Goal: Information Seeking & Learning: Learn about a topic

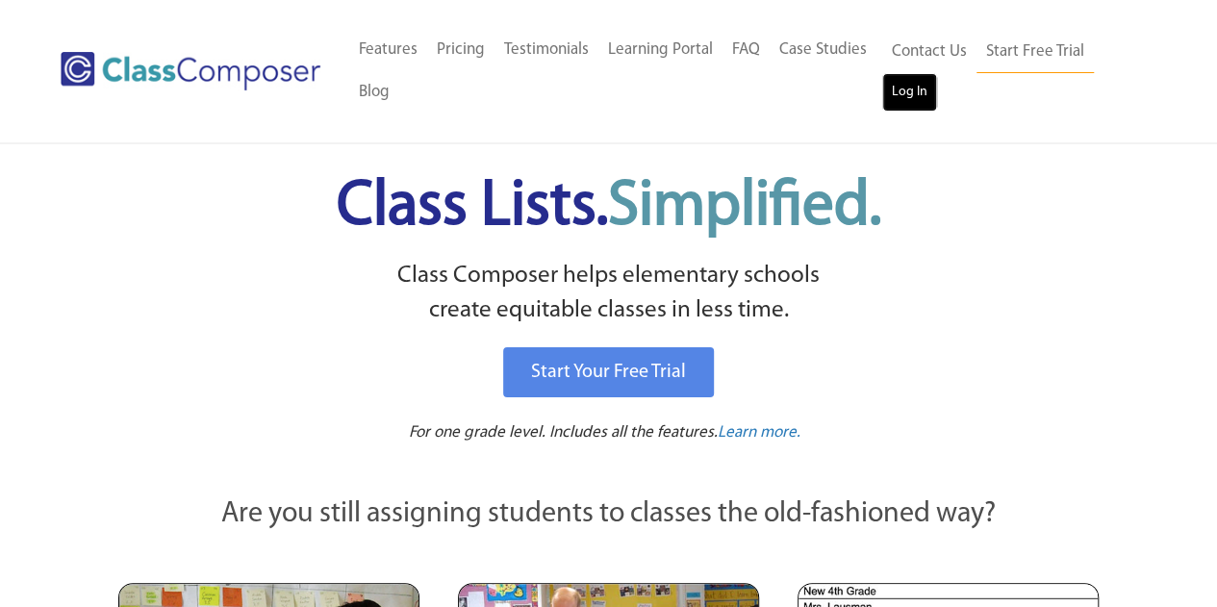
click at [912, 97] on link "Log In" at bounding box center [909, 92] width 55 height 38
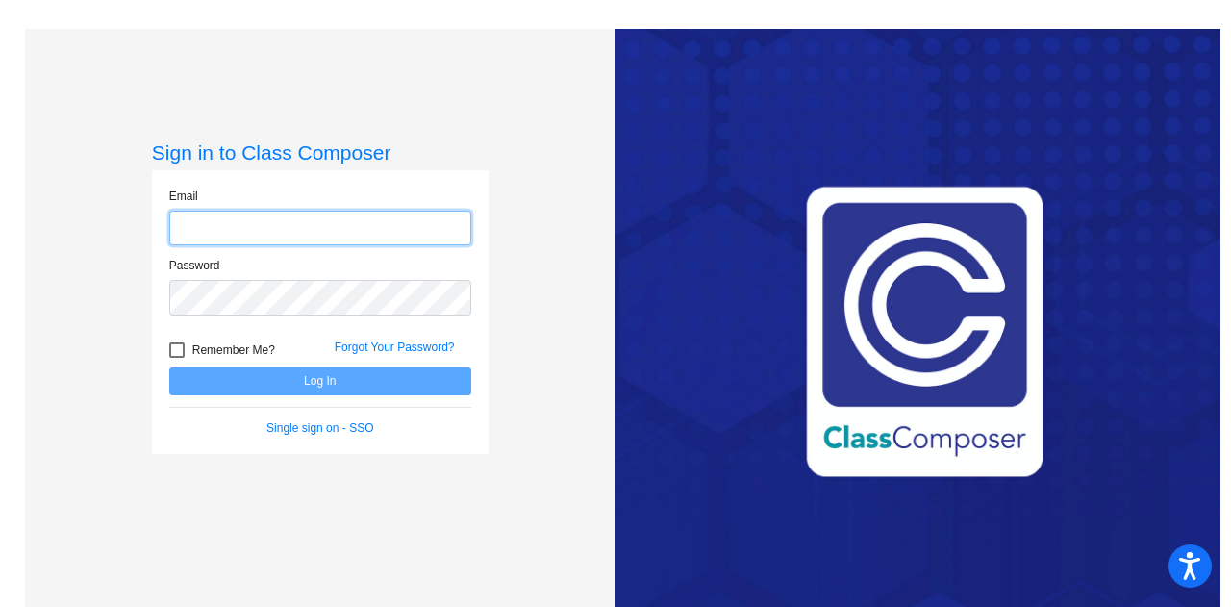
type input "matthew.bakerjian@trusd.net"
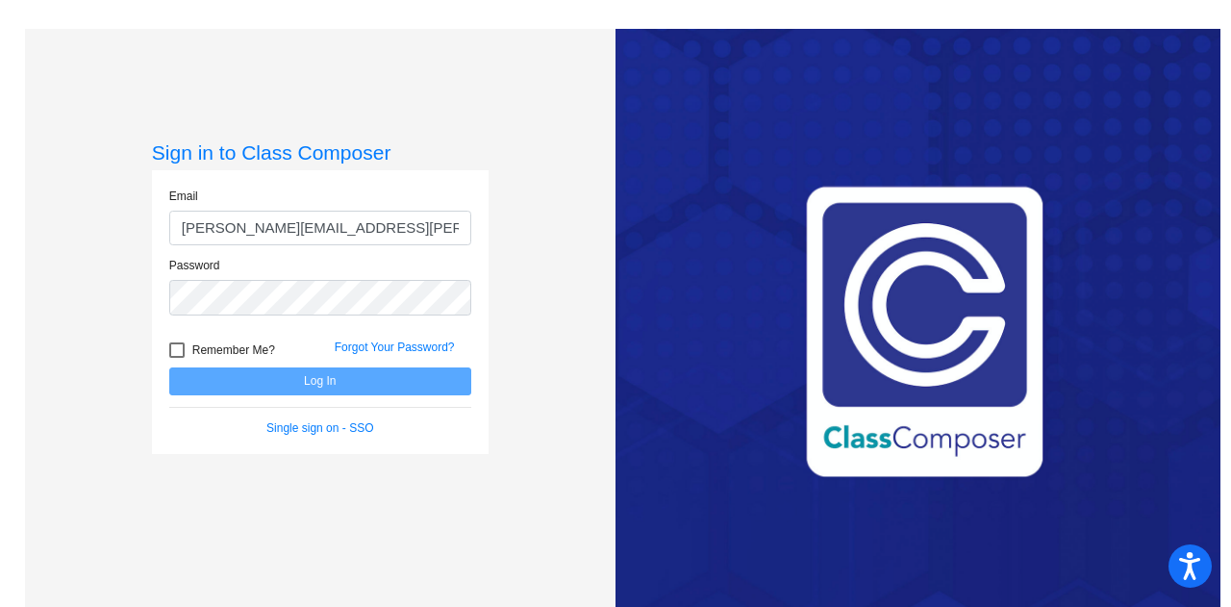
click at [175, 352] on div at bounding box center [176, 349] width 15 height 15
click at [176, 358] on input "Remember Me?" at bounding box center [176, 358] width 1 height 1
checkbox input "true"
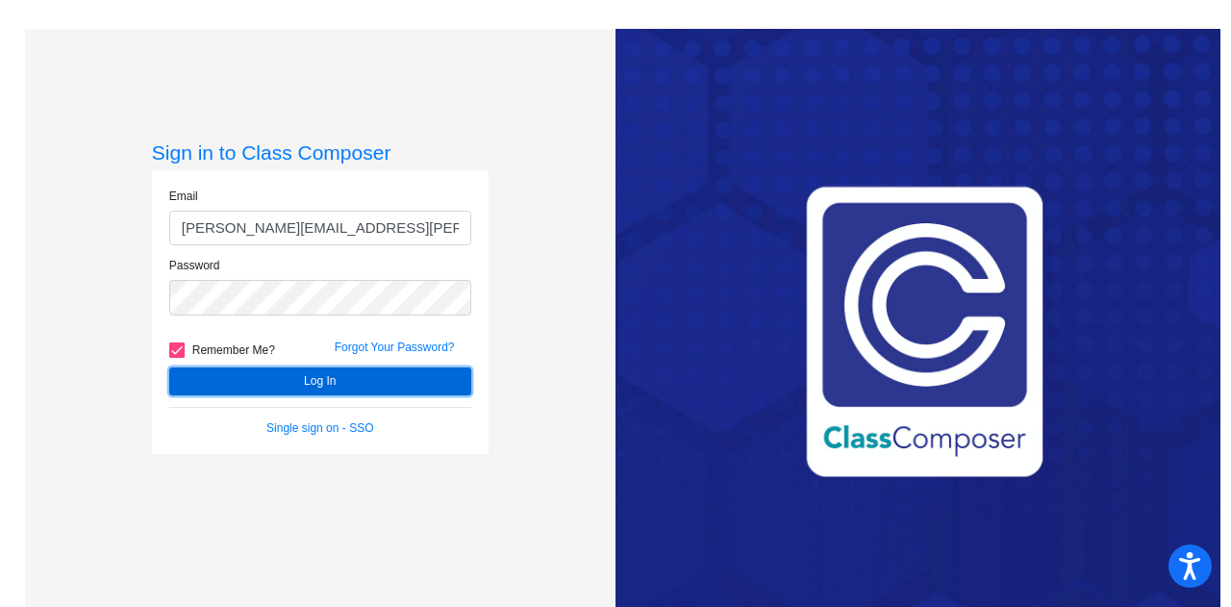
click at [226, 381] on button "Log In" at bounding box center [320, 381] width 302 height 28
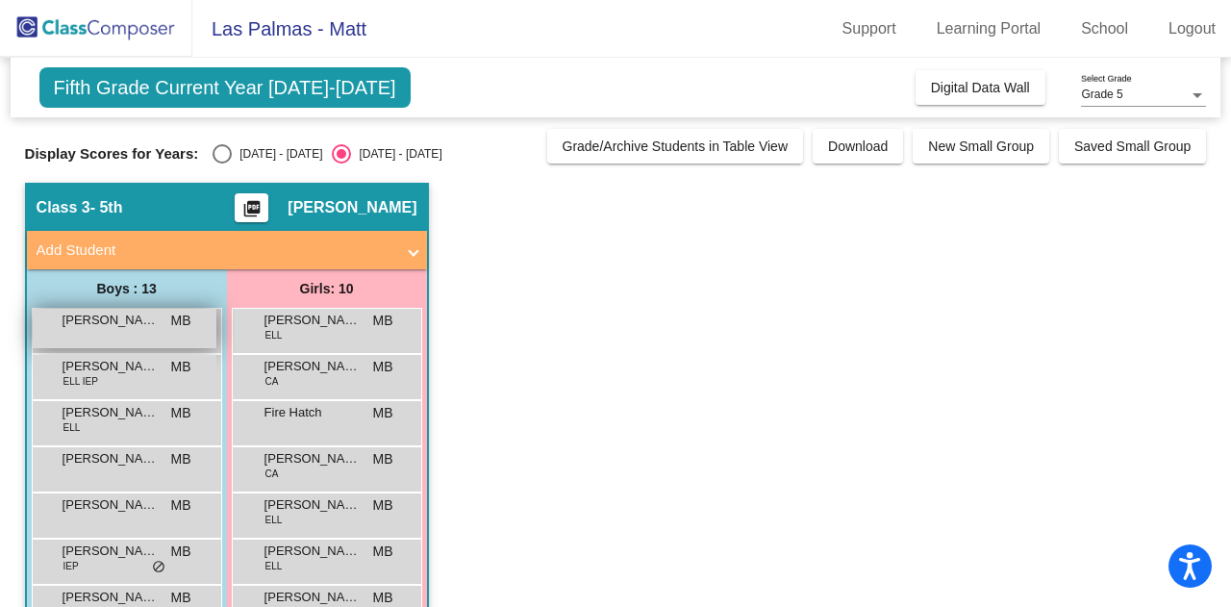
click at [129, 326] on span "[PERSON_NAME]" at bounding box center [111, 320] width 96 height 19
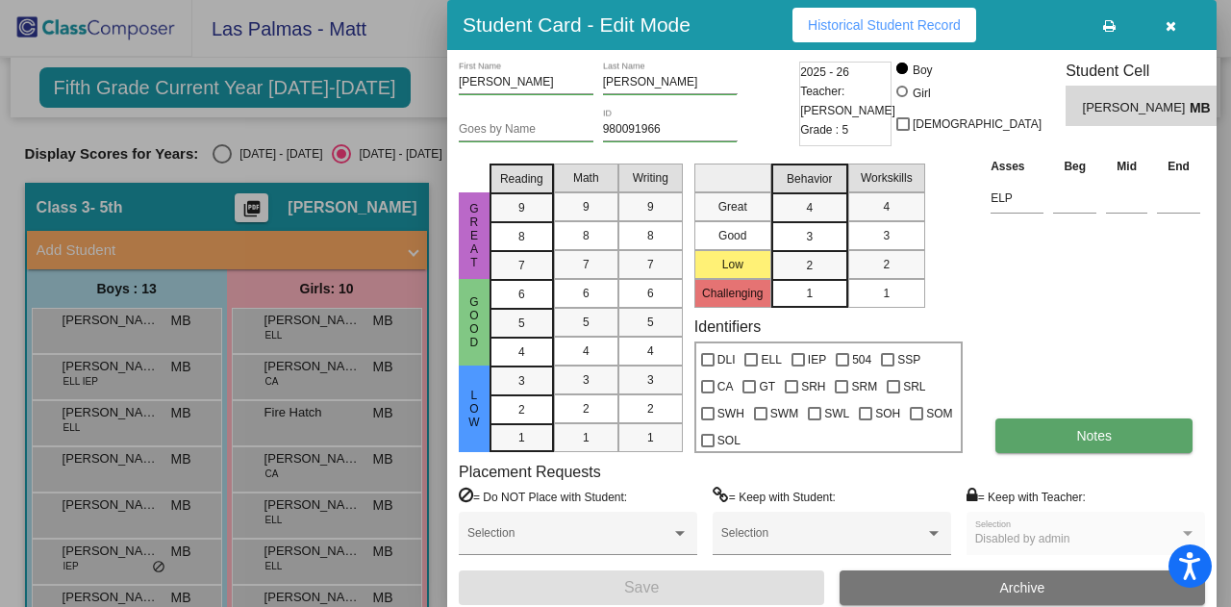
click at [1077, 445] on button "Notes" at bounding box center [1094, 435] width 197 height 35
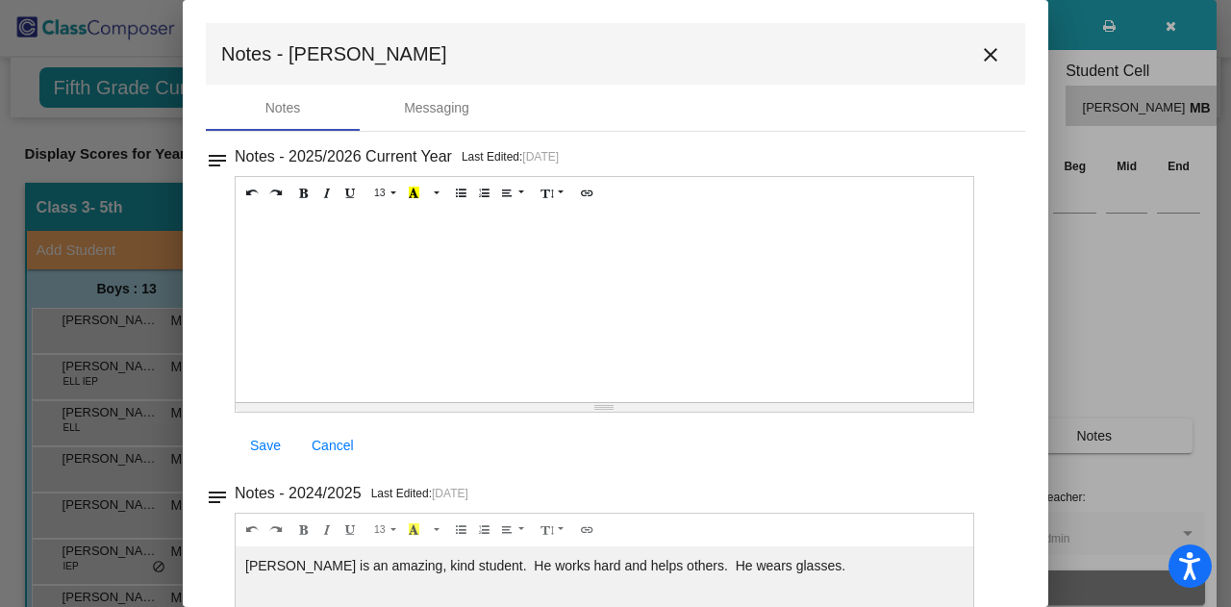
click at [981, 52] on mat-icon "close" at bounding box center [990, 54] width 23 height 23
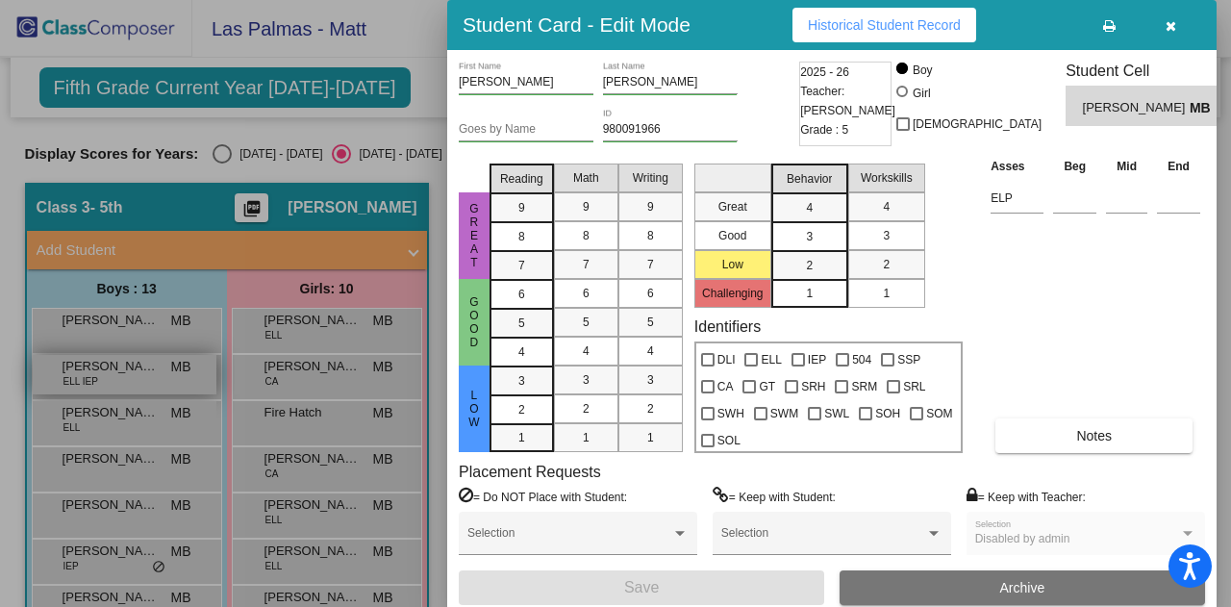
click at [106, 377] on div at bounding box center [615, 303] width 1231 height 607
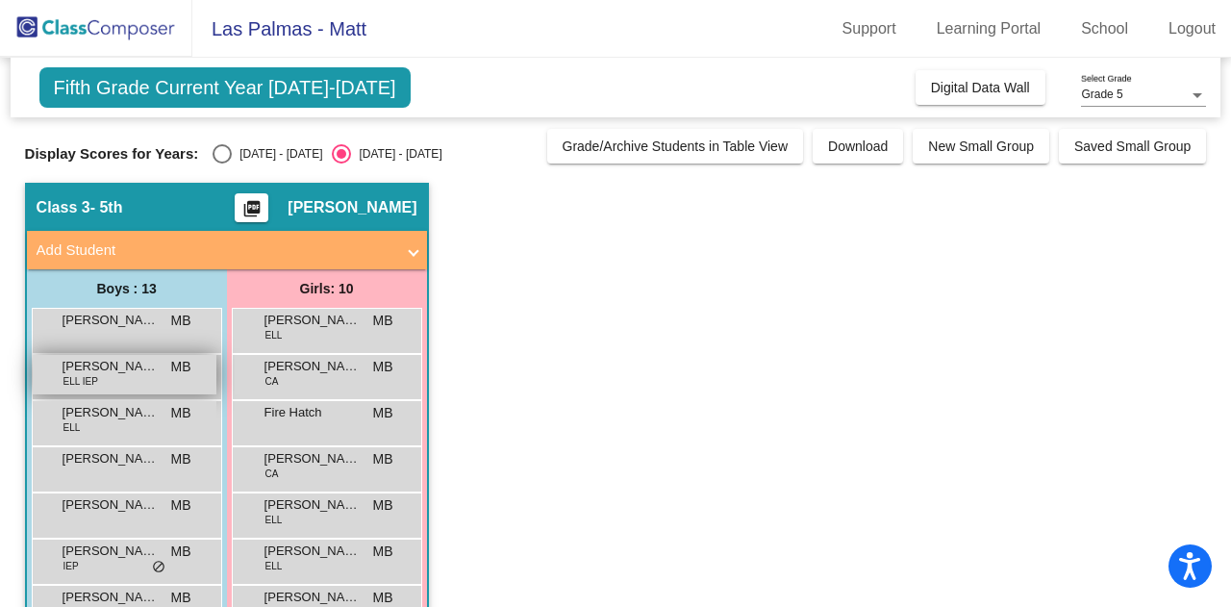
click at [106, 377] on div "Aiden Menera Cupa ELL IEP MB lock do_not_disturb_alt" at bounding box center [125, 374] width 184 height 39
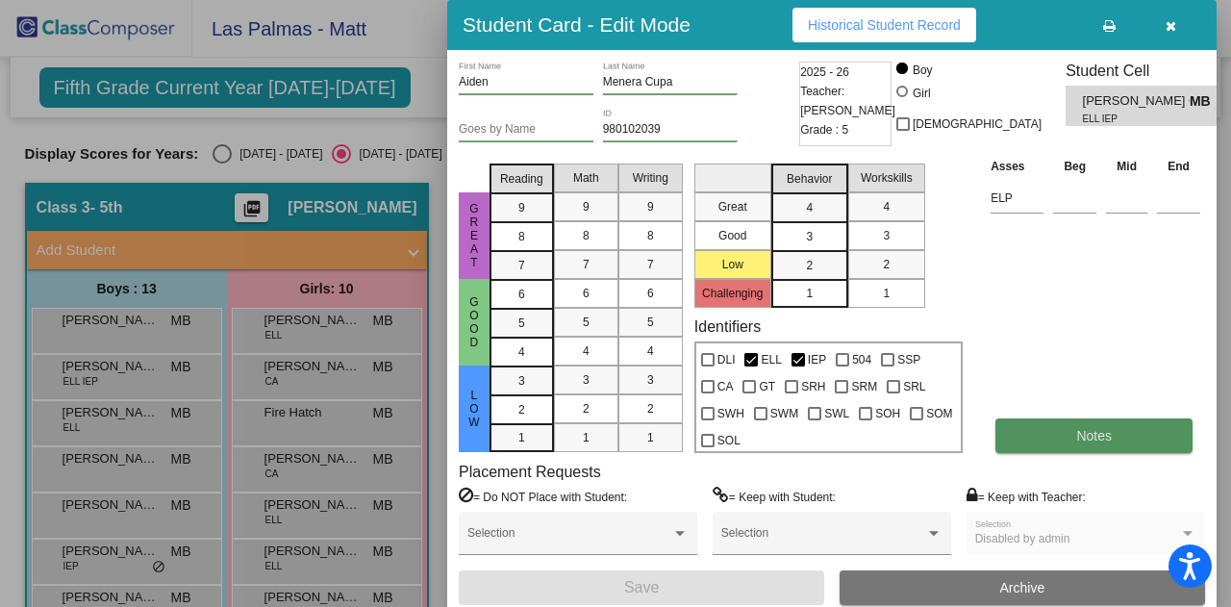
click at [1098, 430] on span "Notes" at bounding box center [1094, 435] width 36 height 15
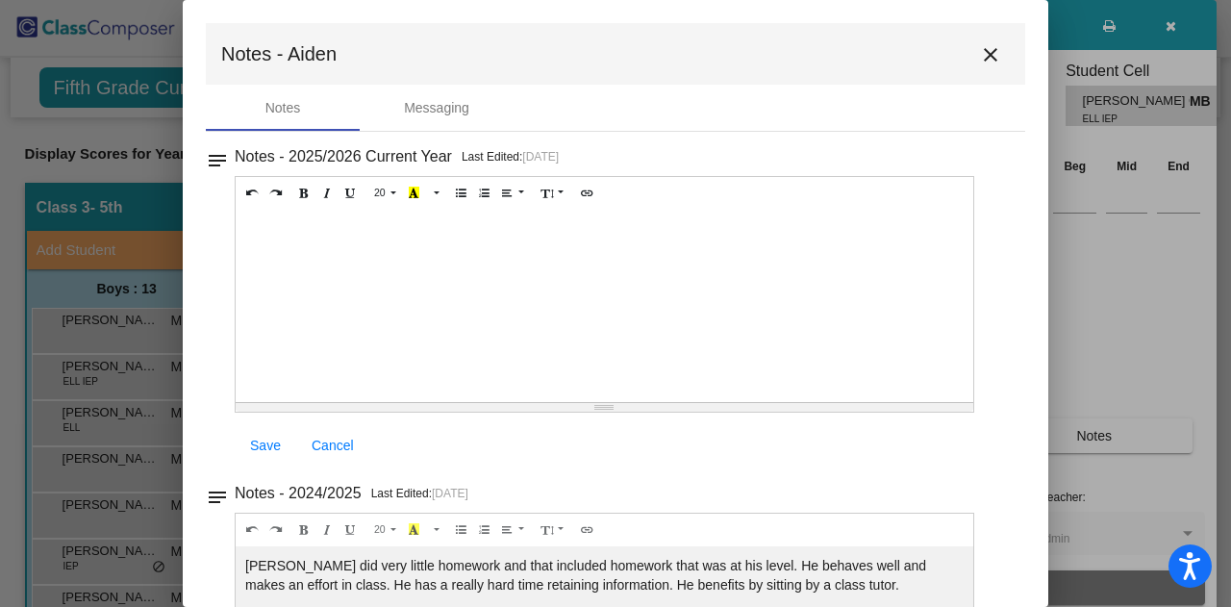
click at [990, 59] on mat-icon "close" at bounding box center [990, 54] width 23 height 23
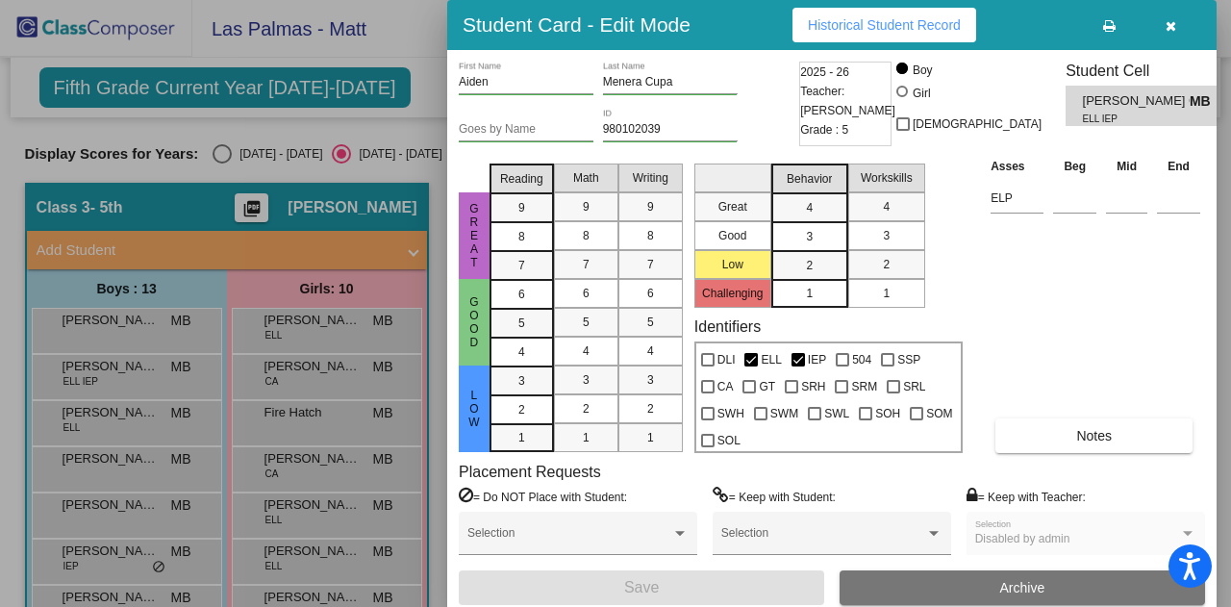
click at [127, 408] on div at bounding box center [615, 303] width 1231 height 607
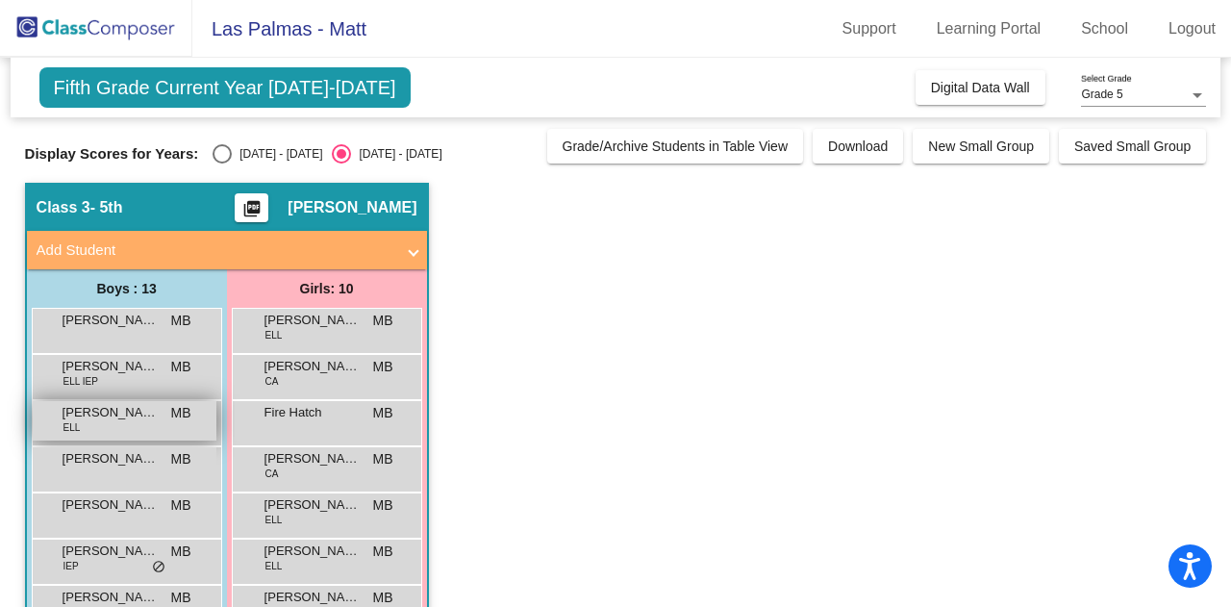
click at [94, 418] on span "[PERSON_NAME]" at bounding box center [111, 412] width 96 height 19
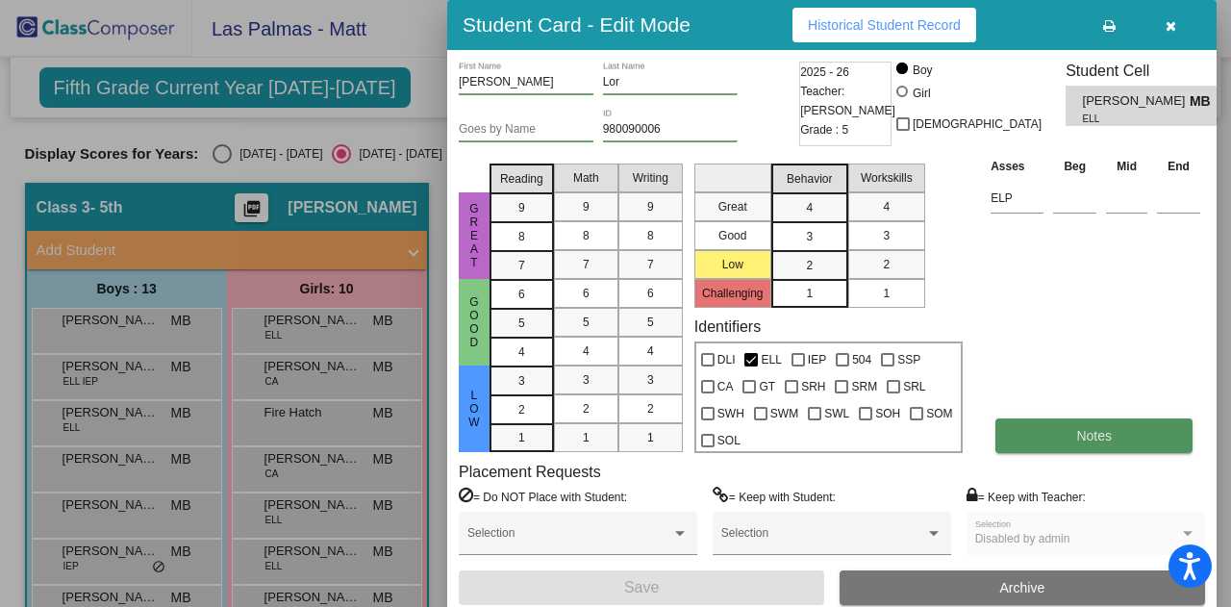
click at [1065, 438] on button "Notes" at bounding box center [1094, 435] width 197 height 35
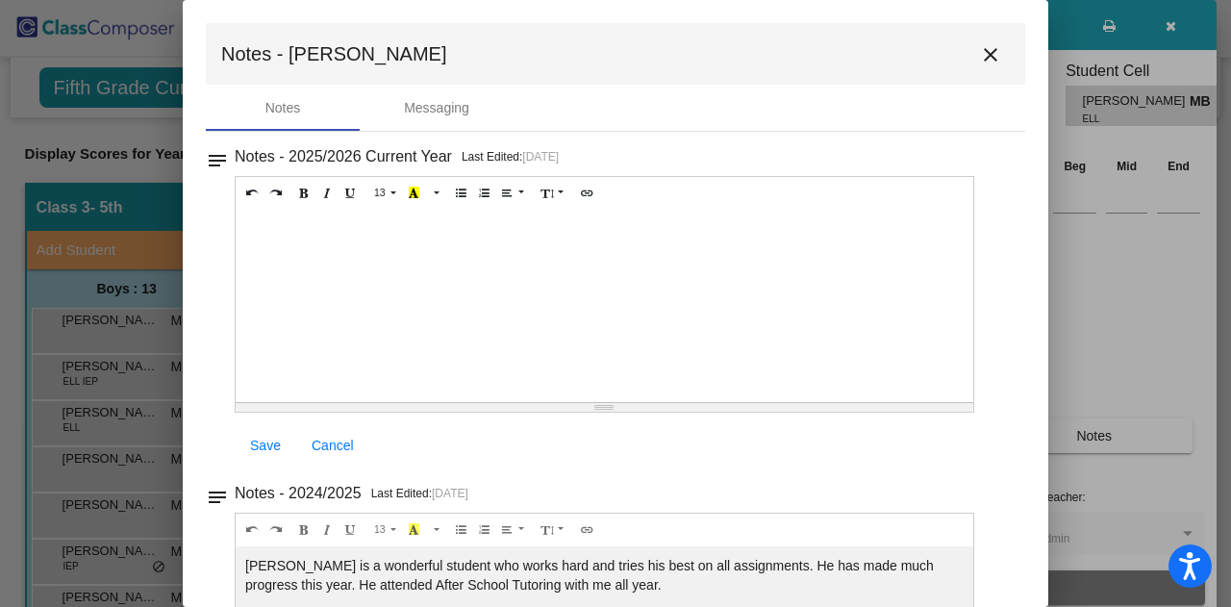
click at [983, 54] on mat-icon "close" at bounding box center [990, 54] width 23 height 23
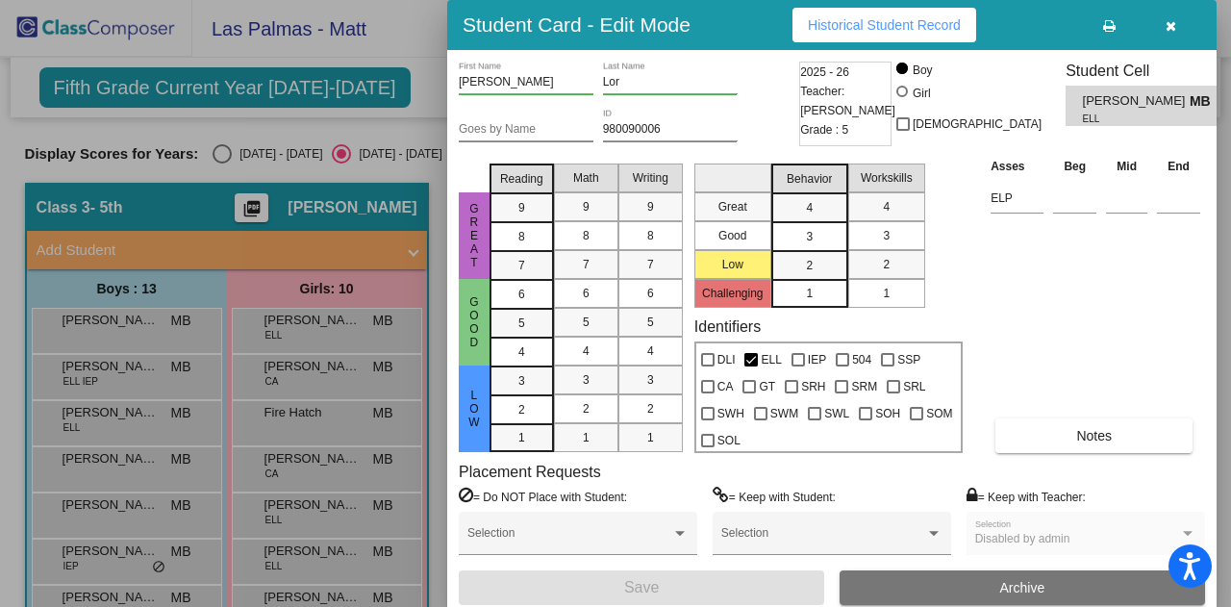
click at [117, 438] on div at bounding box center [615, 303] width 1231 height 607
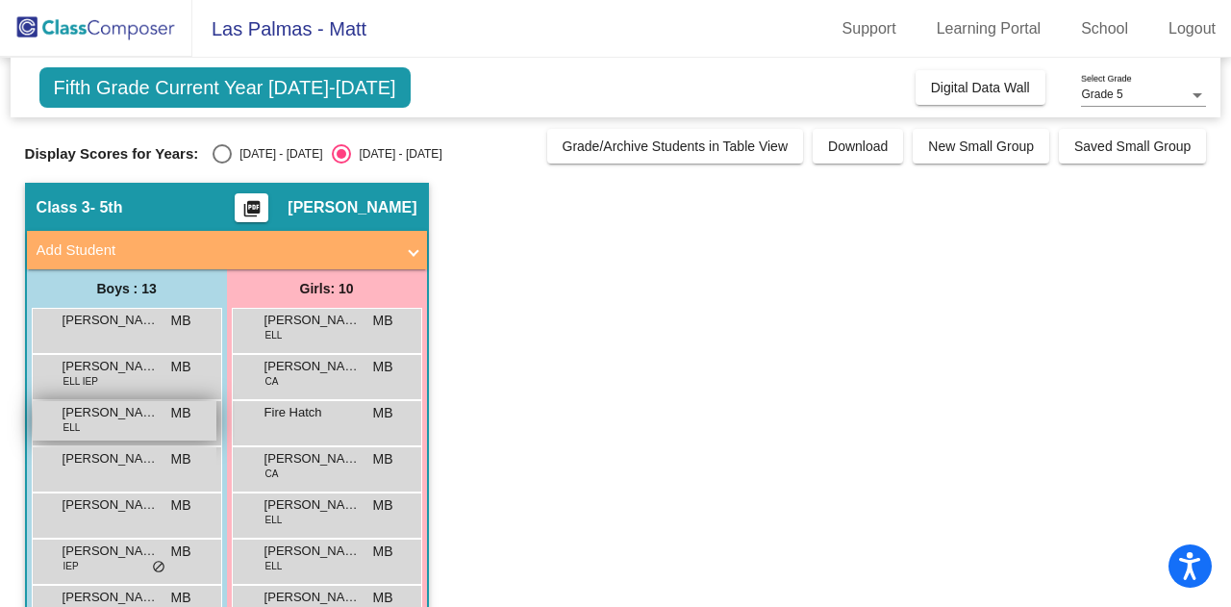
click at [81, 420] on span "[PERSON_NAME]" at bounding box center [111, 412] width 96 height 19
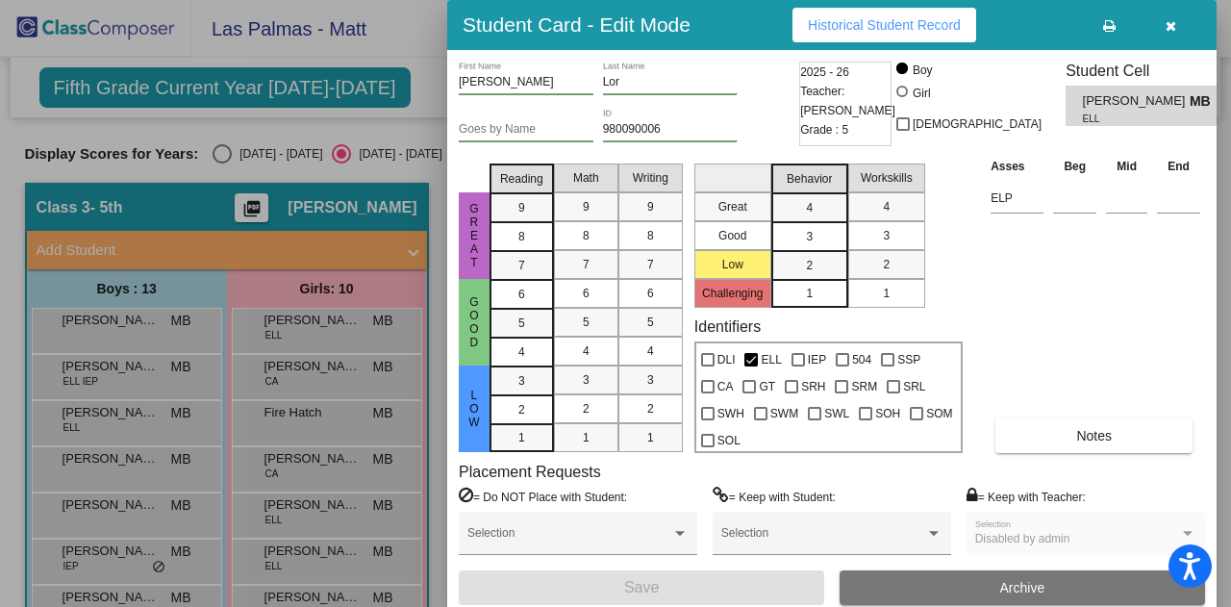
click at [1067, 415] on div "Asses Beg Mid End ELP Notes" at bounding box center [1095, 304] width 219 height 297
click at [1062, 425] on button "Notes" at bounding box center [1094, 435] width 197 height 35
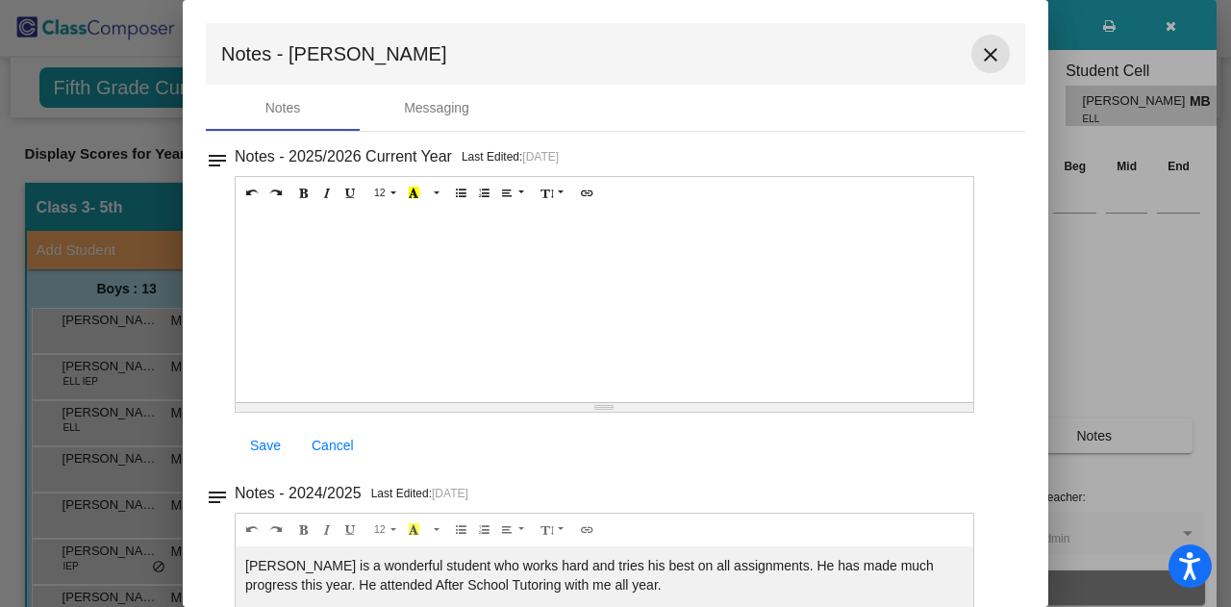
click at [979, 55] on mat-icon "close" at bounding box center [990, 54] width 23 height 23
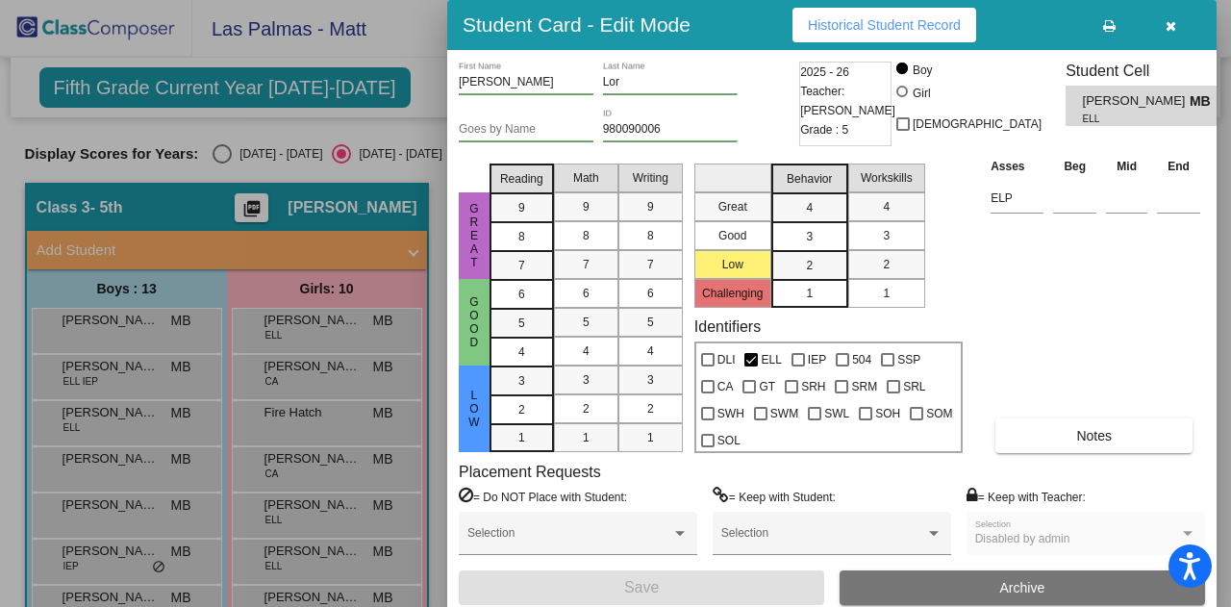
click at [117, 455] on div at bounding box center [615, 303] width 1231 height 607
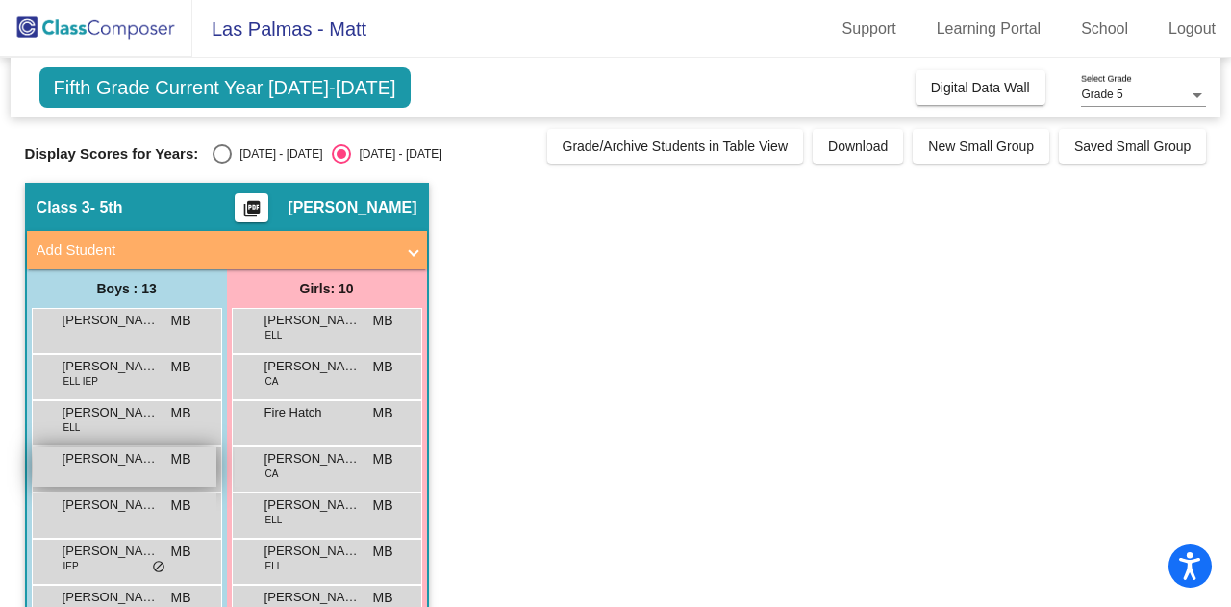
click at [109, 459] on span "[PERSON_NAME]" at bounding box center [111, 458] width 96 height 19
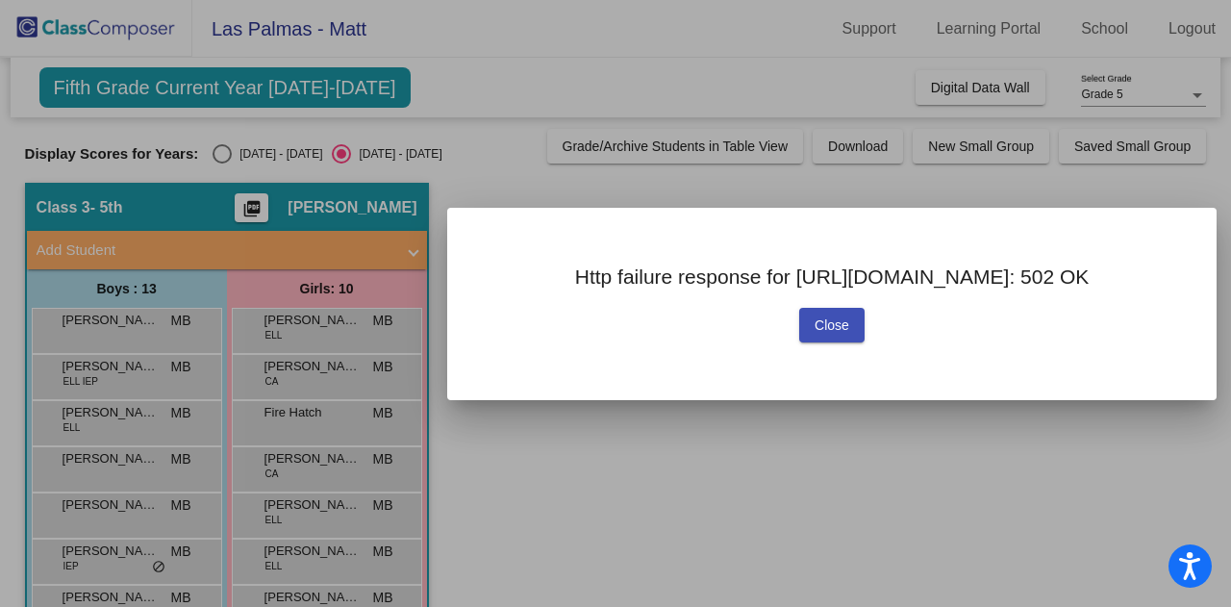
click at [839, 333] on span "Close" at bounding box center [832, 324] width 35 height 15
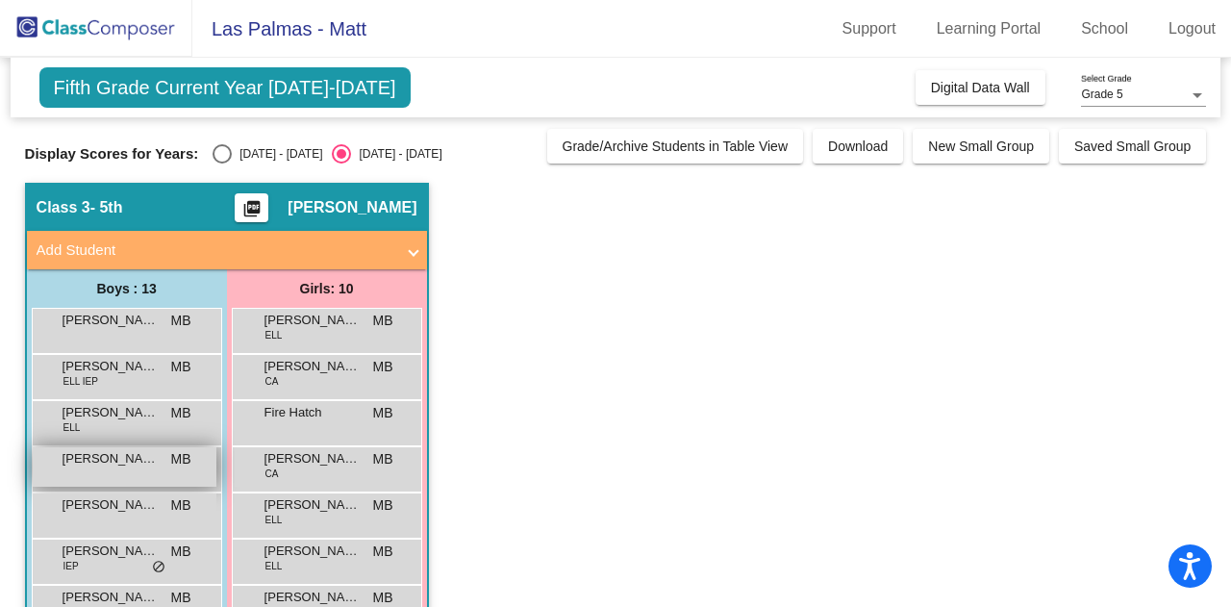
click at [130, 452] on span "[PERSON_NAME]" at bounding box center [111, 458] width 96 height 19
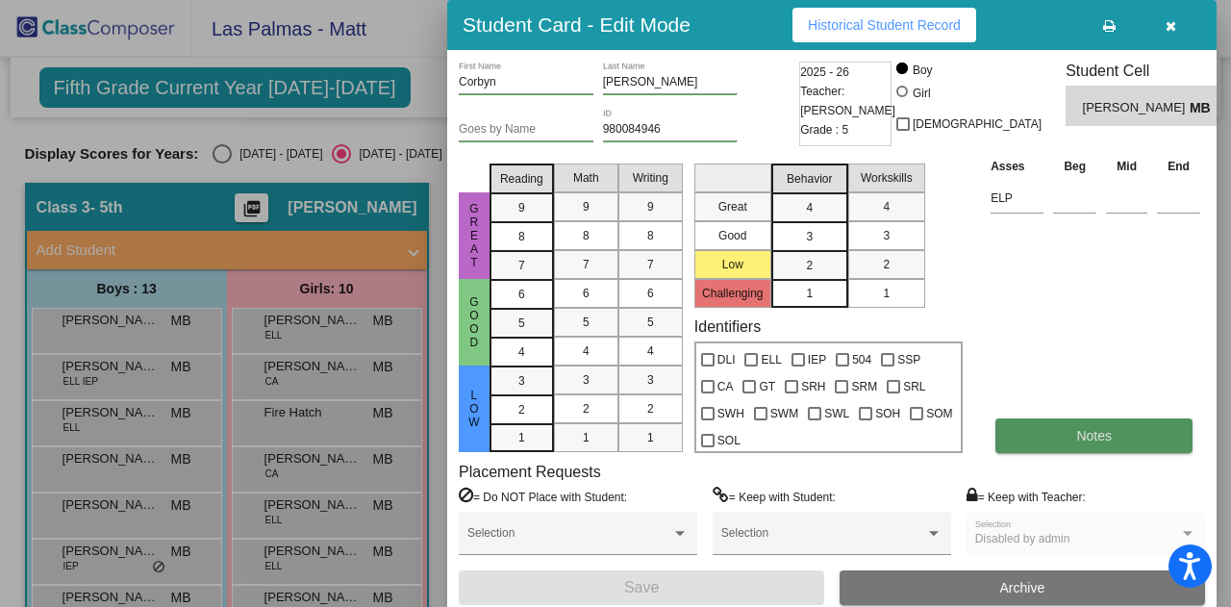
click at [1081, 432] on span "Notes" at bounding box center [1094, 435] width 36 height 15
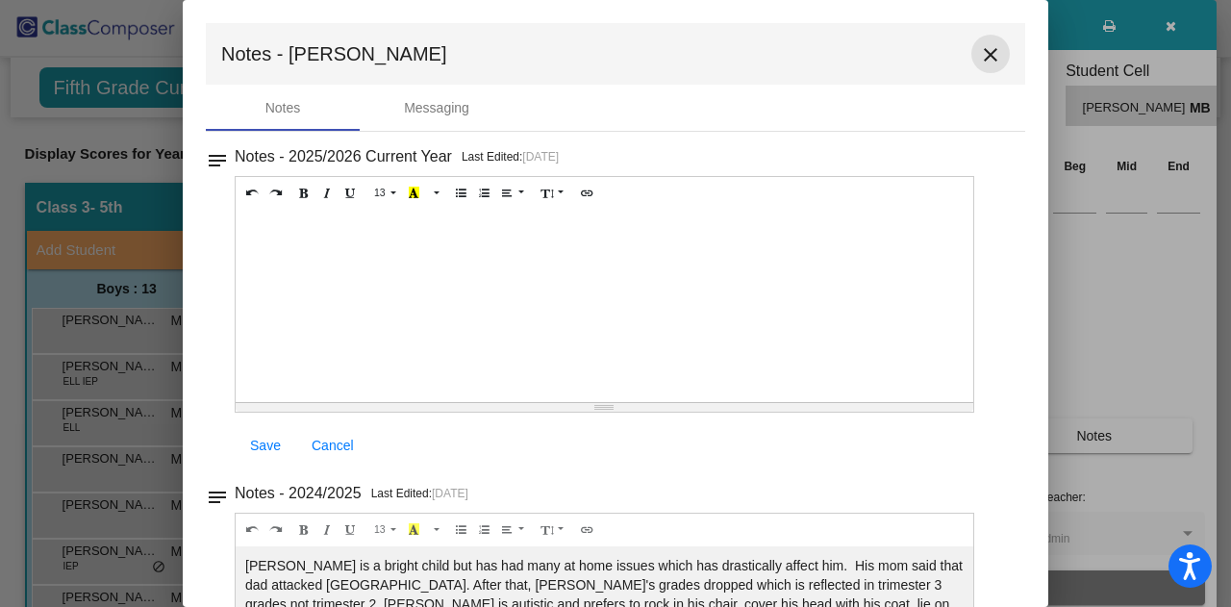
click at [981, 63] on mat-icon "close" at bounding box center [990, 54] width 23 height 23
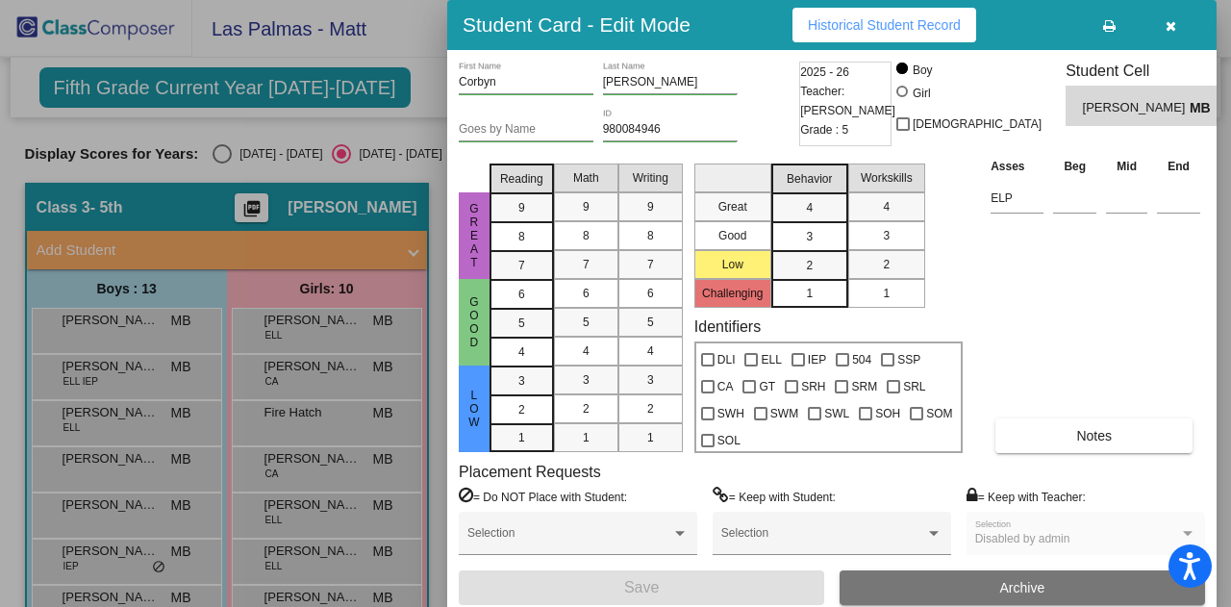
click at [1176, 24] on button "button" at bounding box center [1171, 25] width 62 height 35
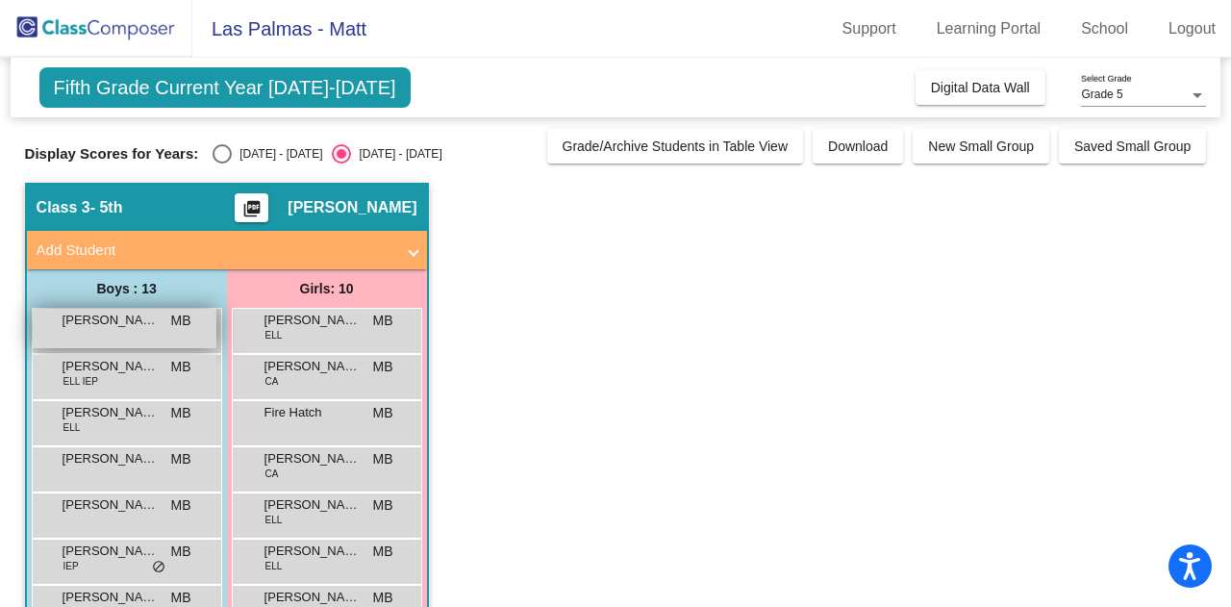
click at [112, 337] on div "[PERSON_NAME] MB lock do_not_disturb_alt" at bounding box center [125, 328] width 184 height 39
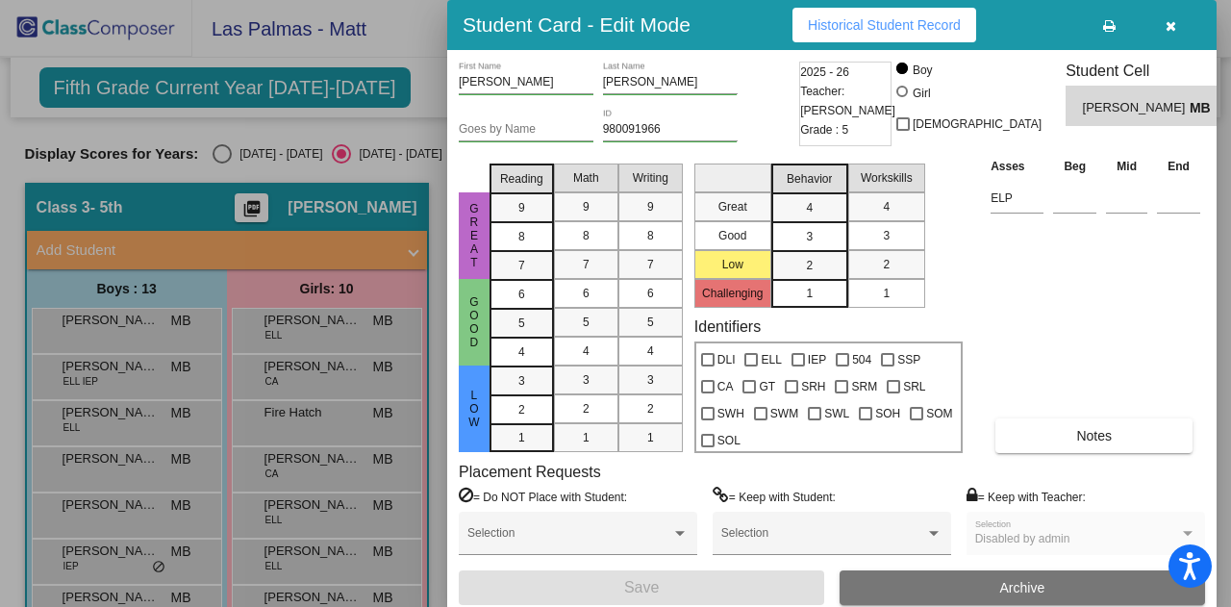
click at [340, 342] on div at bounding box center [615, 303] width 1231 height 607
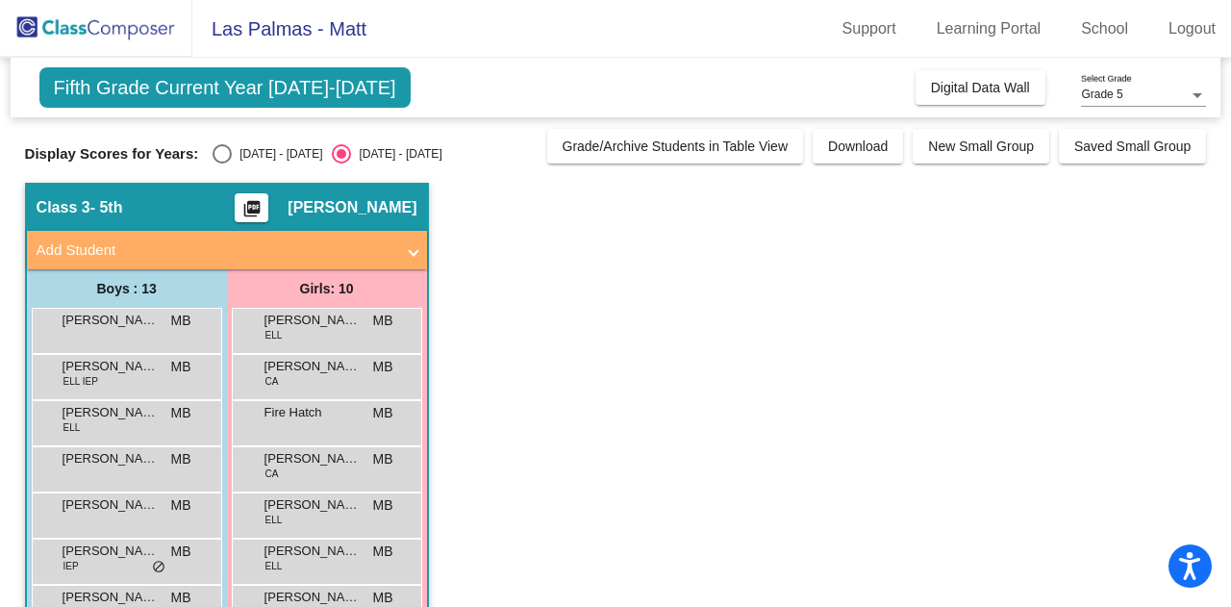
click at [340, 342] on div "Aysha Mohammadi ELL MB lock do_not_disturb_alt" at bounding box center [327, 328] width 184 height 39
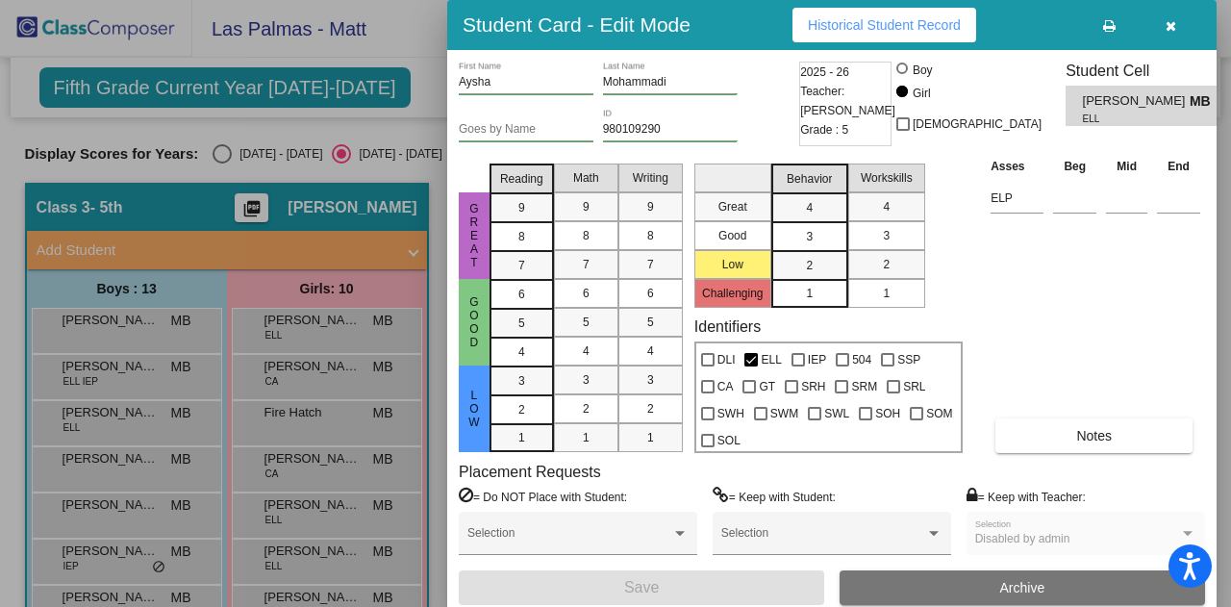
click at [1175, 30] on button "button" at bounding box center [1171, 25] width 62 height 35
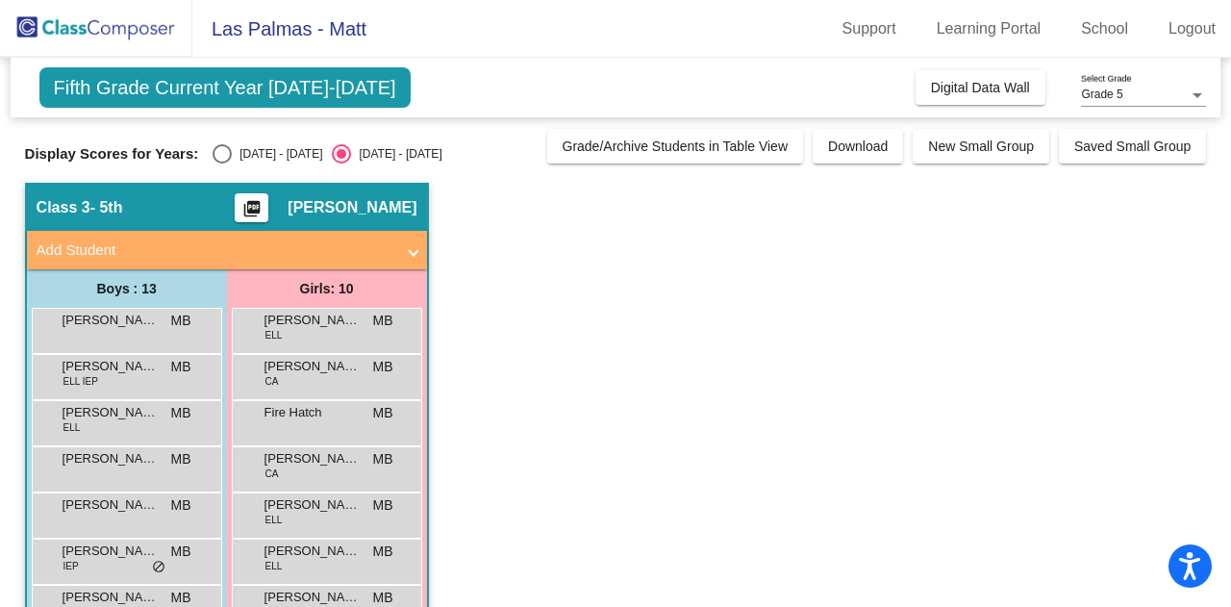
click at [219, 89] on span "Fifth Grade Current Year [DATE]-[DATE]" at bounding box center [224, 87] width 371 height 40
click at [264, 211] on mat-icon "picture_as_pdf" at bounding box center [251, 212] width 23 height 27
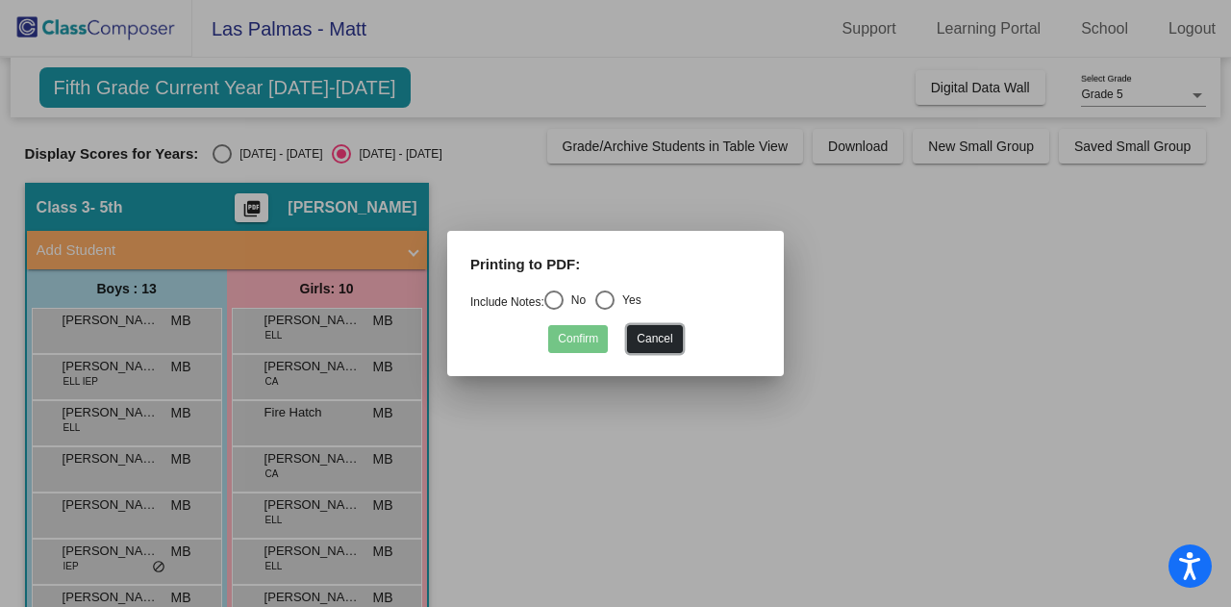
click at [650, 340] on button "Cancel" at bounding box center [654, 339] width 55 height 28
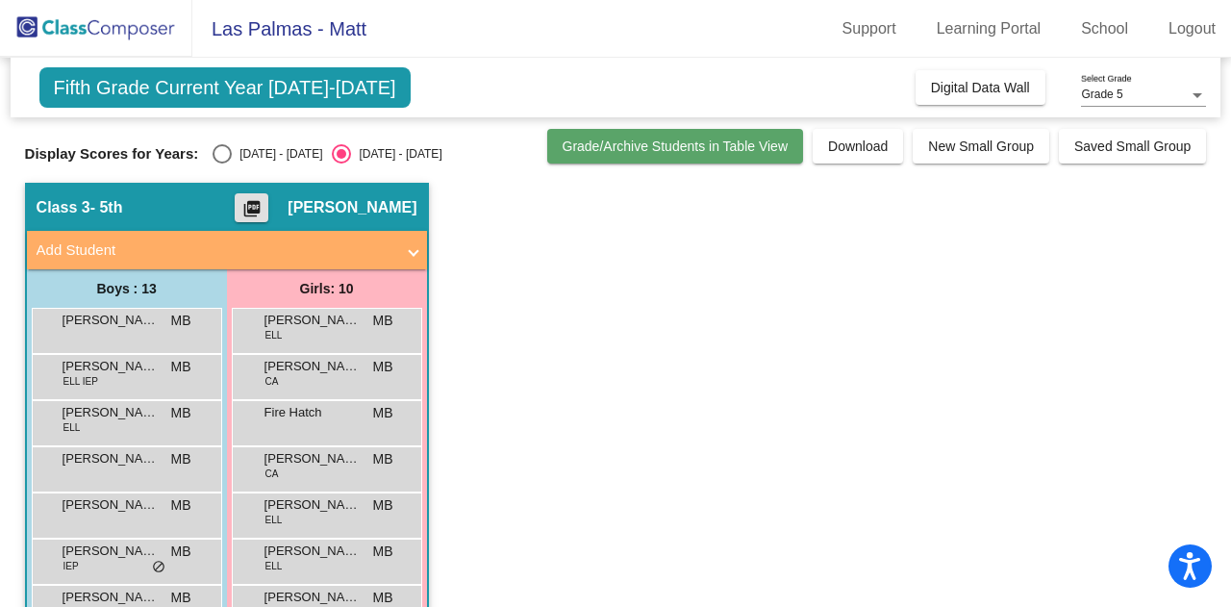
click at [739, 144] on span "Grade/Archive Students in Table View" at bounding box center [676, 146] width 226 height 15
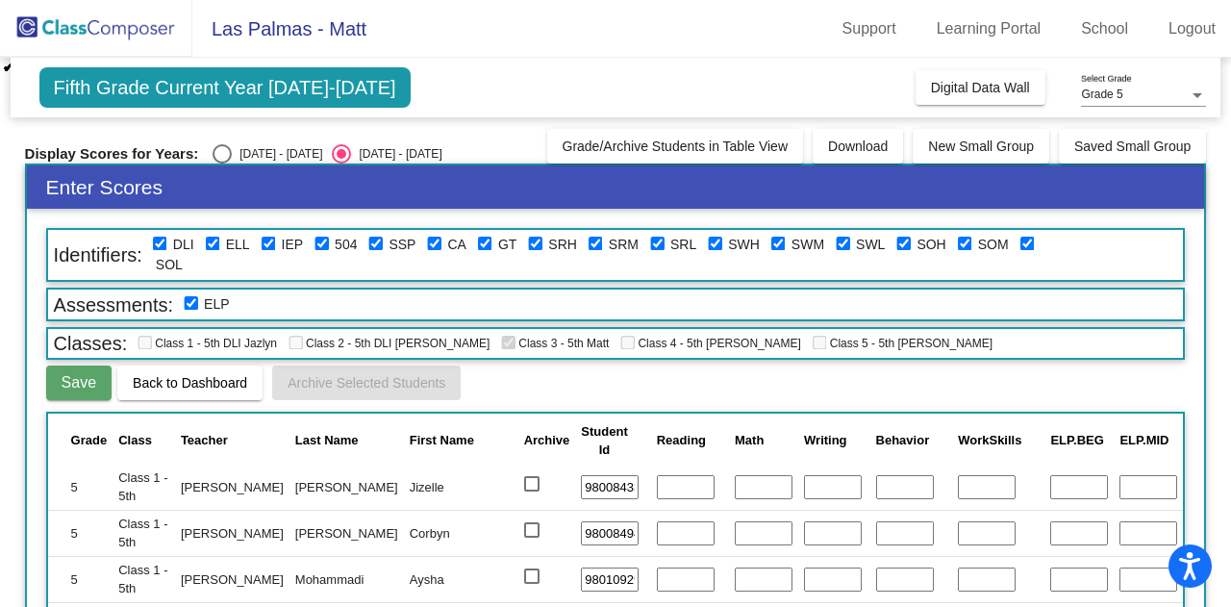
click at [212, 382] on span "Back to Dashboard" at bounding box center [190, 382] width 114 height 15
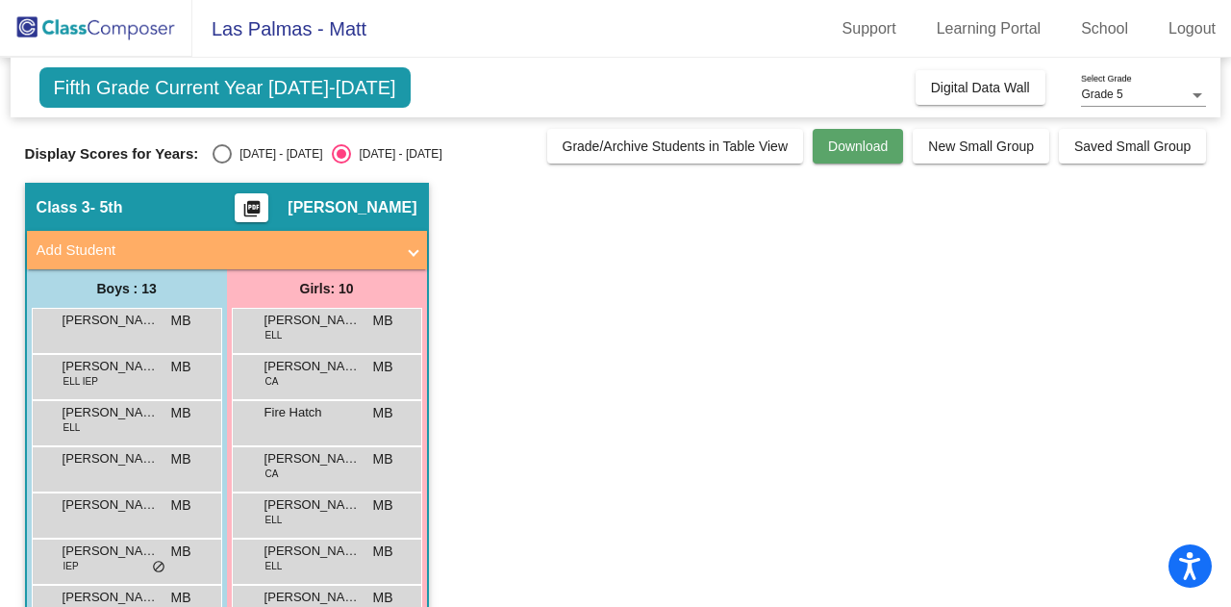
click at [828, 148] on span "Download" at bounding box center [858, 146] width 60 height 15
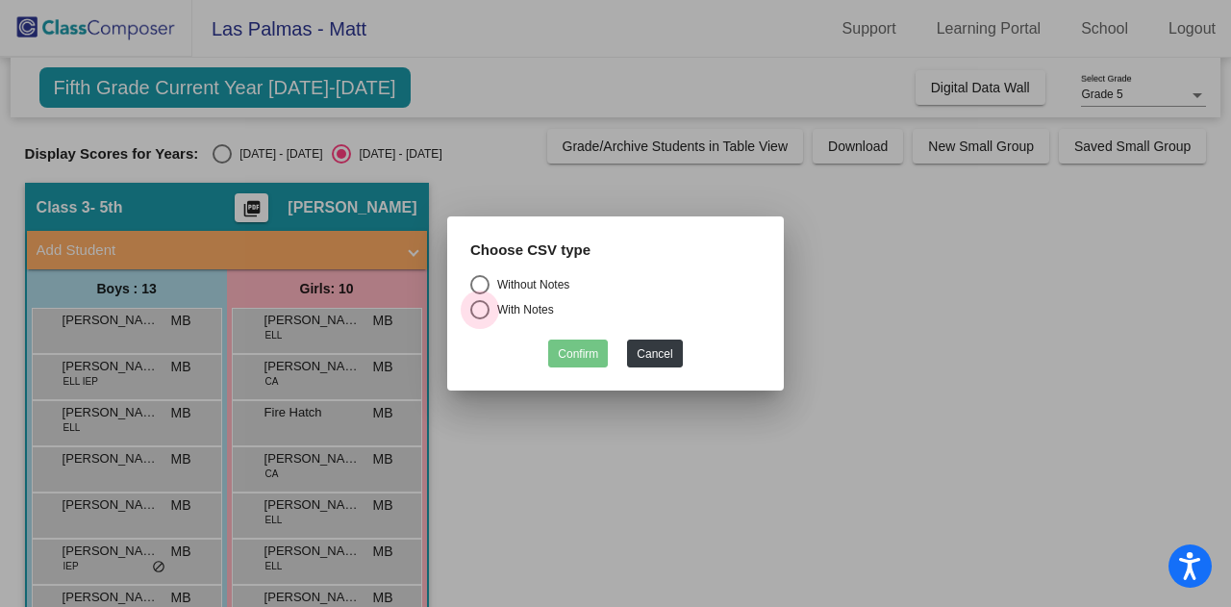
click at [481, 311] on div "Select an option" at bounding box center [479, 309] width 19 height 19
click at [480, 319] on input "With Notes" at bounding box center [479, 319] width 1 height 1
radio input "true"
click at [584, 361] on button "Confirm" at bounding box center [578, 354] width 60 height 28
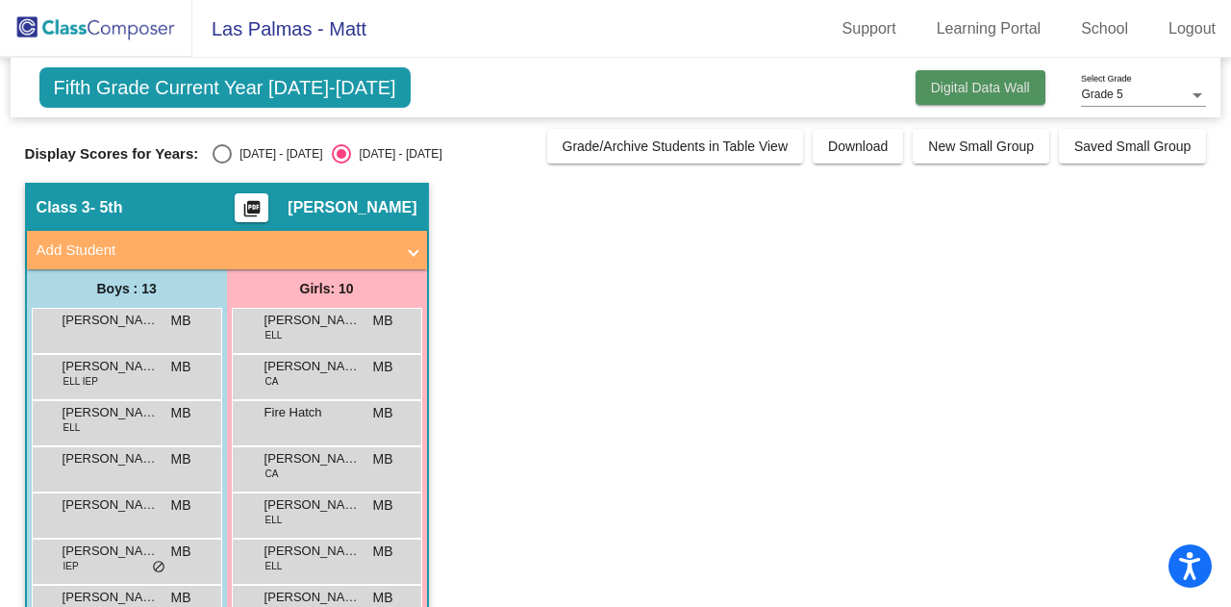
click at [947, 90] on span "Digital Data Wall" at bounding box center [980, 87] width 99 height 15
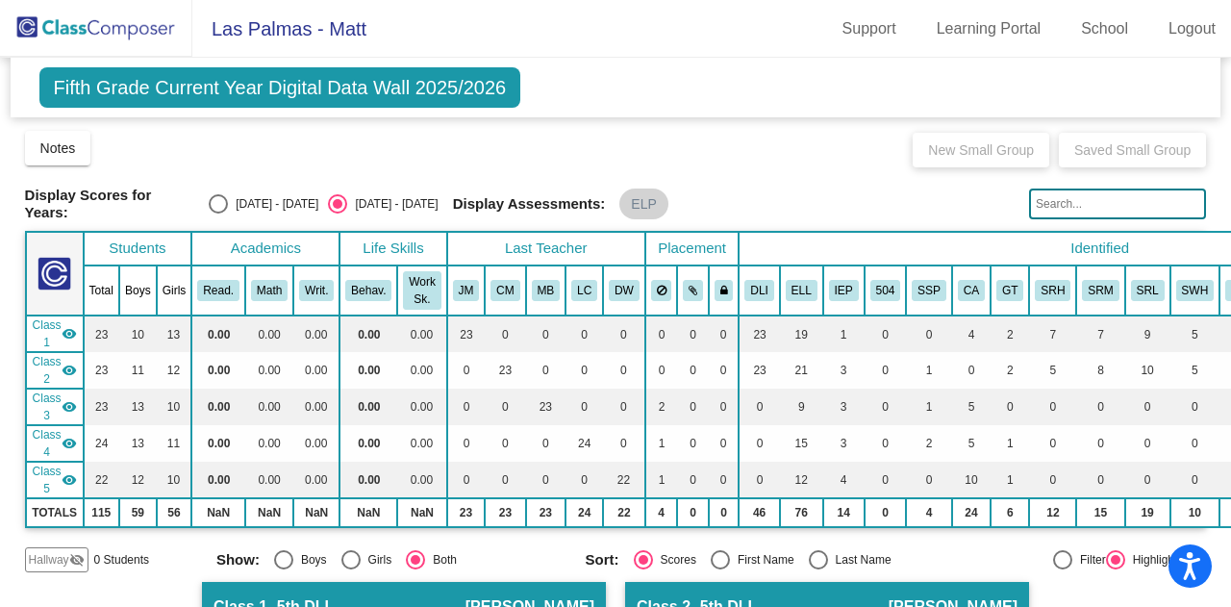
click at [67, 402] on mat-icon "visibility" at bounding box center [69, 406] width 15 height 15
click at [67, 403] on mat-icon "visibility_off" at bounding box center [69, 406] width 15 height 15
click at [47, 403] on span "Class 3" at bounding box center [47, 407] width 29 height 35
click at [44, 403] on span "Class 3" at bounding box center [47, 407] width 29 height 35
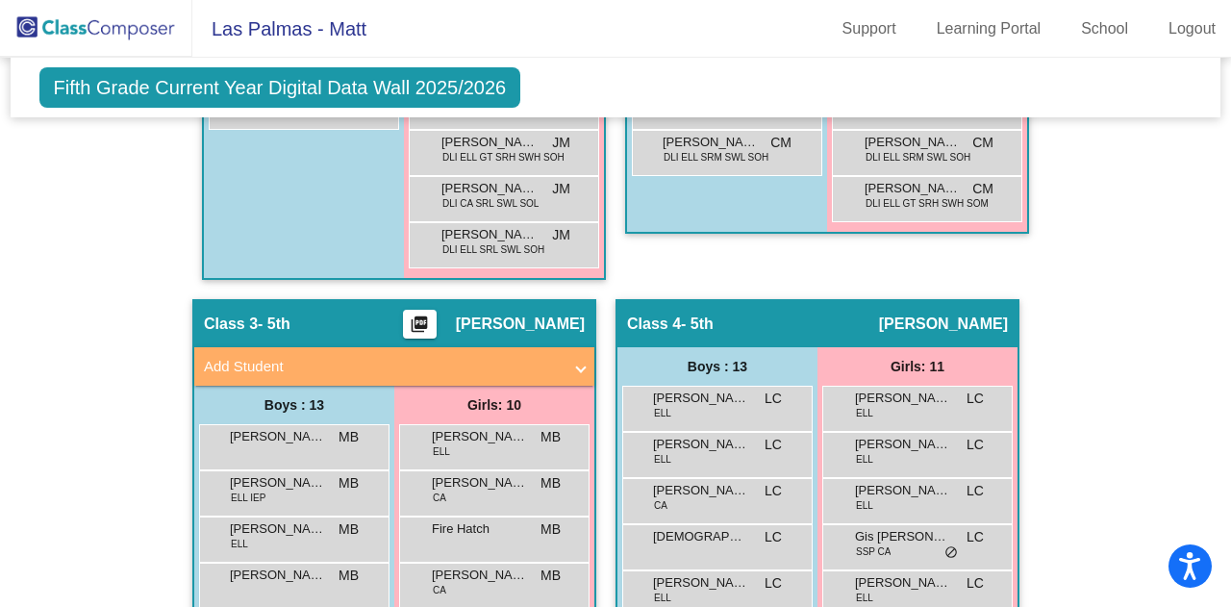
scroll to position [1154, 0]
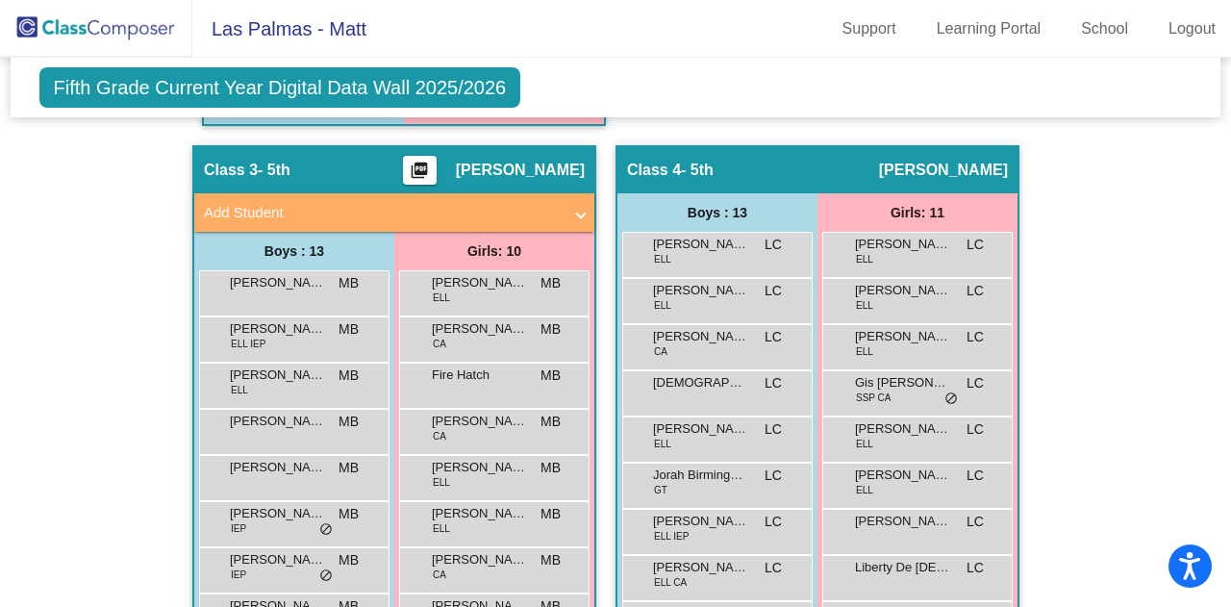
click at [527, 170] on span "[PERSON_NAME]" at bounding box center [520, 170] width 129 height 19
click at [267, 164] on span "- 5th" at bounding box center [274, 170] width 33 height 19
click at [210, 202] on mat-panel-title "Add Student" at bounding box center [383, 213] width 358 height 22
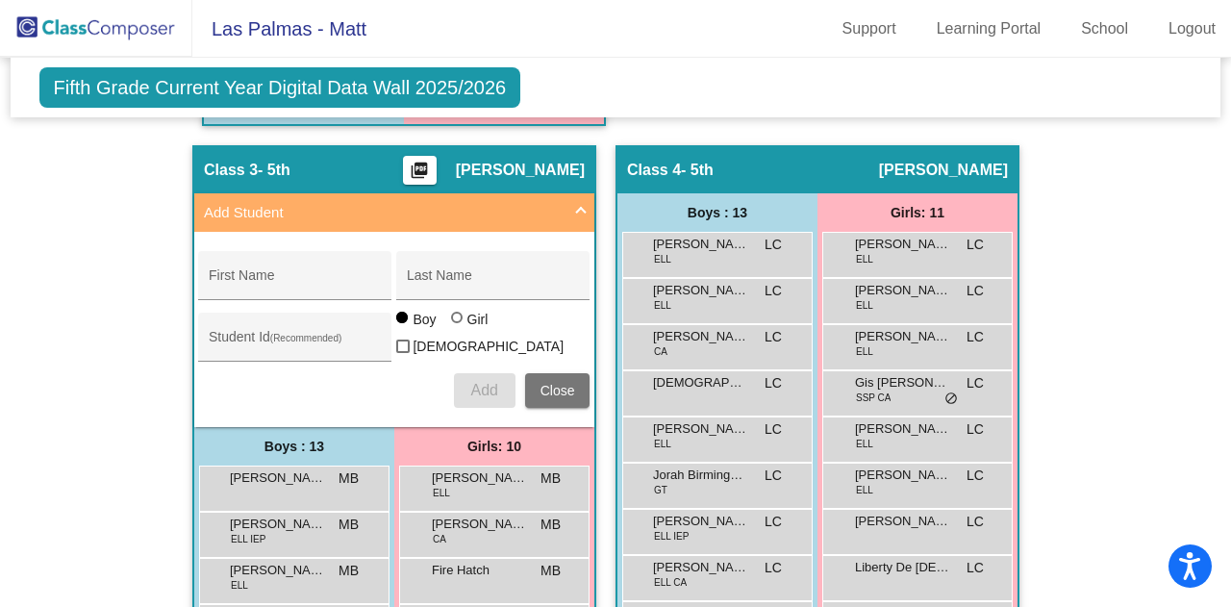
click at [240, 202] on mat-panel-title "Add Student" at bounding box center [383, 213] width 358 height 22
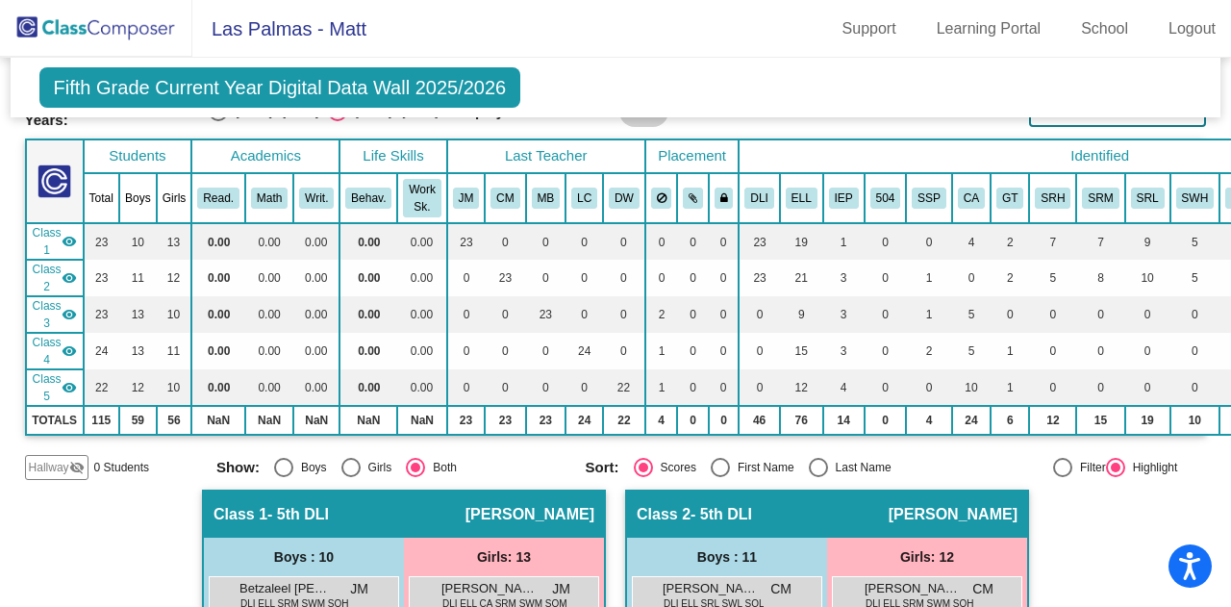
scroll to position [0, 0]
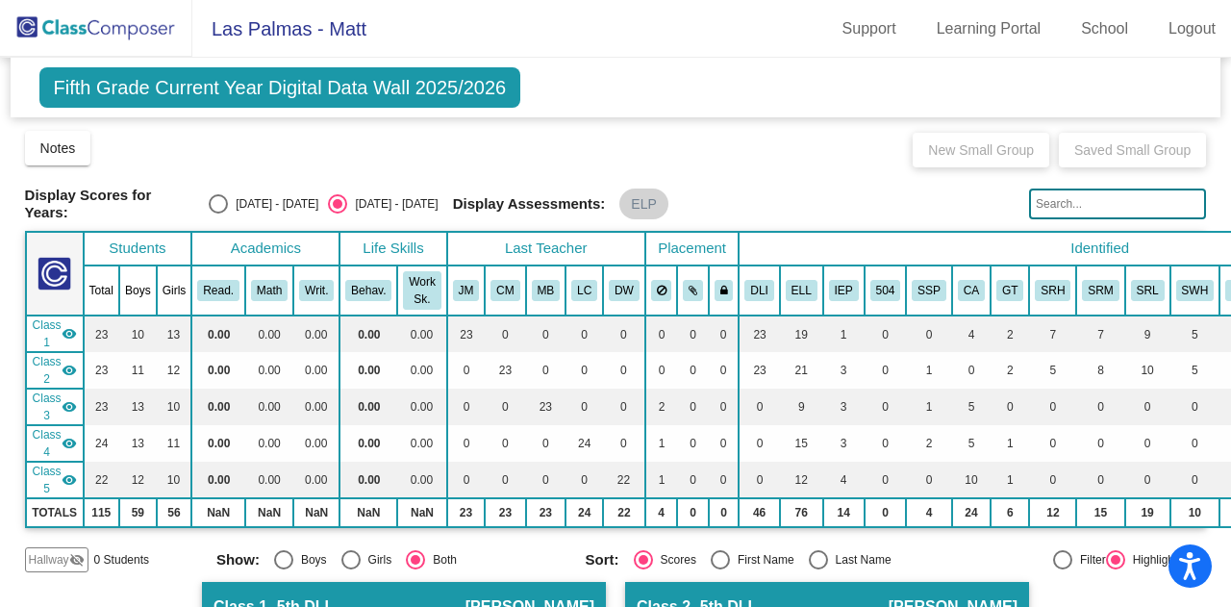
click at [282, 27] on span "Las Palmas - Matt" at bounding box center [279, 28] width 174 height 31
click at [280, 28] on span "Las Palmas - Matt" at bounding box center [279, 28] width 174 height 31
click at [113, 18] on img at bounding box center [96, 28] width 192 height 57
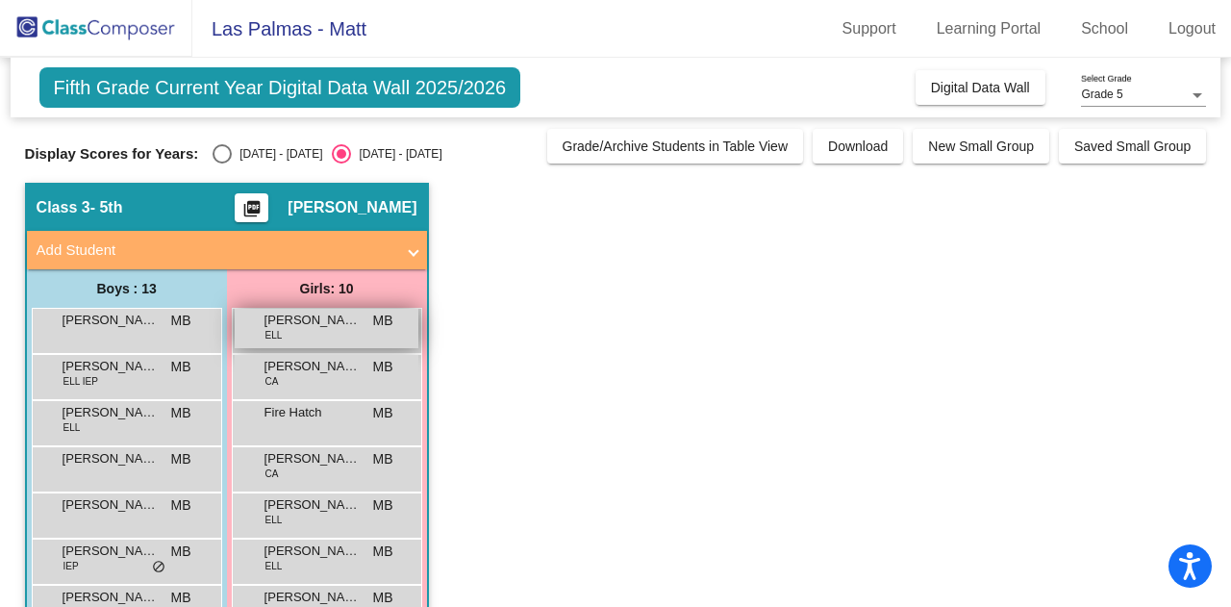
click at [298, 320] on span "[PERSON_NAME]" at bounding box center [313, 320] width 96 height 19
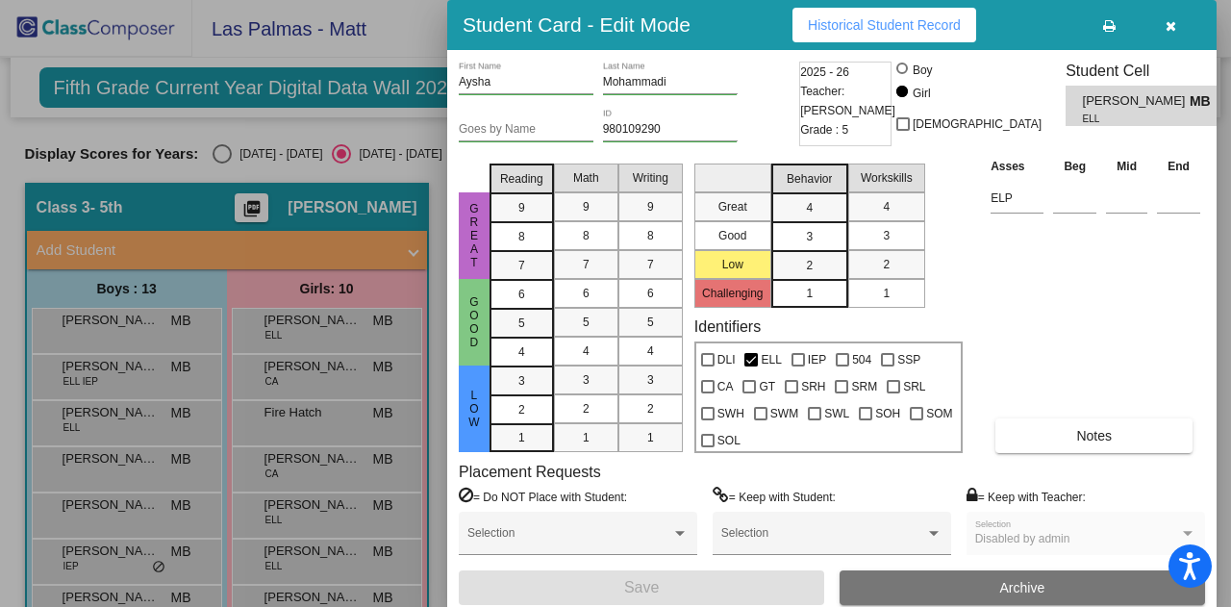
click at [908, 26] on span "Historical Student Record" at bounding box center [884, 24] width 153 height 15
click at [1179, 27] on button "button" at bounding box center [1171, 25] width 62 height 35
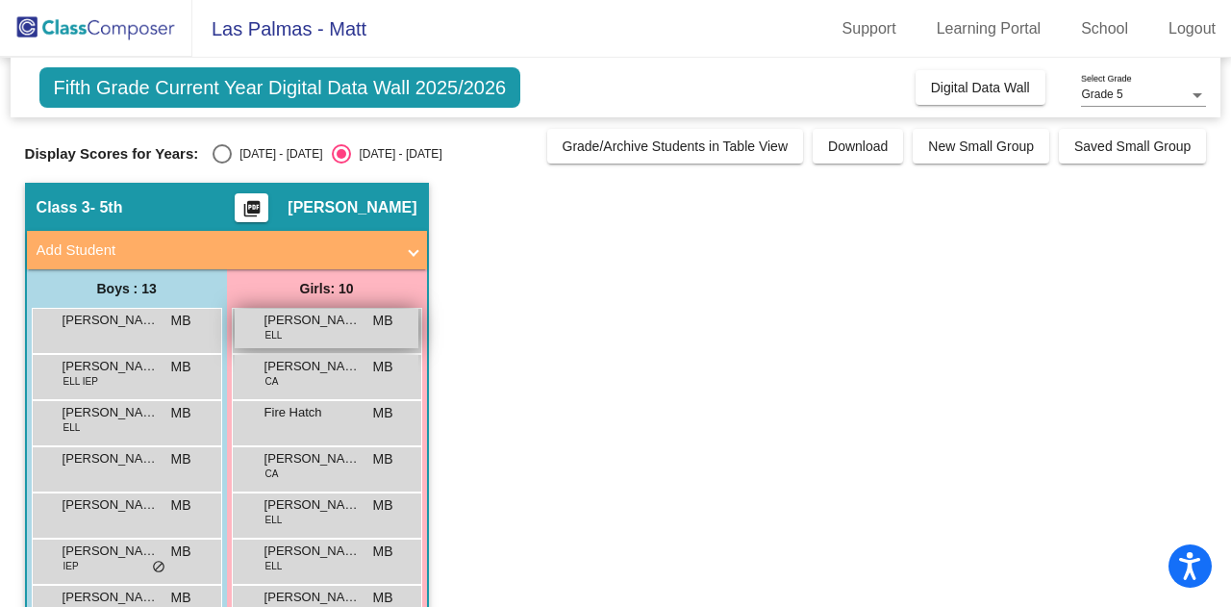
click at [352, 324] on span "[PERSON_NAME]" at bounding box center [313, 320] width 96 height 19
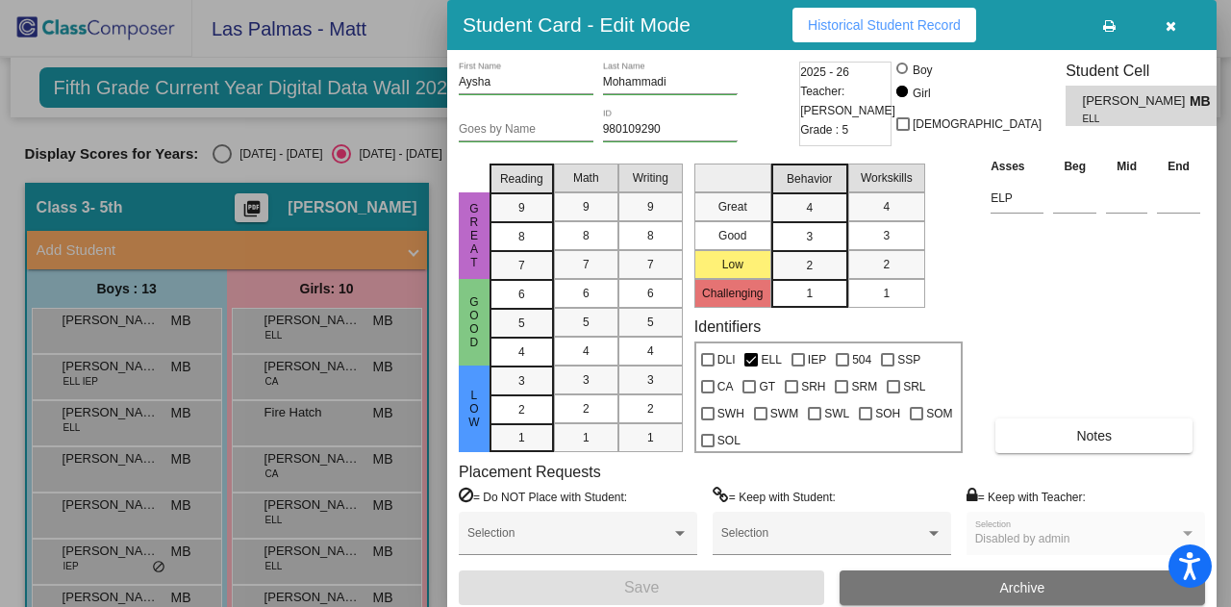
click at [414, 72] on div at bounding box center [615, 303] width 1231 height 607
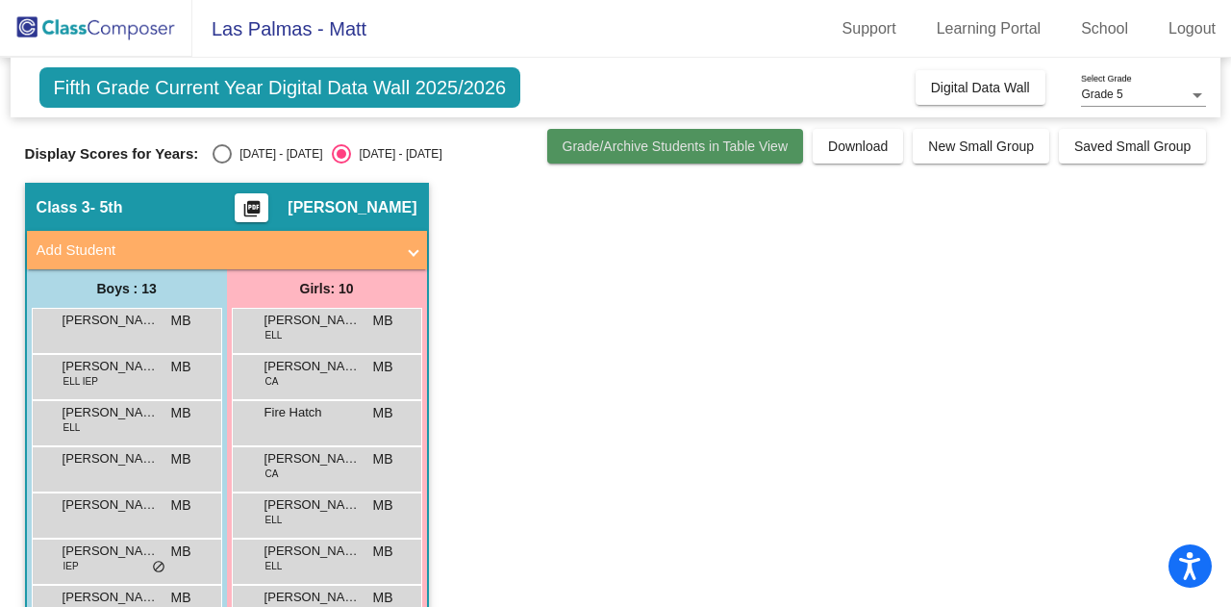
click at [638, 151] on span "Grade/Archive Students in Table View" at bounding box center [676, 146] width 226 height 15
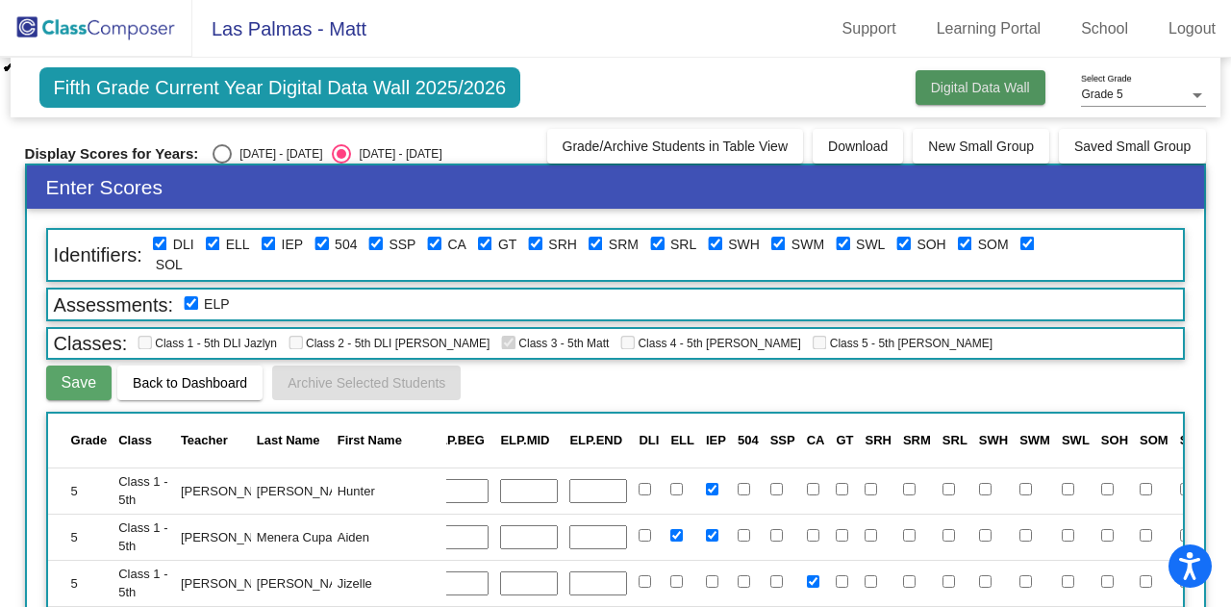
click at [991, 77] on button "Digital Data Wall" at bounding box center [981, 87] width 130 height 35
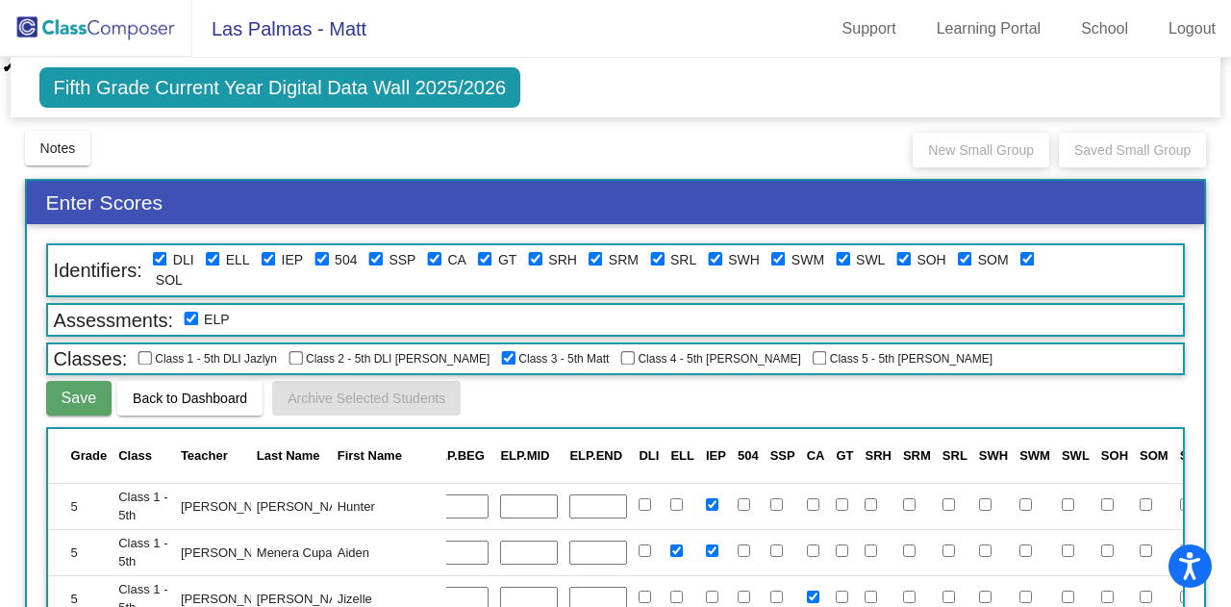
click at [88, 25] on img at bounding box center [96, 28] width 192 height 57
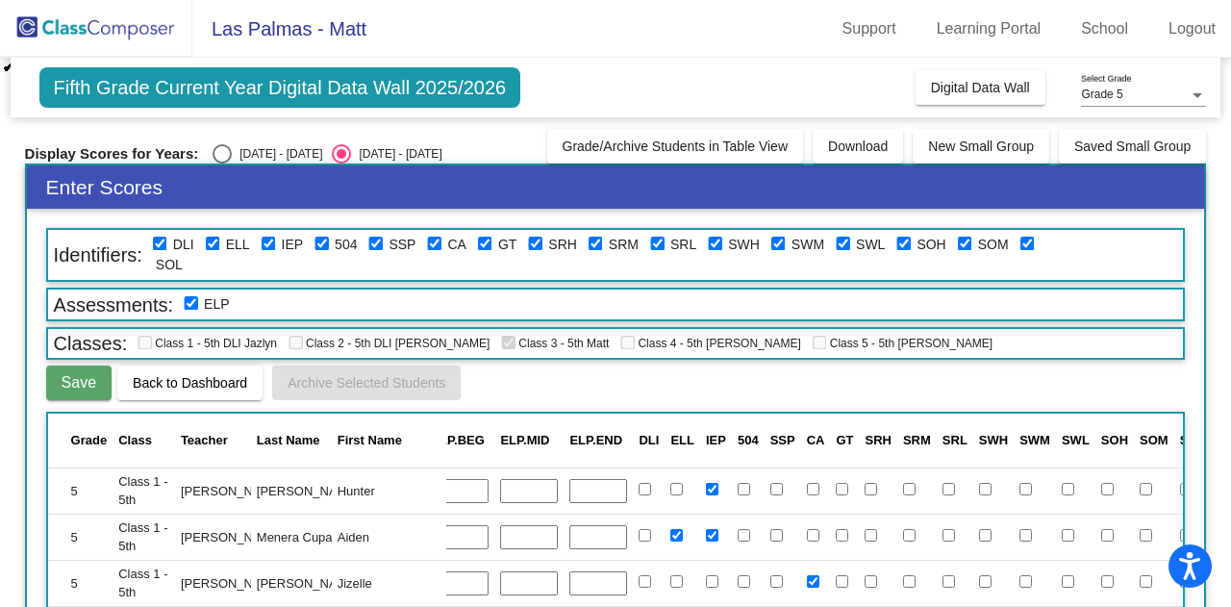
click at [87, 28] on img at bounding box center [96, 28] width 192 height 57
click at [28, 16] on img at bounding box center [96, 28] width 192 height 57
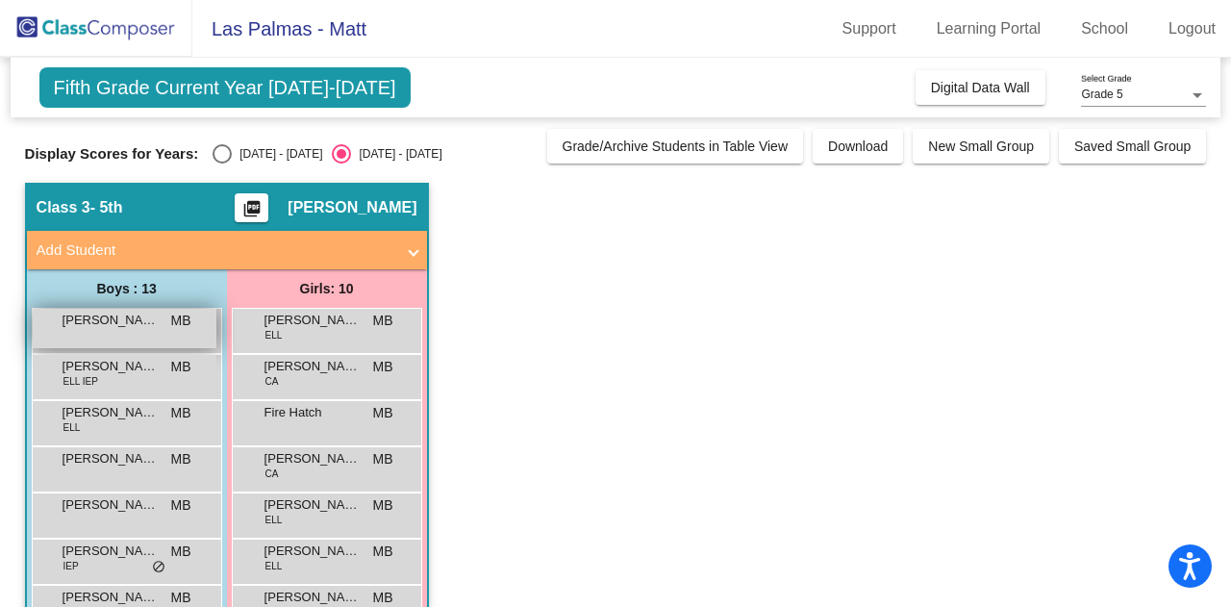
click at [144, 334] on div "[PERSON_NAME] MB lock do_not_disturb_alt" at bounding box center [125, 328] width 184 height 39
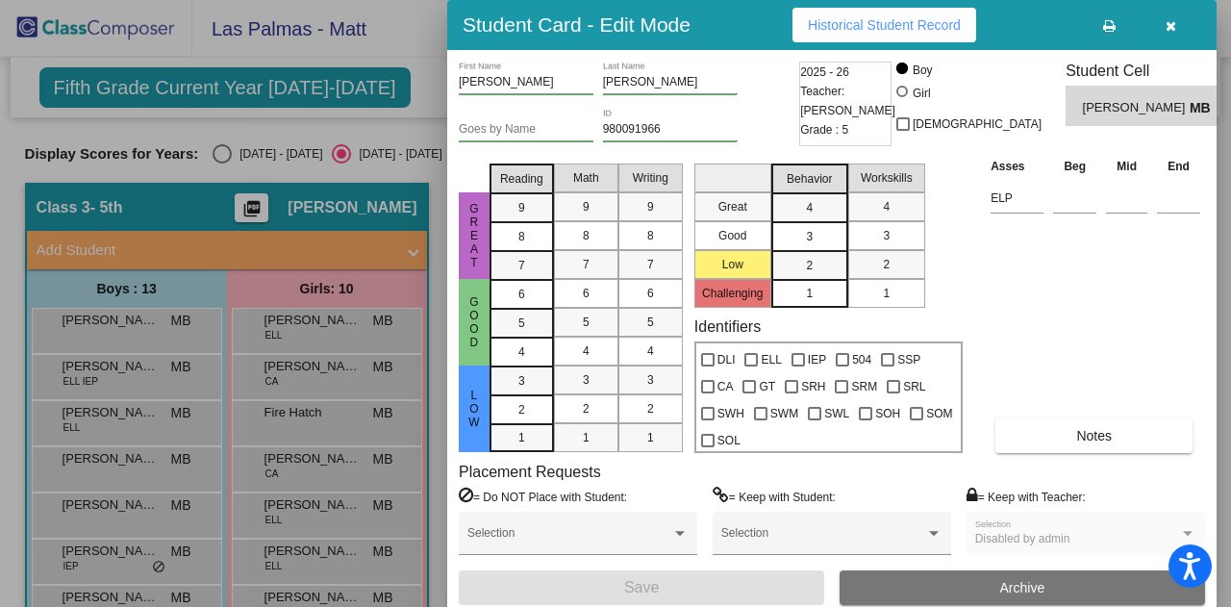
click at [877, 28] on span "Historical Student Record" at bounding box center [884, 24] width 153 height 15
click at [1175, 21] on button "button" at bounding box center [1171, 25] width 62 height 35
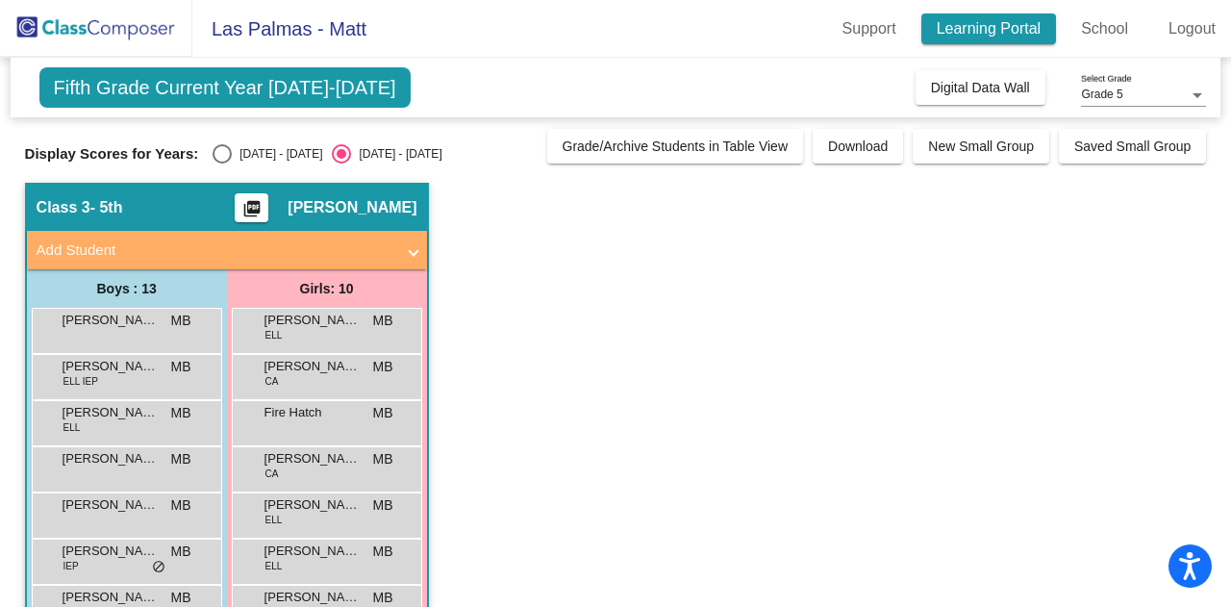
click at [966, 35] on link "Learning Portal" at bounding box center [989, 28] width 136 height 31
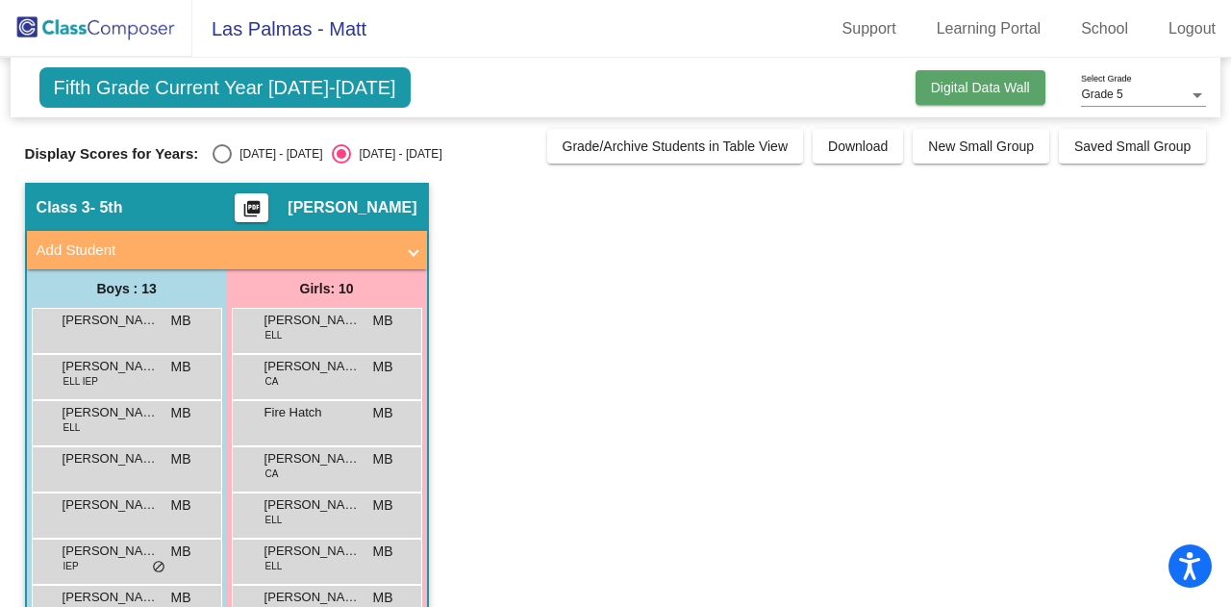
click at [952, 86] on span "Digital Data Wall" at bounding box center [980, 87] width 99 height 15
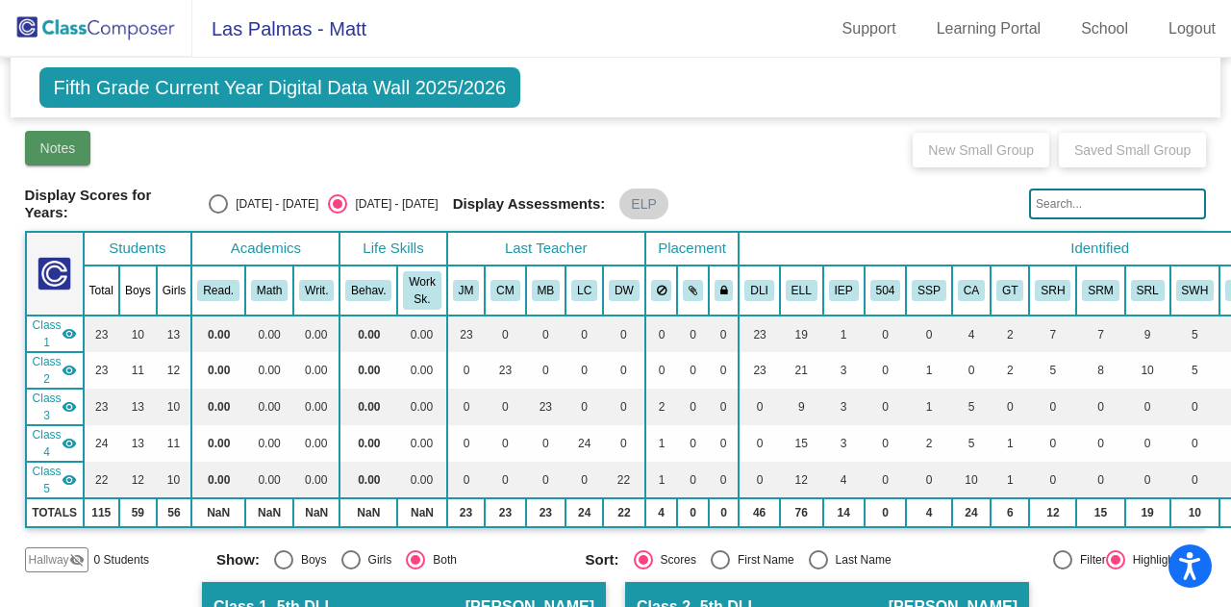
click at [48, 147] on span "Notes" at bounding box center [58, 147] width 36 height 15
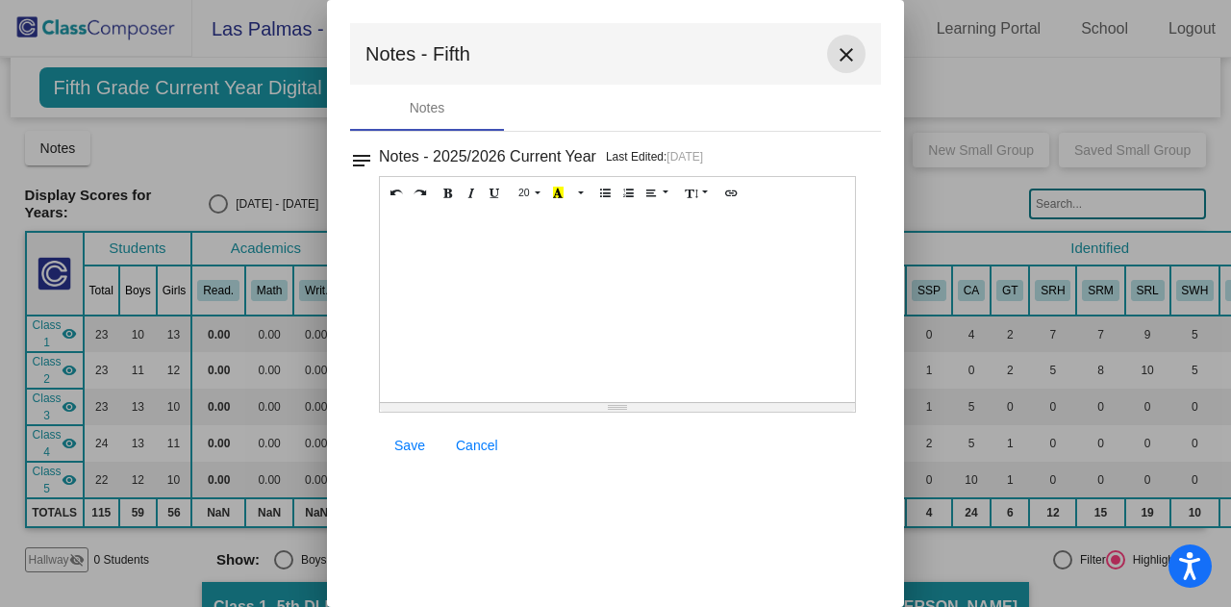
click at [849, 49] on mat-icon "close" at bounding box center [846, 54] width 23 height 23
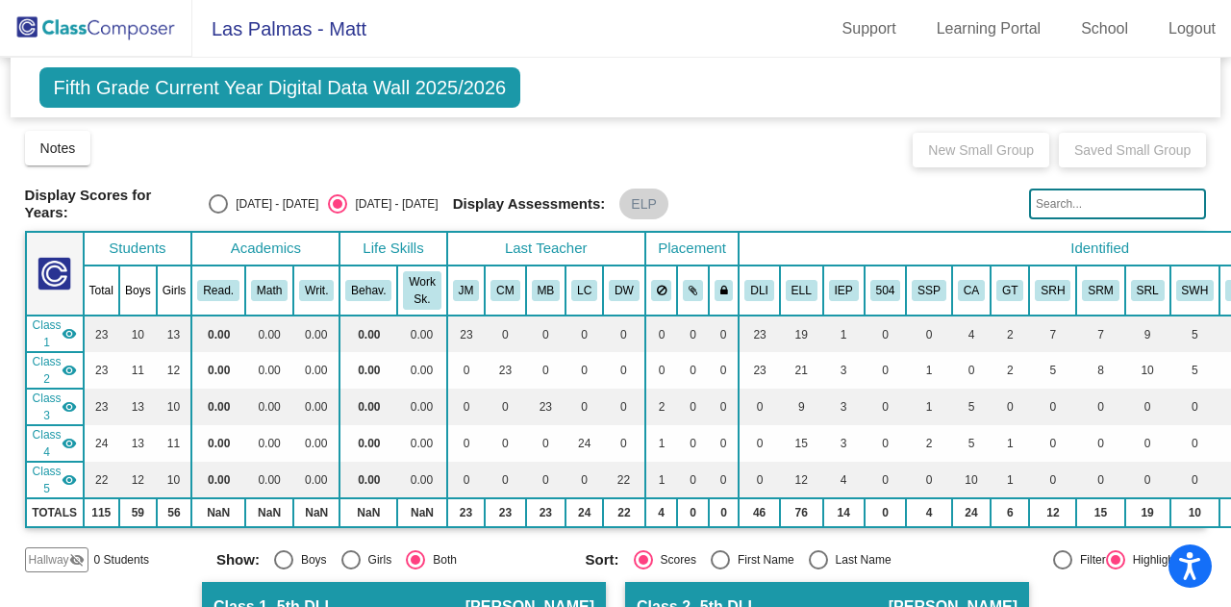
click at [65, 31] on img at bounding box center [96, 28] width 192 height 57
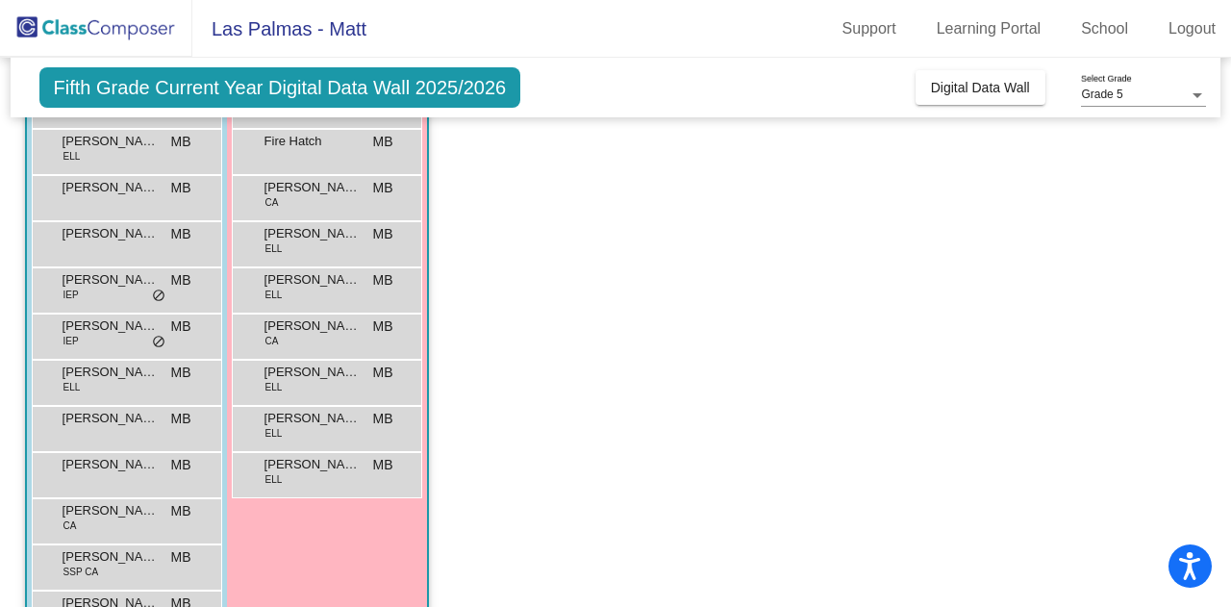
scroll to position [331, 0]
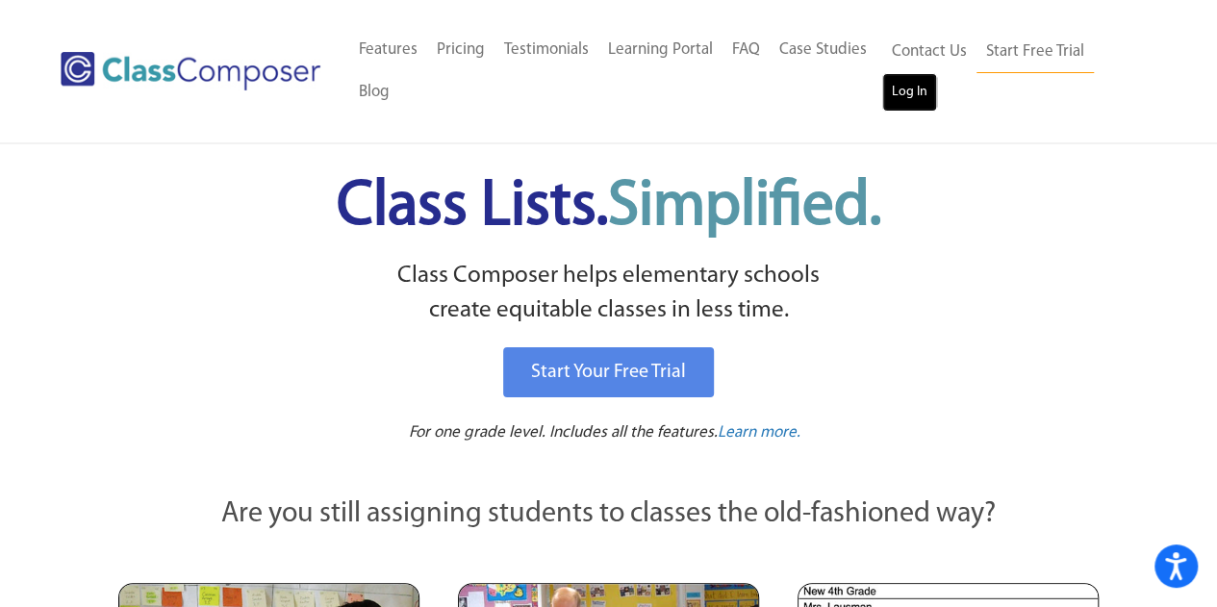
click at [912, 99] on link "Log In" at bounding box center [909, 92] width 55 height 38
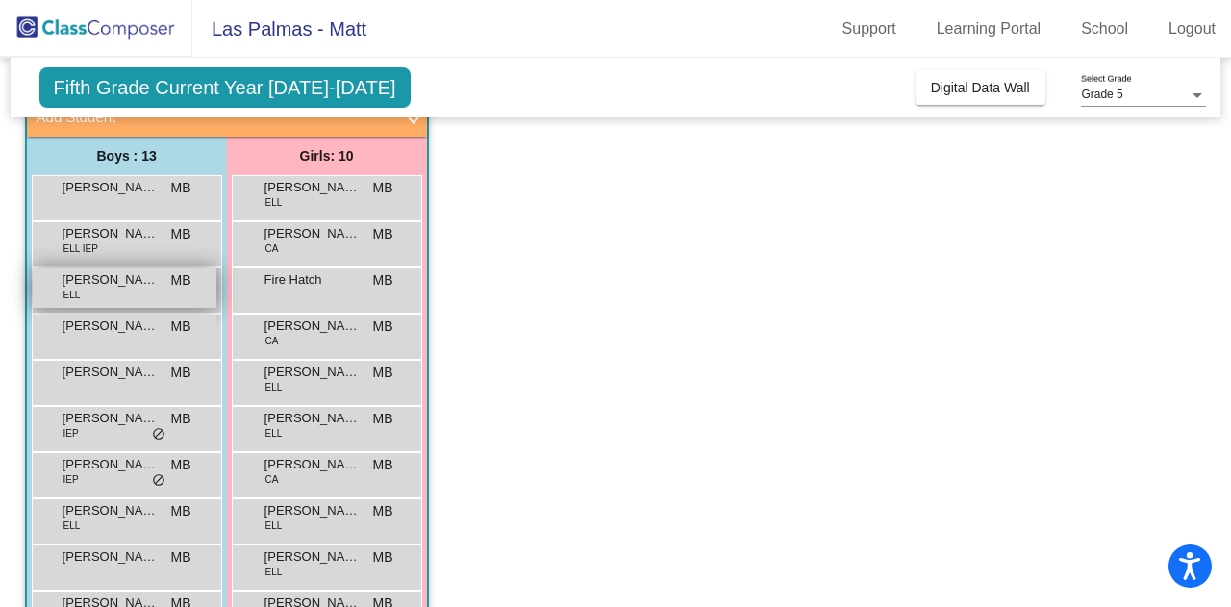
scroll to position [331, 0]
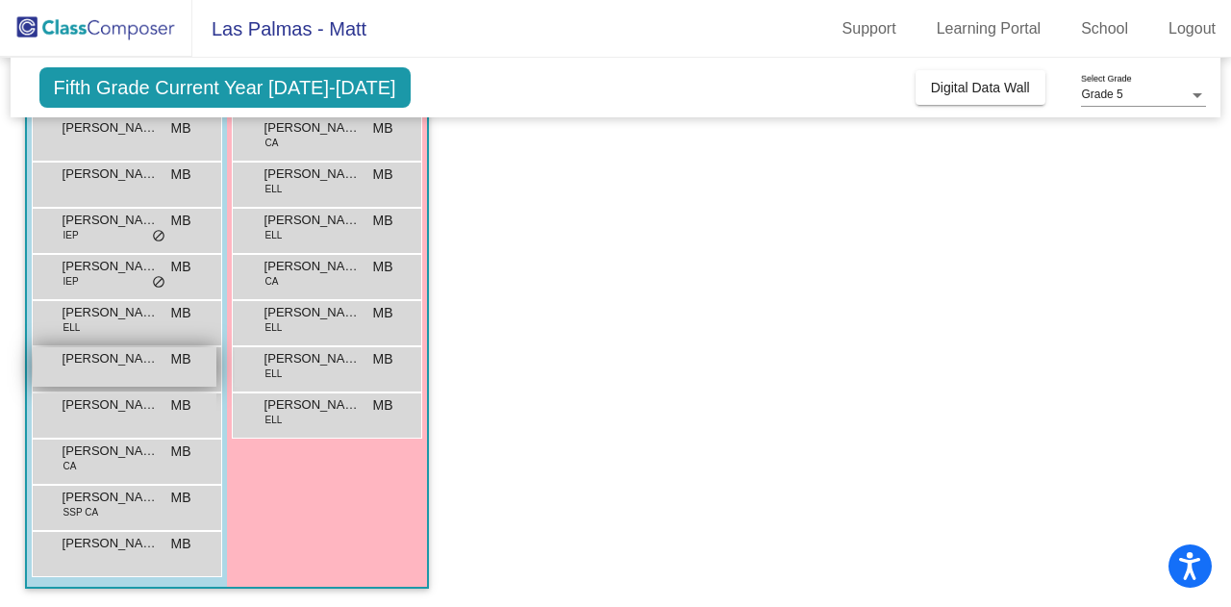
click at [94, 368] on div "[PERSON_NAME] MB lock do_not_disturb_alt" at bounding box center [125, 366] width 184 height 39
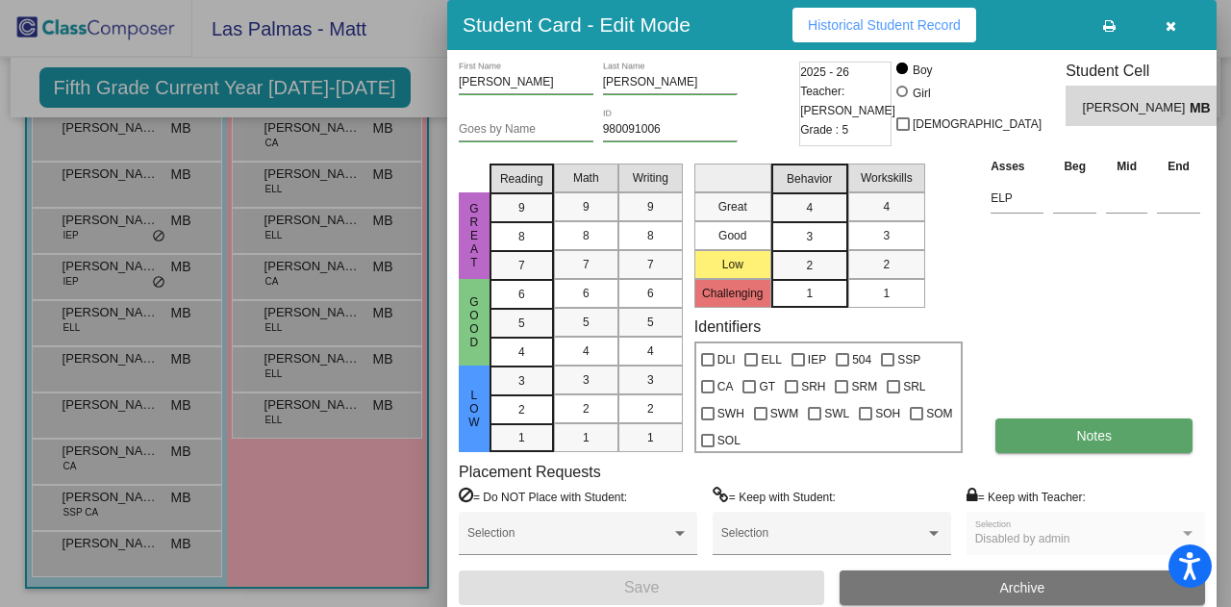
click at [1054, 440] on button "Notes" at bounding box center [1094, 435] width 197 height 35
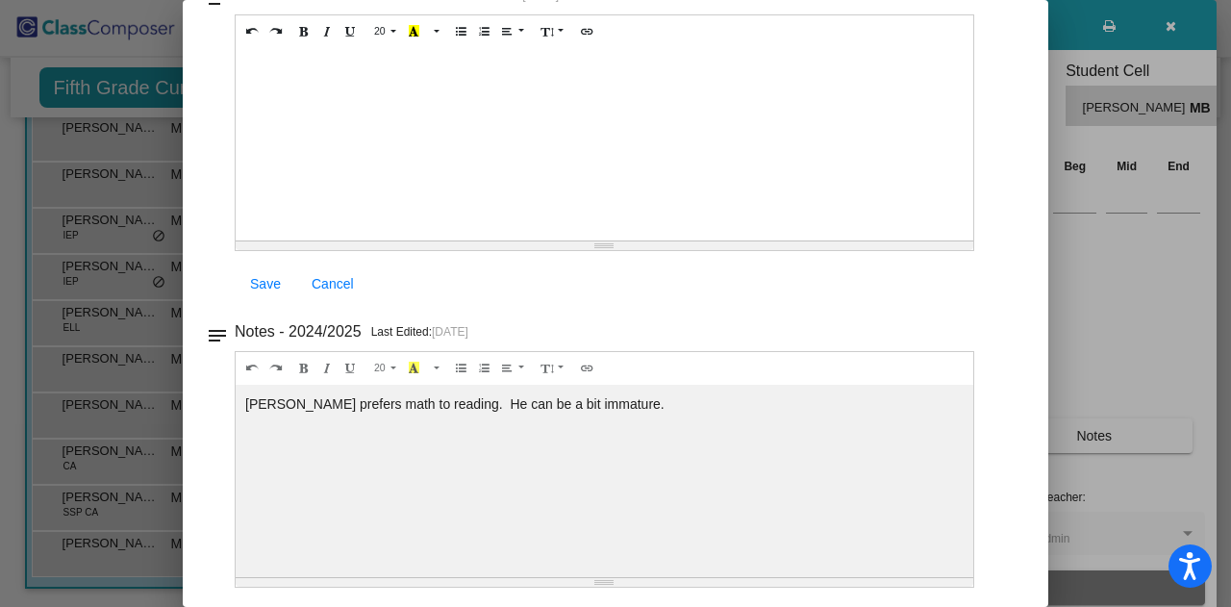
scroll to position [0, 0]
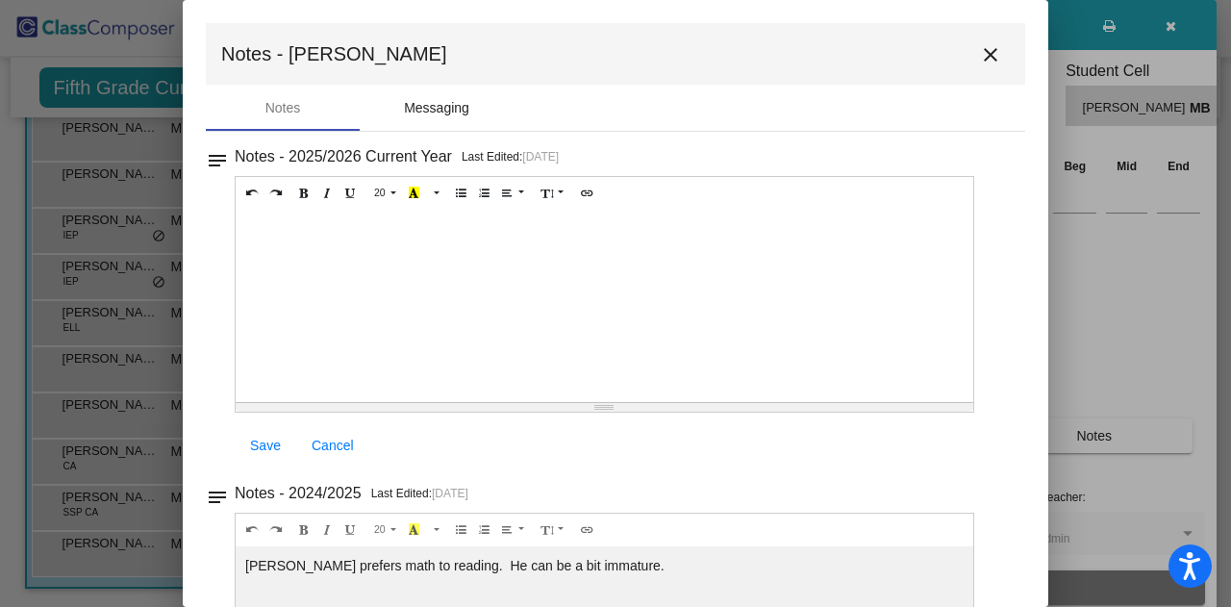
click at [437, 112] on div "Messaging" at bounding box center [436, 108] width 65 height 20
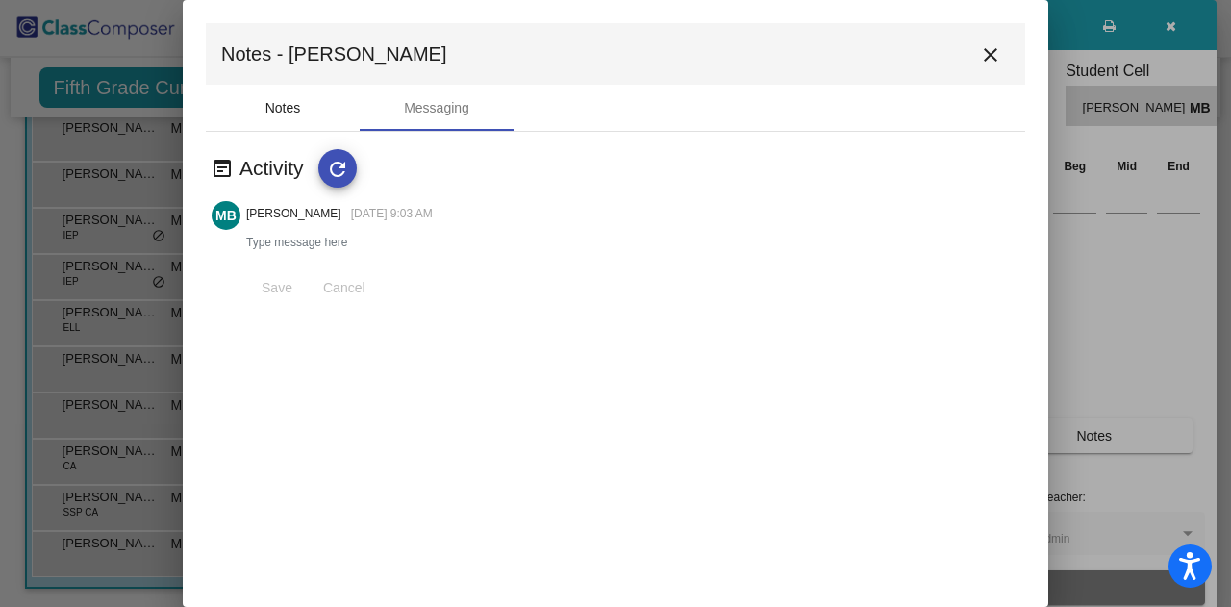
click at [285, 108] on div "Notes" at bounding box center [283, 108] width 36 height 20
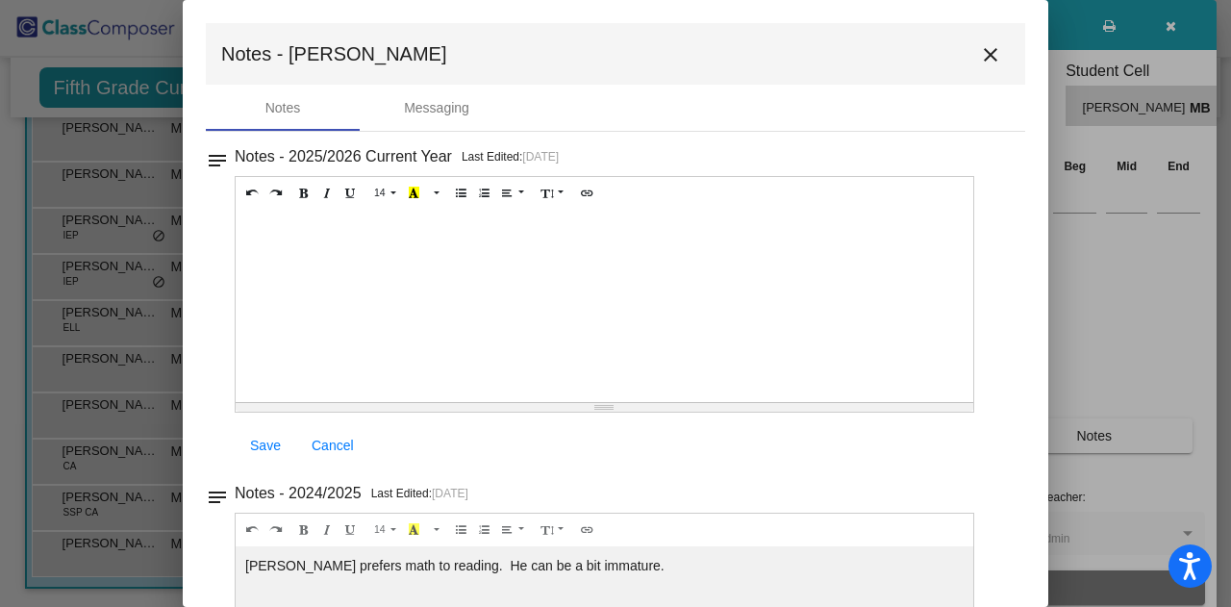
click at [986, 65] on mat-icon "close" at bounding box center [990, 54] width 23 height 23
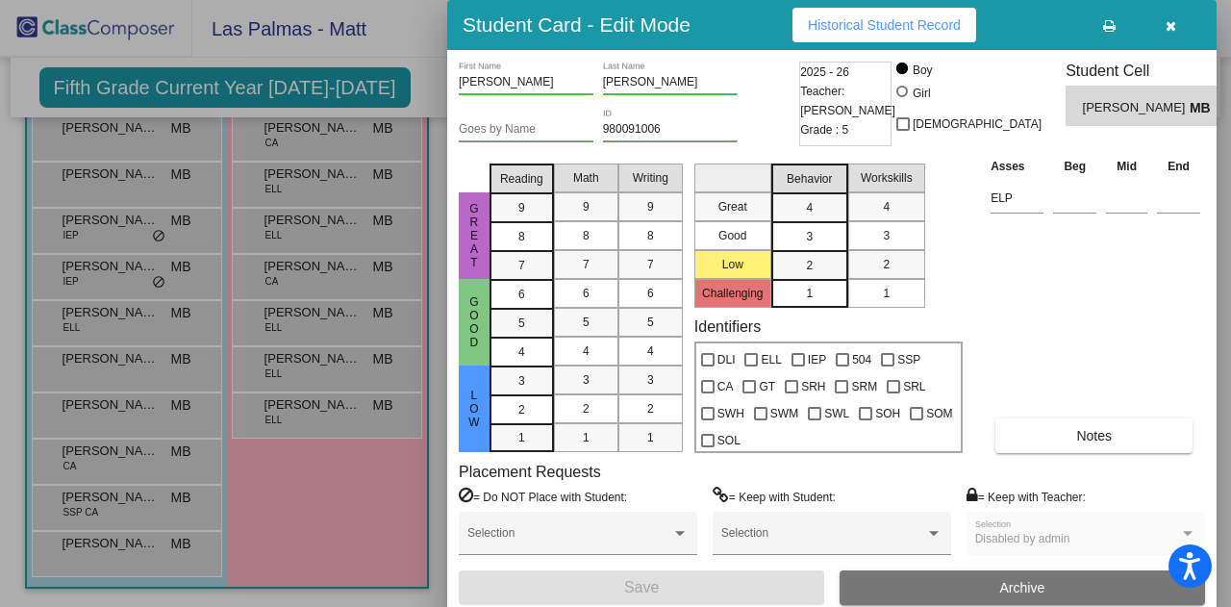
click at [850, 26] on span "Historical Student Record" at bounding box center [884, 24] width 153 height 15
click at [1169, 26] on icon "button" at bounding box center [1171, 25] width 11 height 13
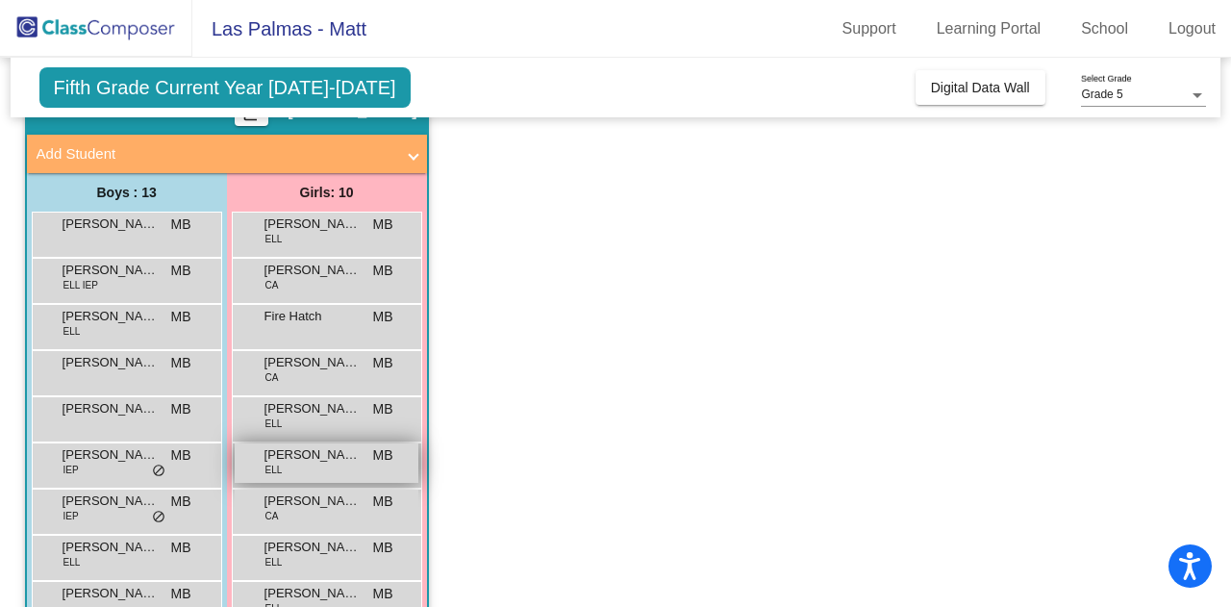
scroll to position [192, 0]
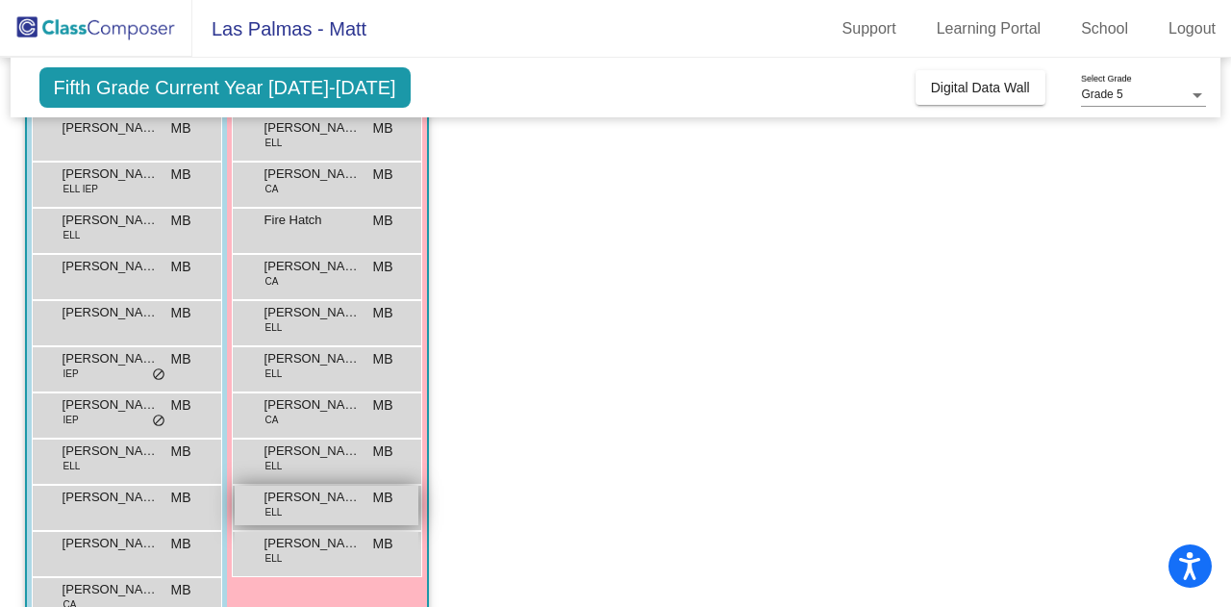
click at [318, 511] on div "[PERSON_NAME] ELL MB lock do_not_disturb_alt" at bounding box center [327, 505] width 184 height 39
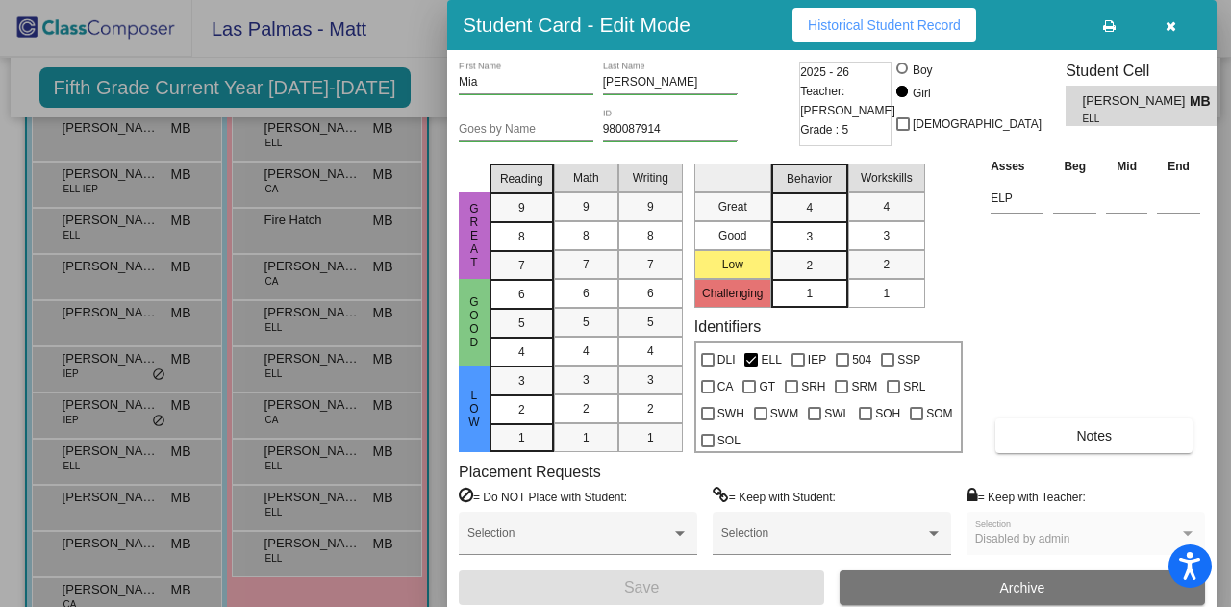
click at [873, 30] on span "Historical Student Record" at bounding box center [884, 24] width 153 height 15
click at [1168, 26] on icon "button" at bounding box center [1171, 25] width 11 height 13
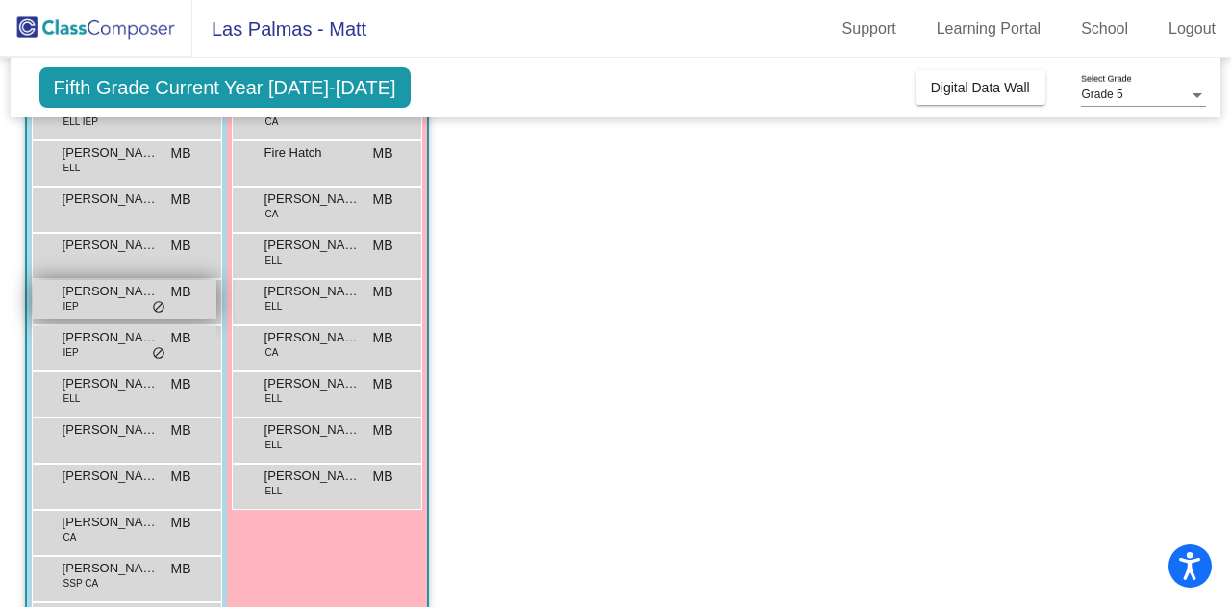
scroll to position [235, 0]
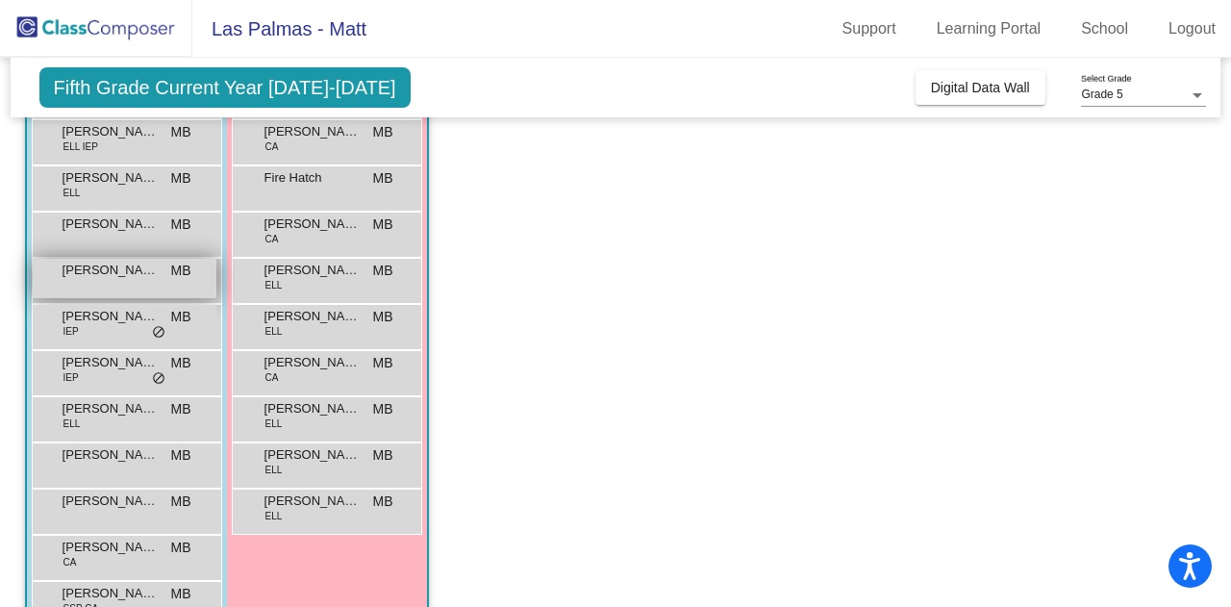
click at [115, 284] on div "[PERSON_NAME] MB lock do_not_disturb_alt" at bounding box center [125, 278] width 184 height 39
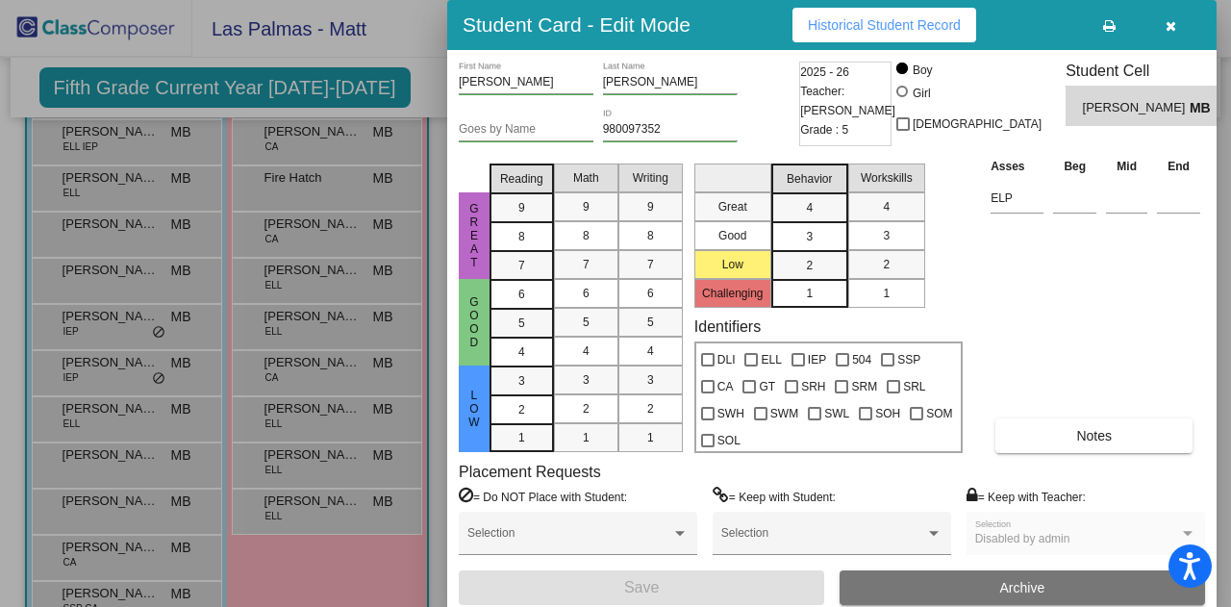
click at [890, 33] on button "Historical Student Record" at bounding box center [885, 25] width 184 height 35
click at [292, 196] on div at bounding box center [615, 303] width 1231 height 607
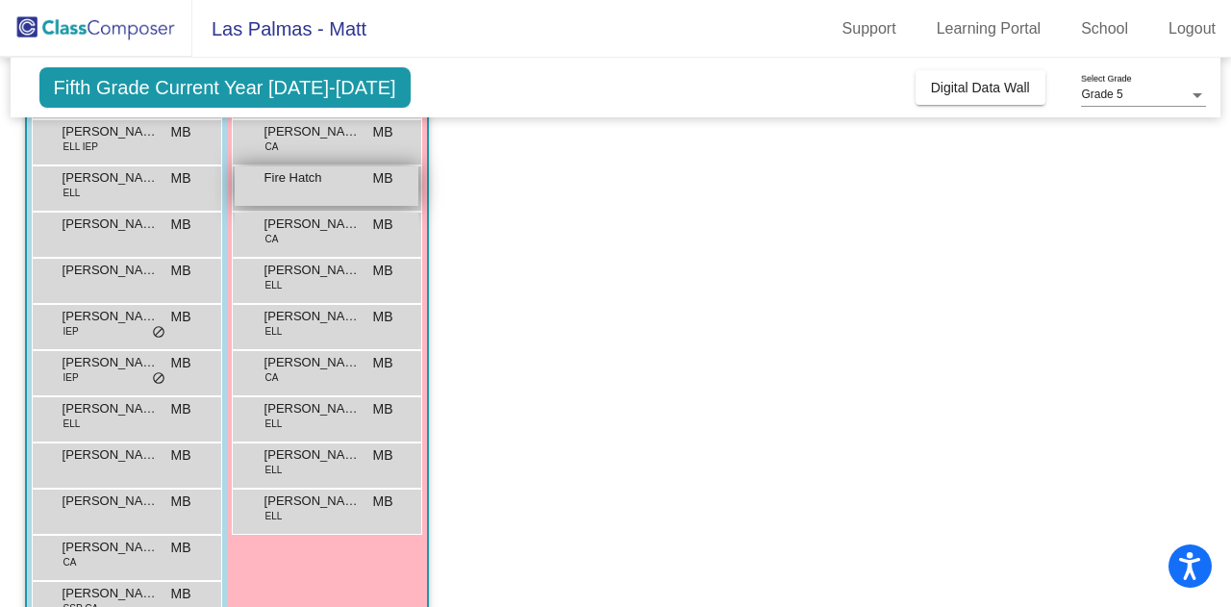
click at [292, 189] on div "Fire Hatch MB lock do_not_disturb_alt" at bounding box center [327, 185] width 184 height 39
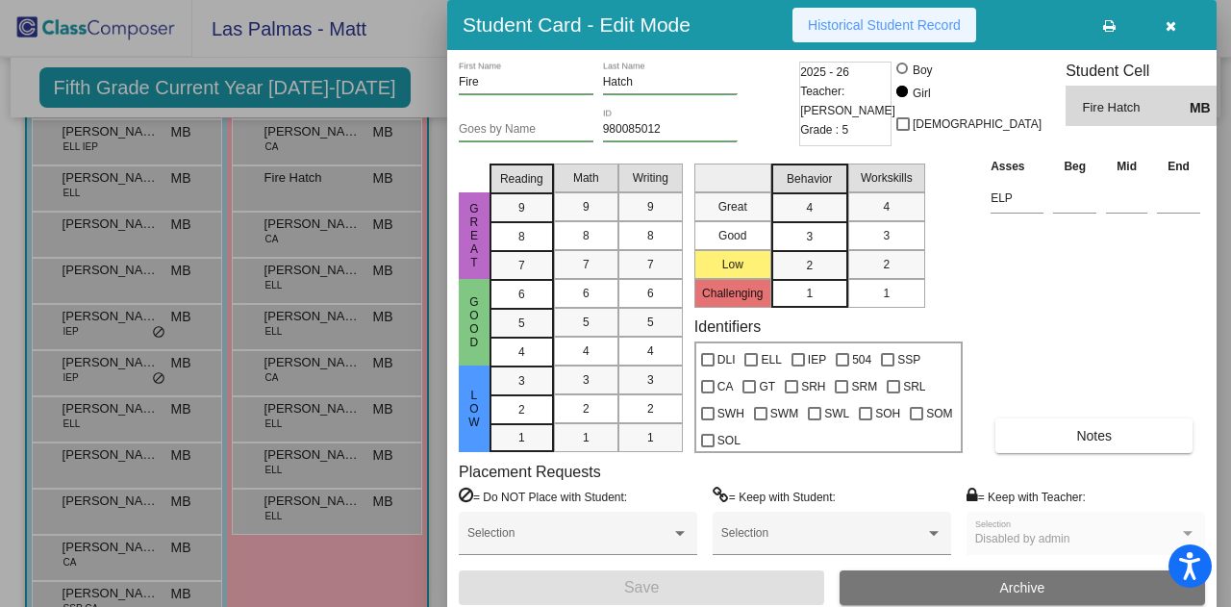
click at [885, 33] on button "Historical Student Record" at bounding box center [885, 25] width 184 height 35
click at [265, 286] on div at bounding box center [615, 303] width 1231 height 607
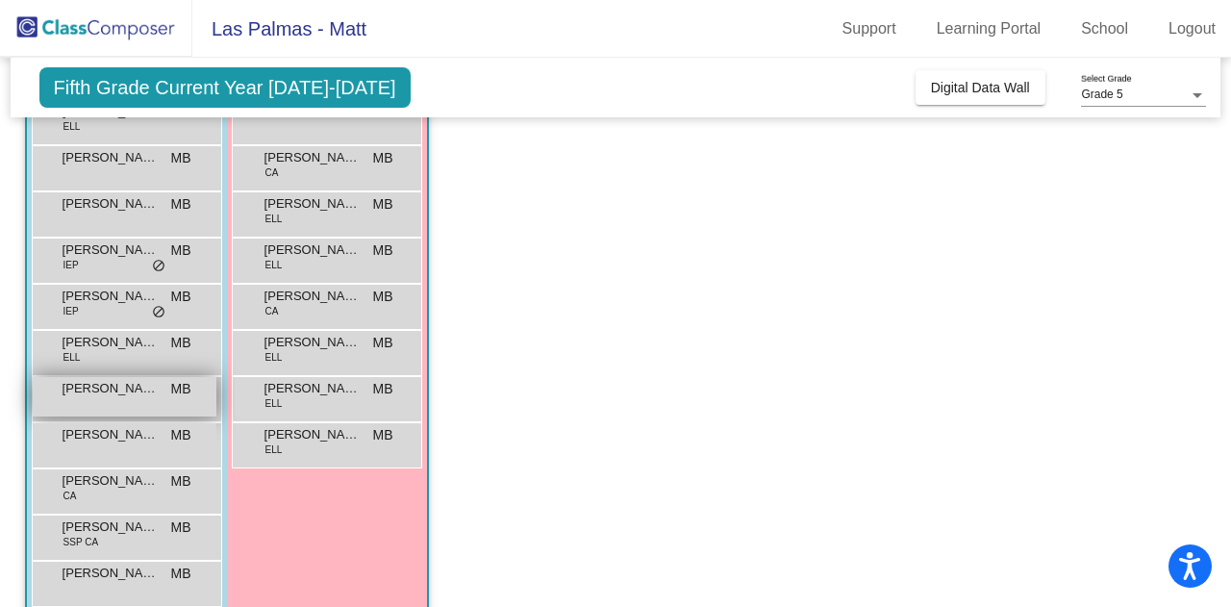
scroll to position [331, 0]
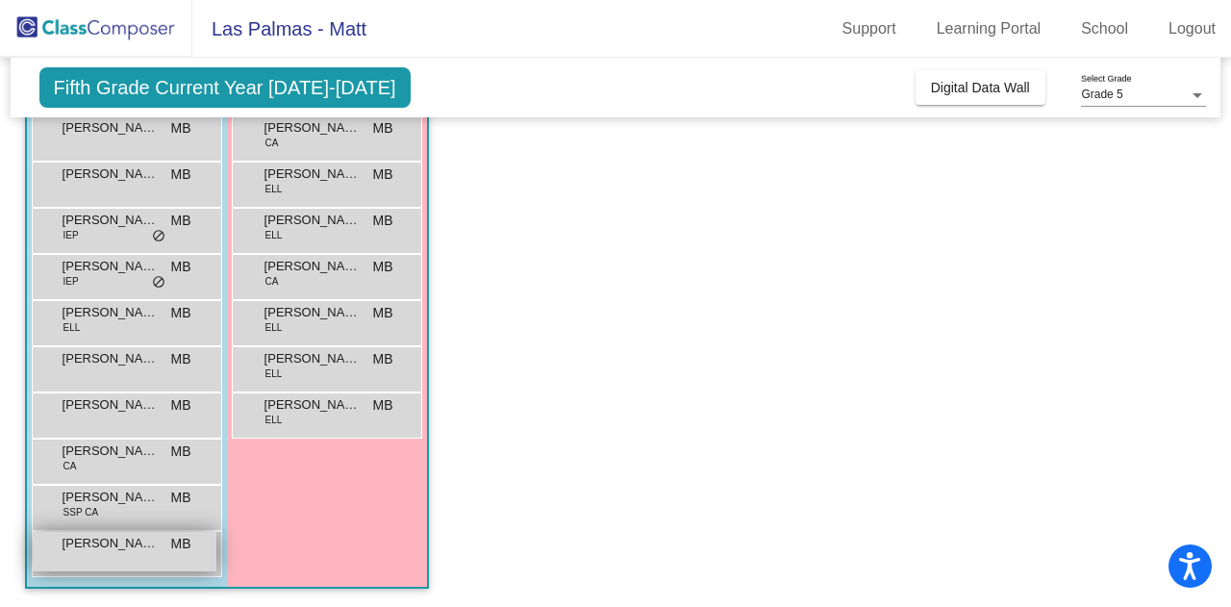
click at [113, 547] on span "[PERSON_NAME]" at bounding box center [111, 543] width 96 height 19
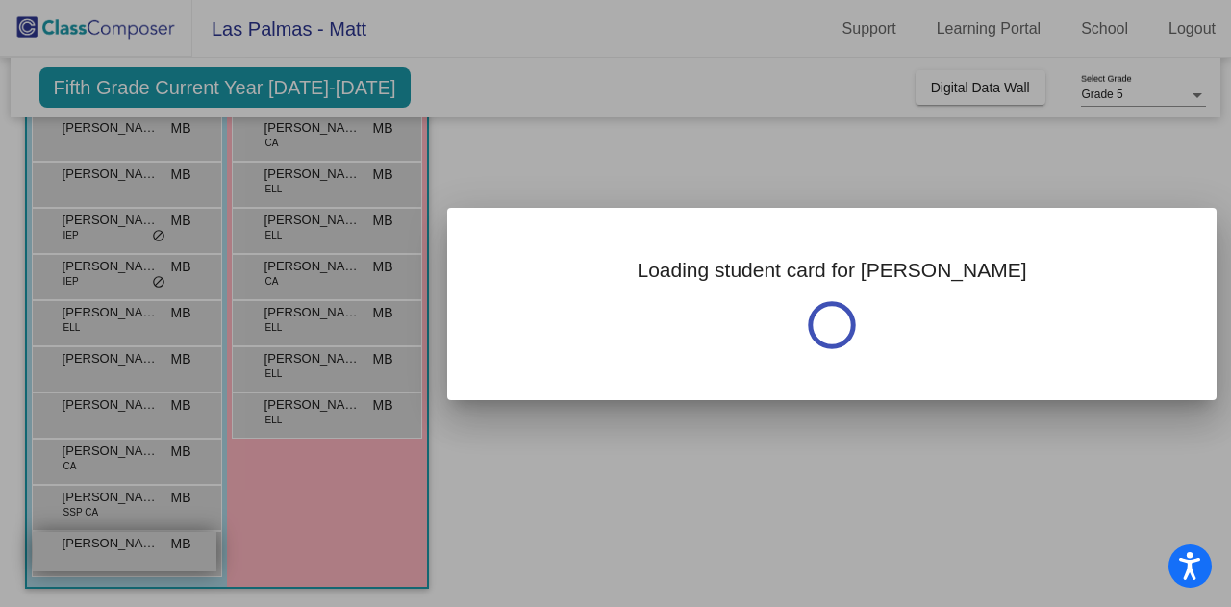
click at [113, 547] on div at bounding box center [615, 303] width 1231 height 607
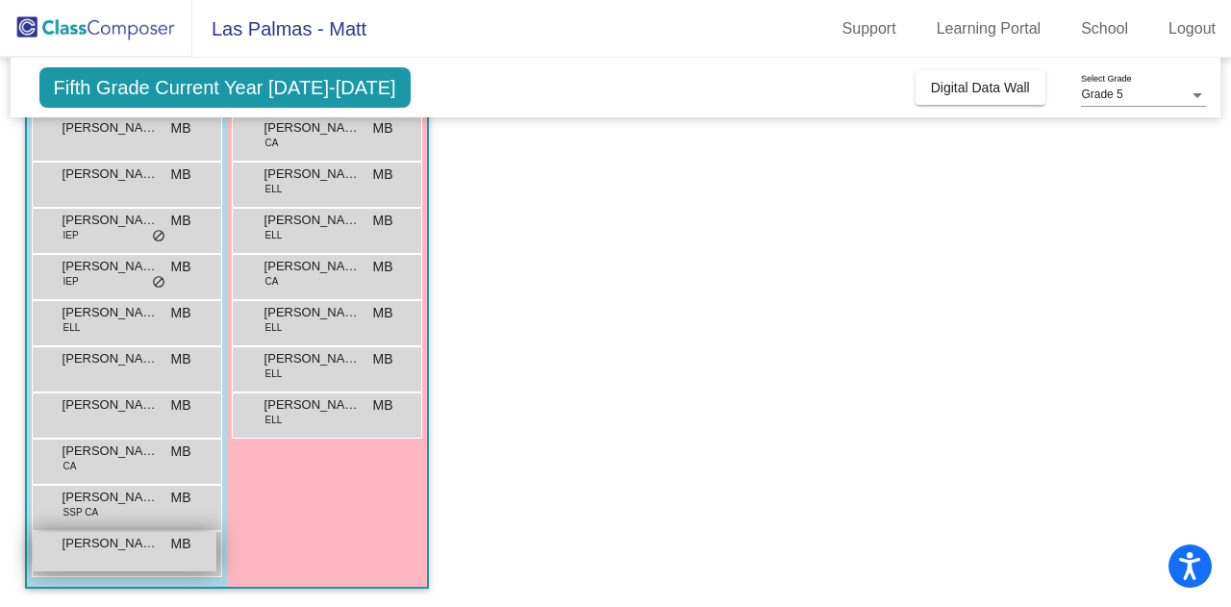
click at [156, 551] on div "[PERSON_NAME] MB lock do_not_disturb_alt" at bounding box center [125, 551] width 184 height 39
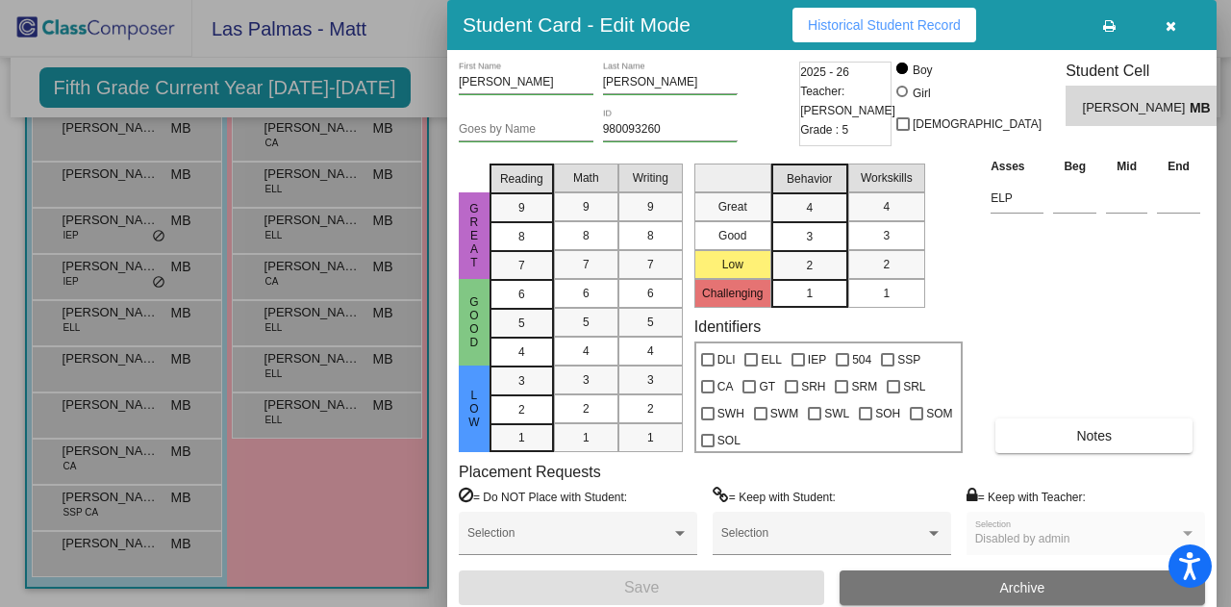
click at [889, 24] on span "Historical Student Record" at bounding box center [884, 24] width 153 height 15
click at [233, 256] on div at bounding box center [615, 303] width 1231 height 607
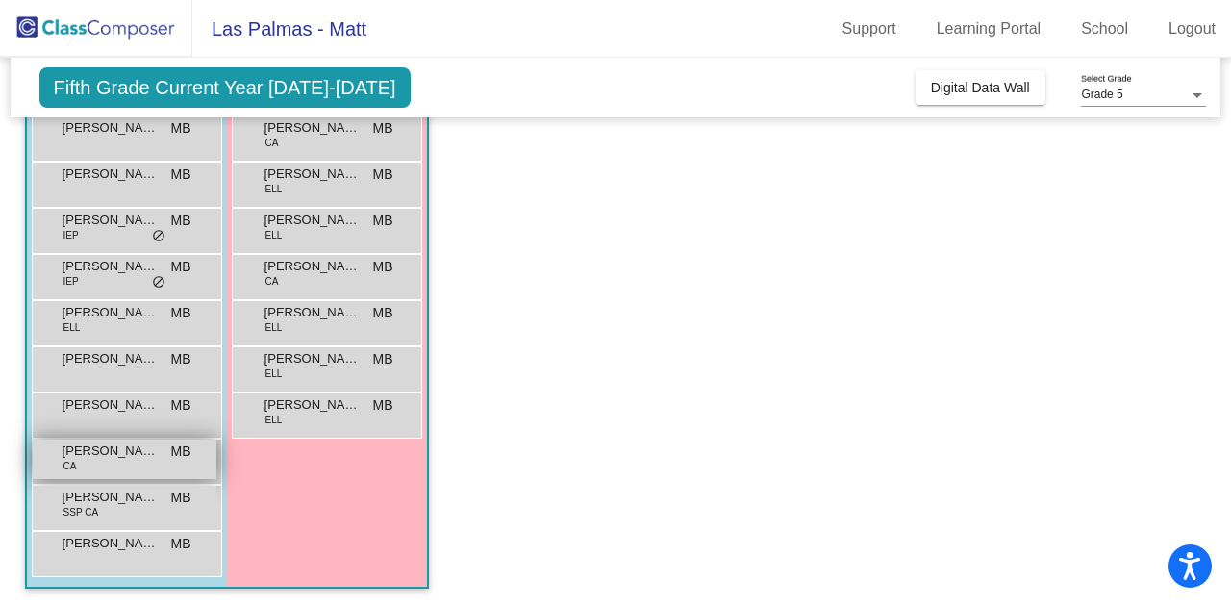
scroll to position [235, 0]
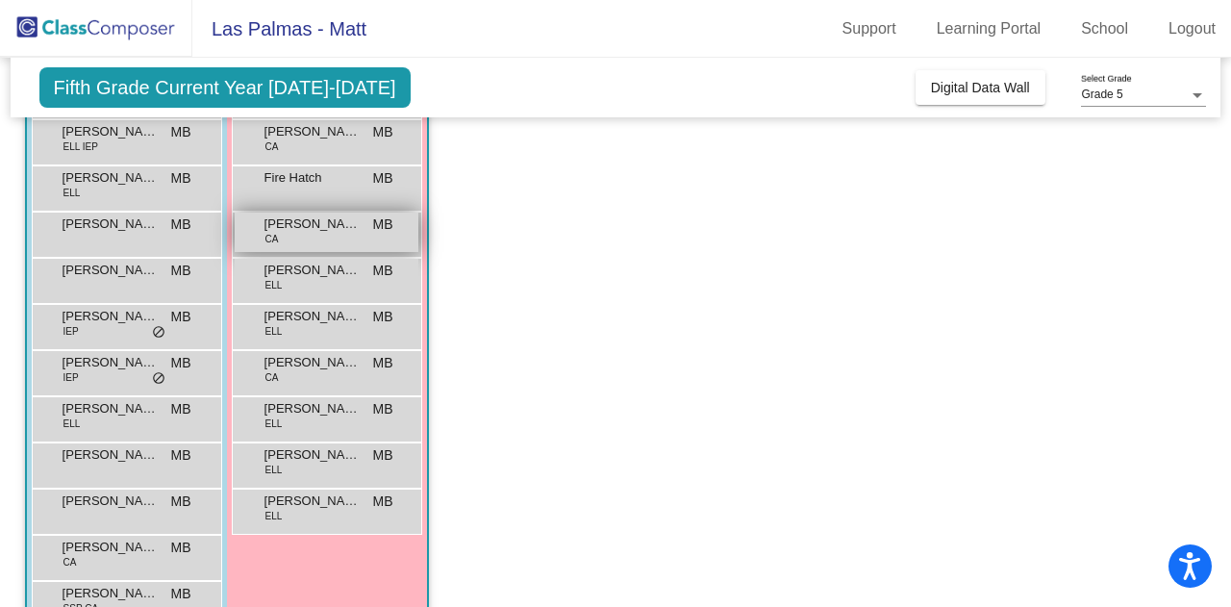
click at [303, 230] on span "[PERSON_NAME]" at bounding box center [313, 223] width 96 height 19
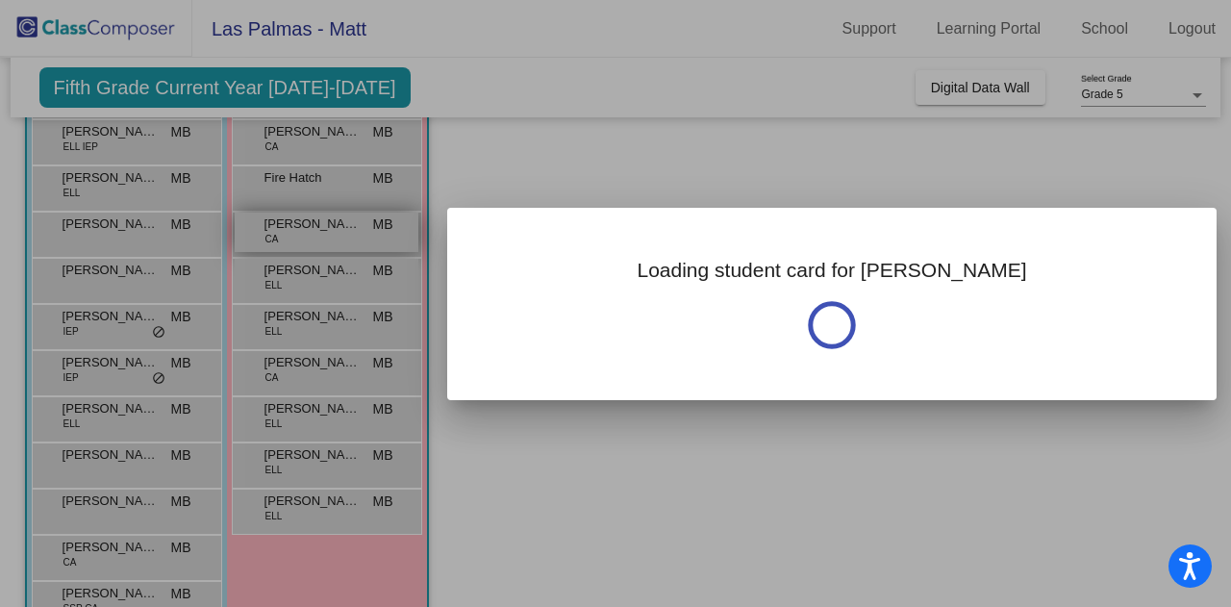
click at [303, 230] on div at bounding box center [615, 303] width 1231 height 607
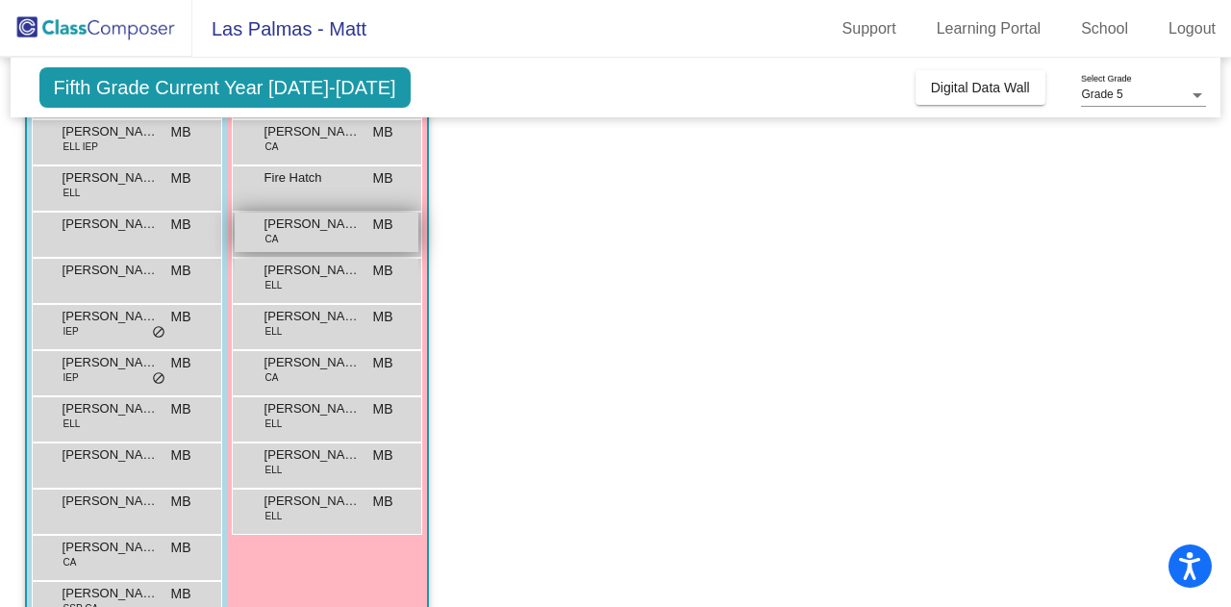
click at [336, 221] on span "[PERSON_NAME]" at bounding box center [313, 223] width 96 height 19
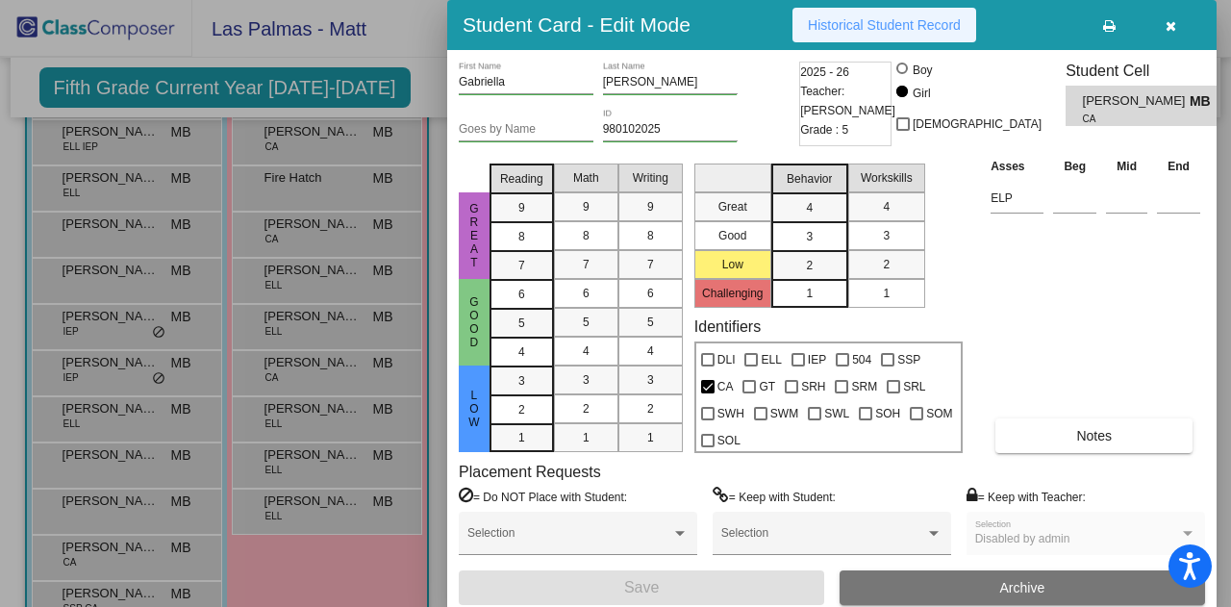
click at [867, 32] on span "Historical Student Record" at bounding box center [884, 24] width 153 height 15
click at [1171, 19] on icon "button" at bounding box center [1171, 25] width 11 height 13
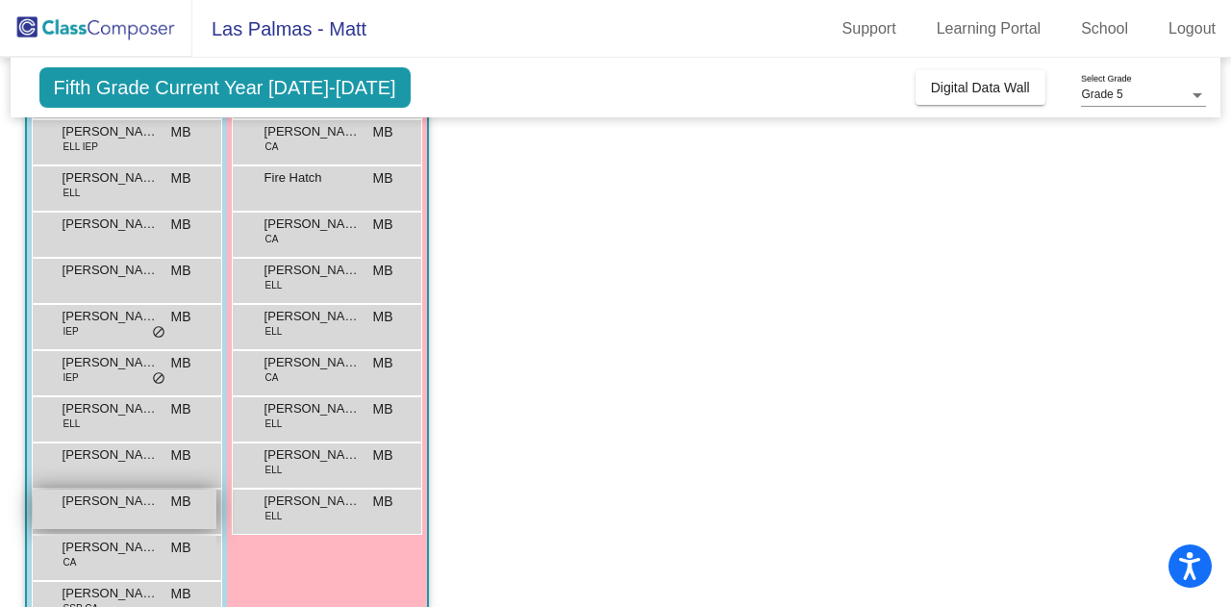
click at [112, 507] on span "[PERSON_NAME]" at bounding box center [111, 501] width 96 height 19
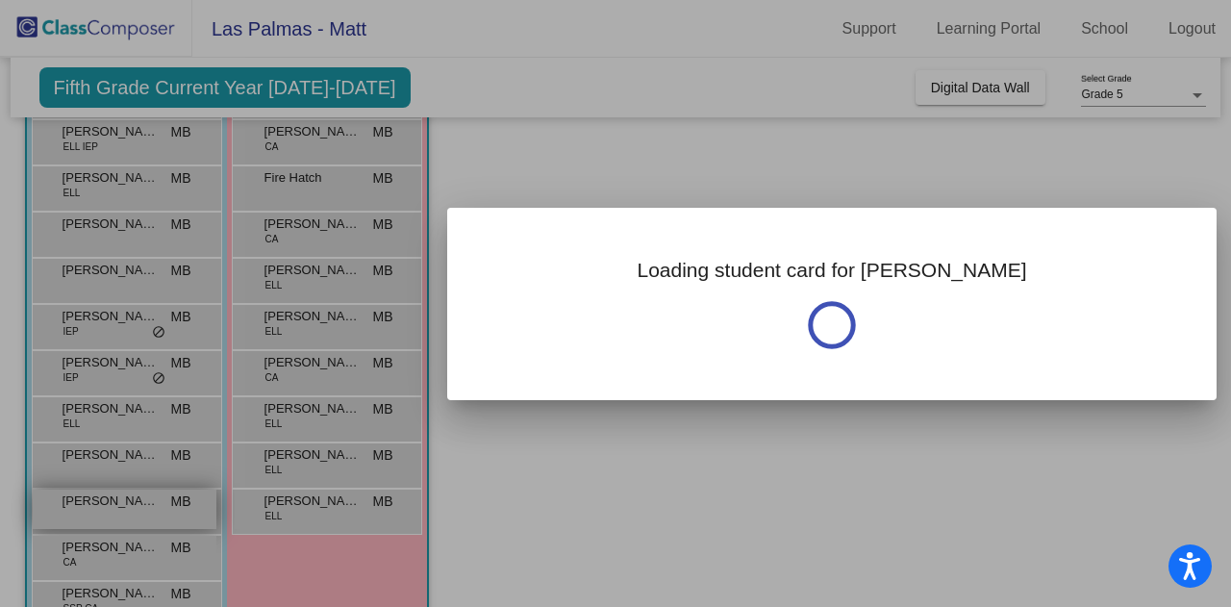
click at [112, 507] on div at bounding box center [615, 303] width 1231 height 607
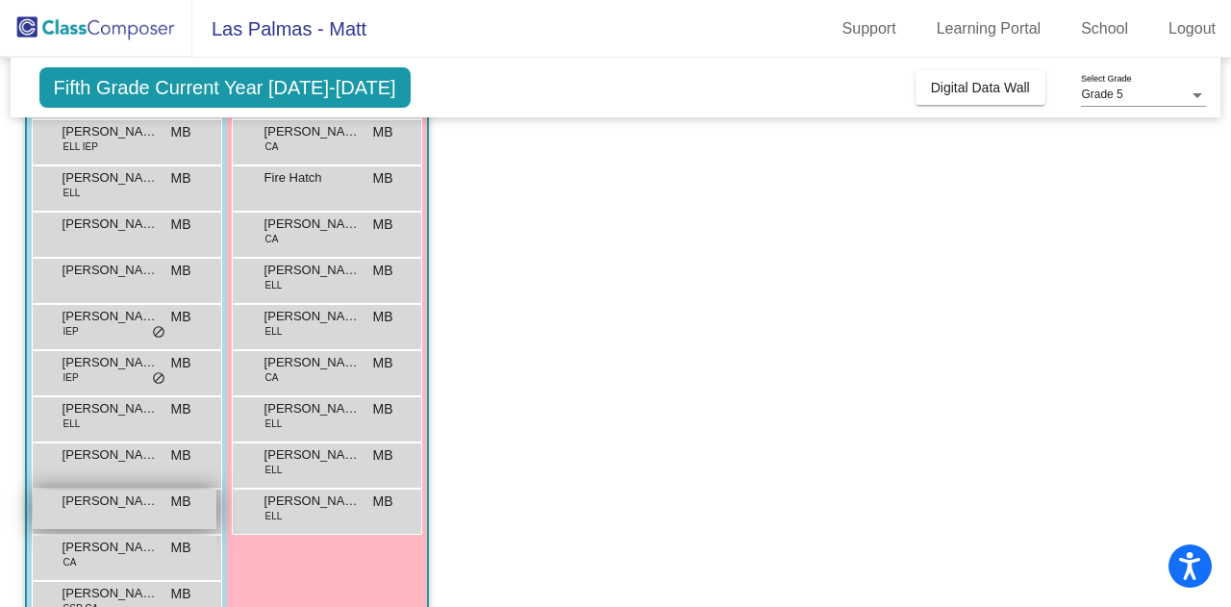
click at [112, 507] on span "[PERSON_NAME]" at bounding box center [111, 501] width 96 height 19
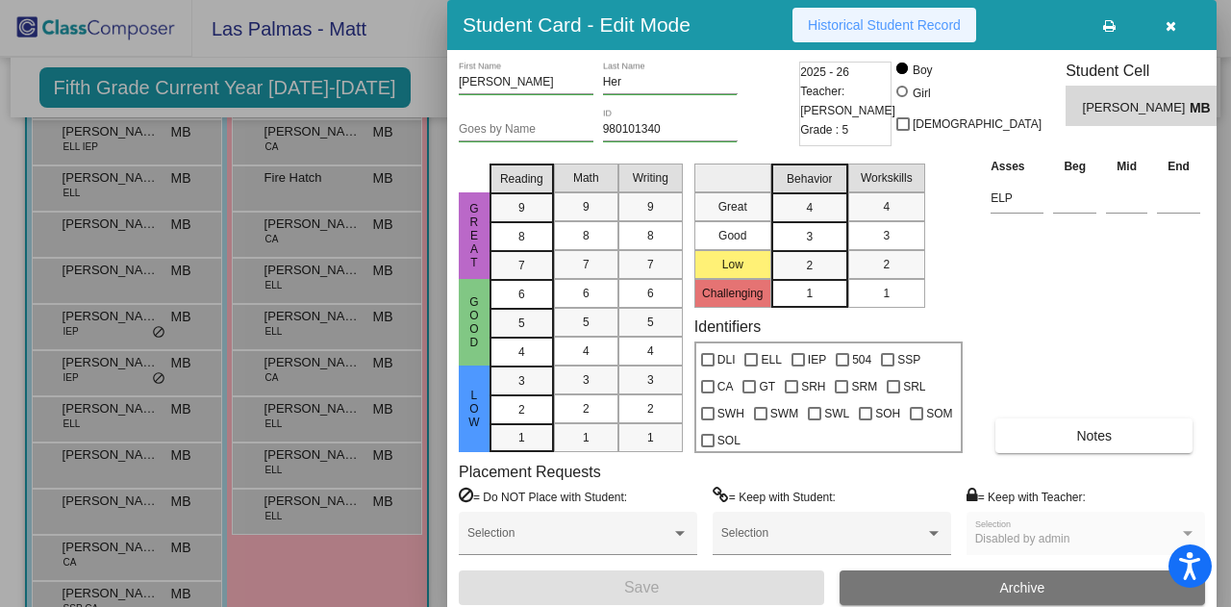
click at [866, 13] on button "Historical Student Record" at bounding box center [885, 25] width 184 height 35
click at [1173, 20] on icon "button" at bounding box center [1171, 25] width 11 height 13
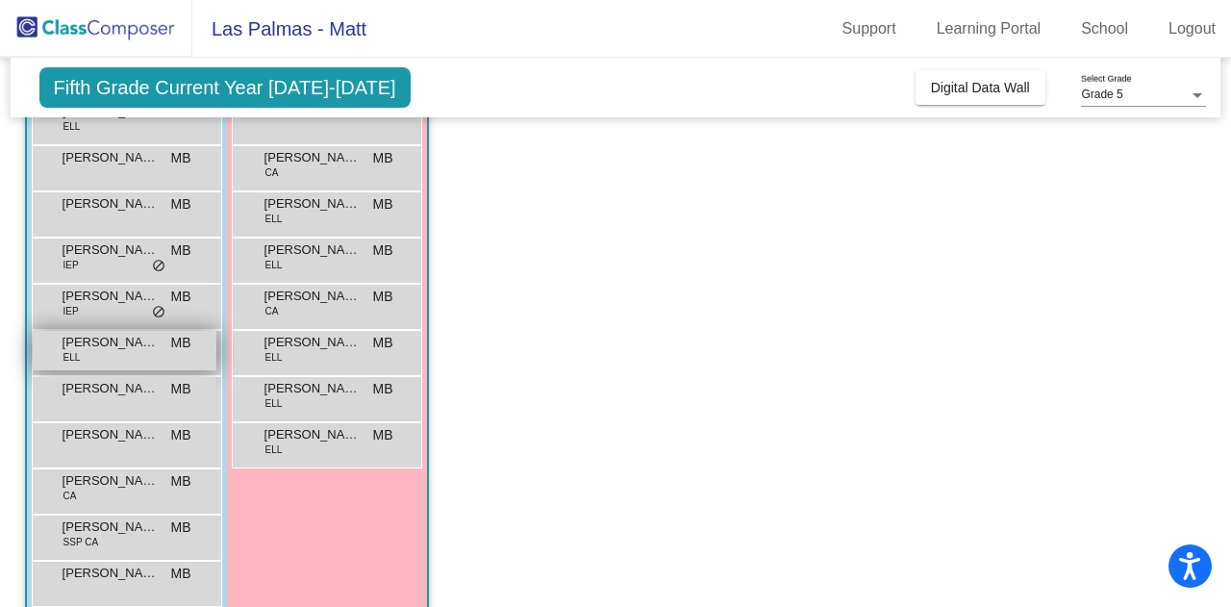
scroll to position [331, 0]
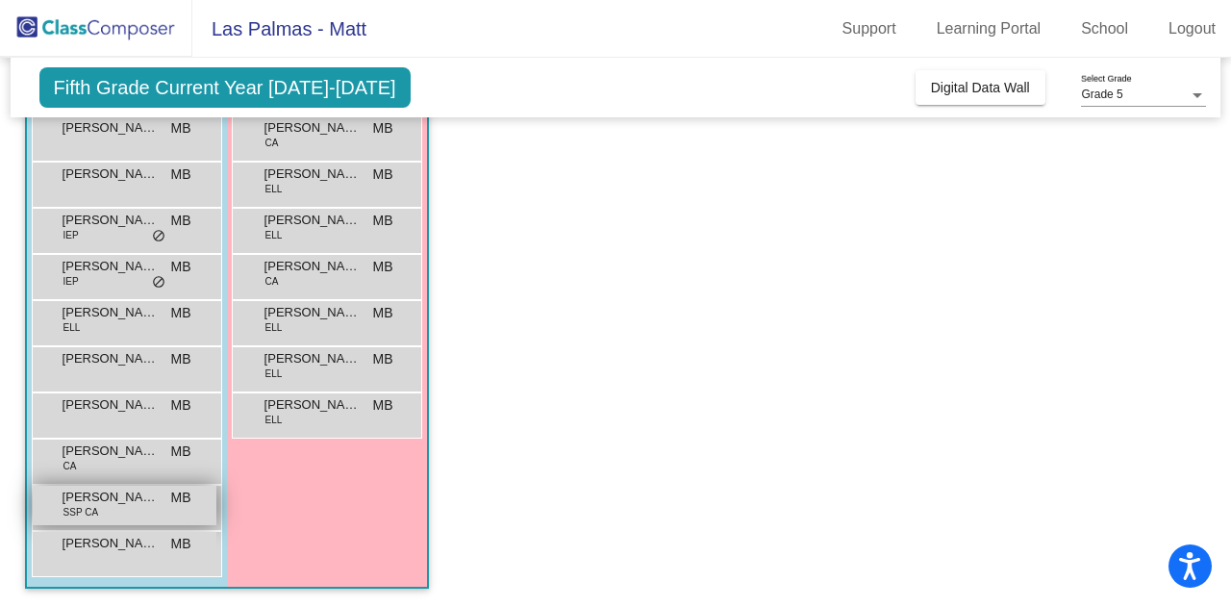
click at [122, 513] on div "[PERSON_NAME] SSP CA MB lock do_not_disturb_alt" at bounding box center [125, 505] width 184 height 39
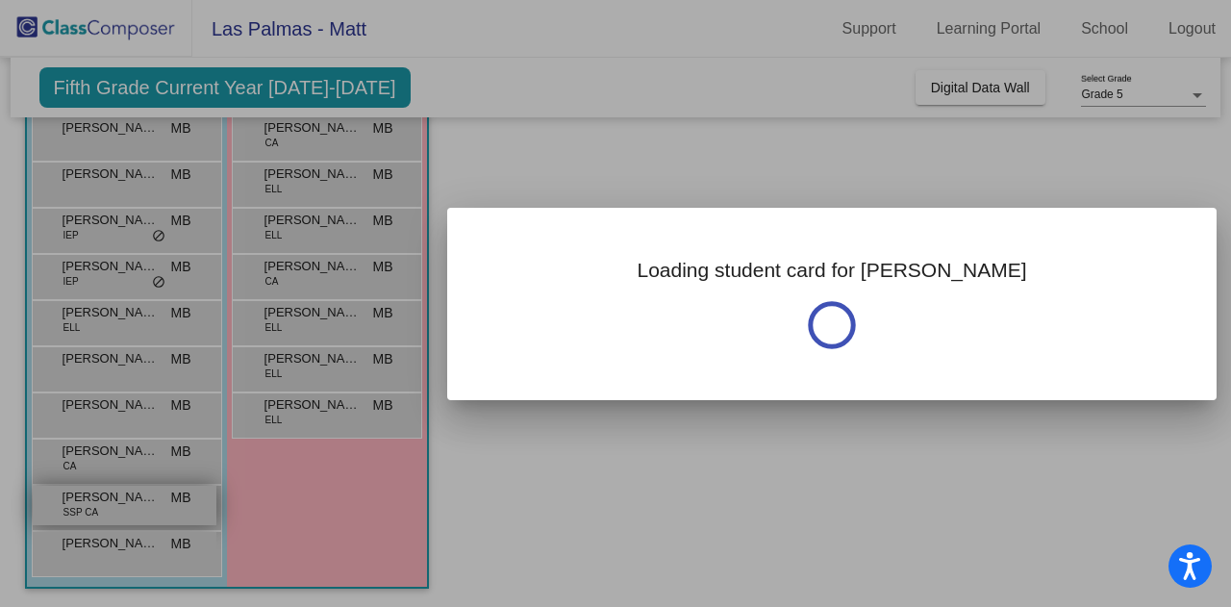
click at [122, 513] on div at bounding box center [615, 303] width 1231 height 607
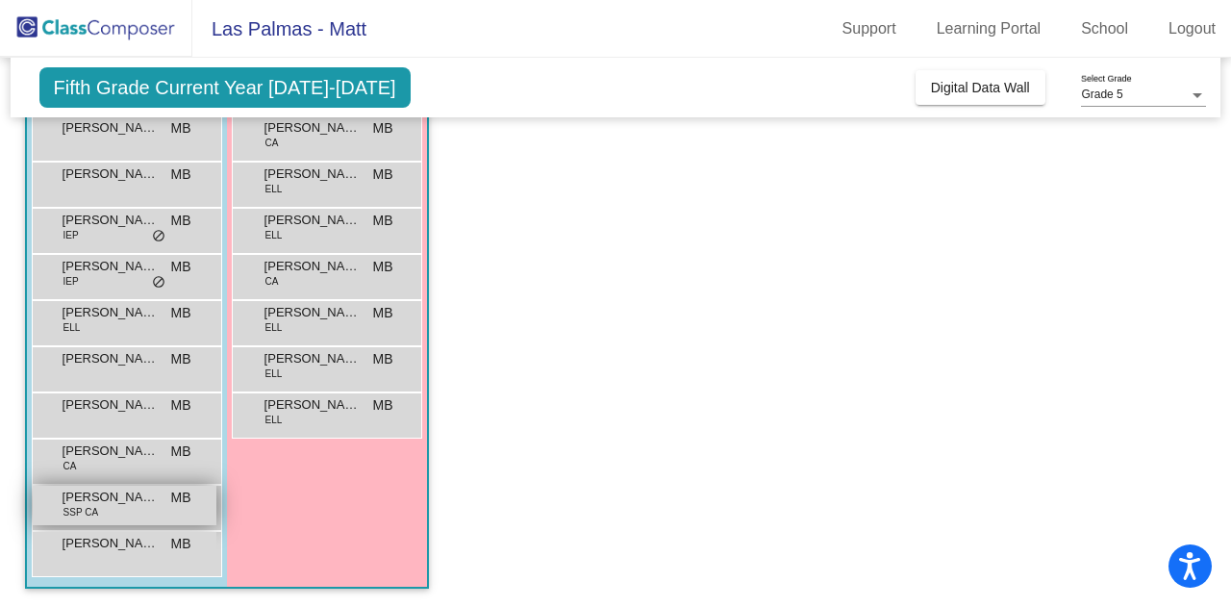
click at [122, 513] on div "[PERSON_NAME] SSP CA MB lock do_not_disturb_alt" at bounding box center [125, 505] width 184 height 39
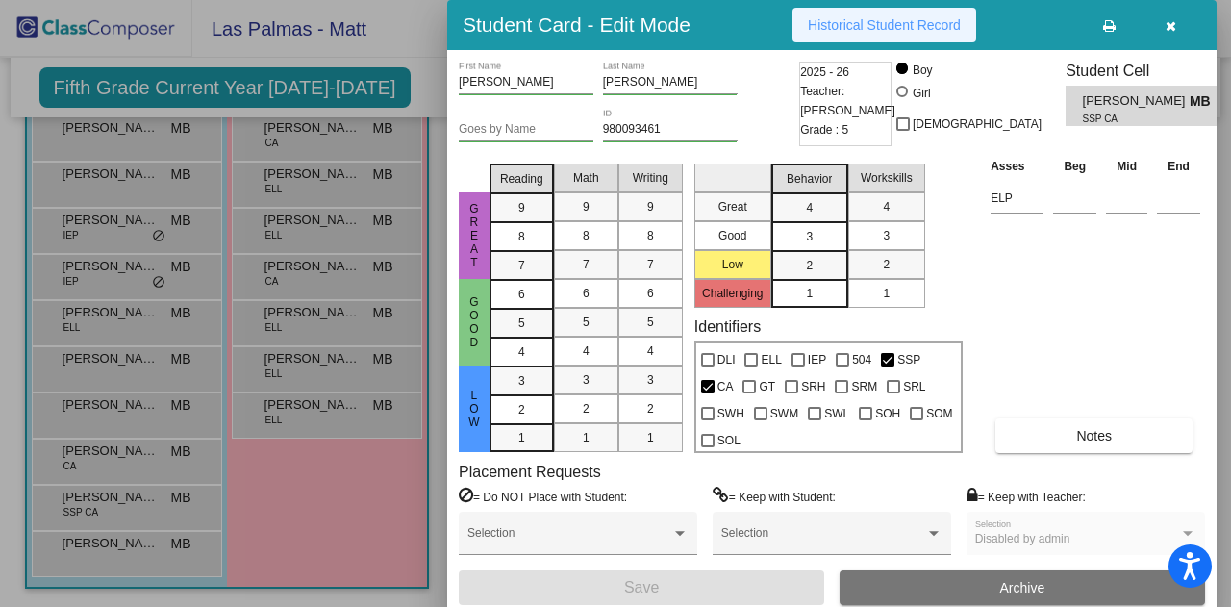
click at [935, 12] on button "Historical Student Record" at bounding box center [885, 25] width 184 height 35
click at [1175, 25] on icon "button" at bounding box center [1171, 25] width 11 height 13
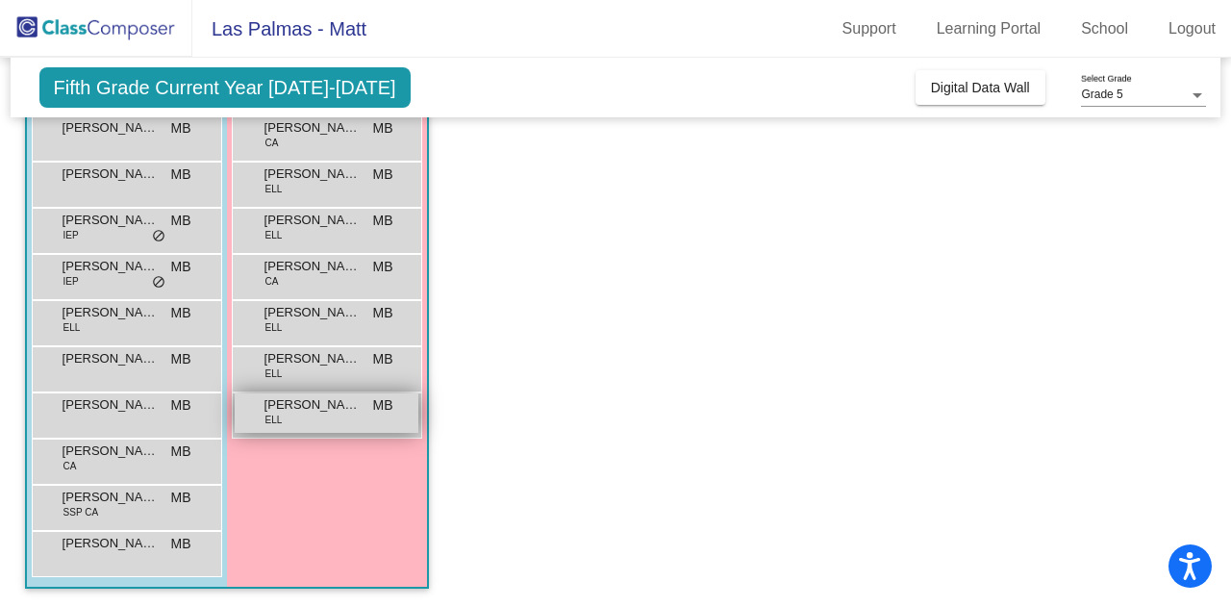
click at [335, 420] on div "[PERSON_NAME] ELL MB lock do_not_disturb_alt" at bounding box center [327, 412] width 184 height 39
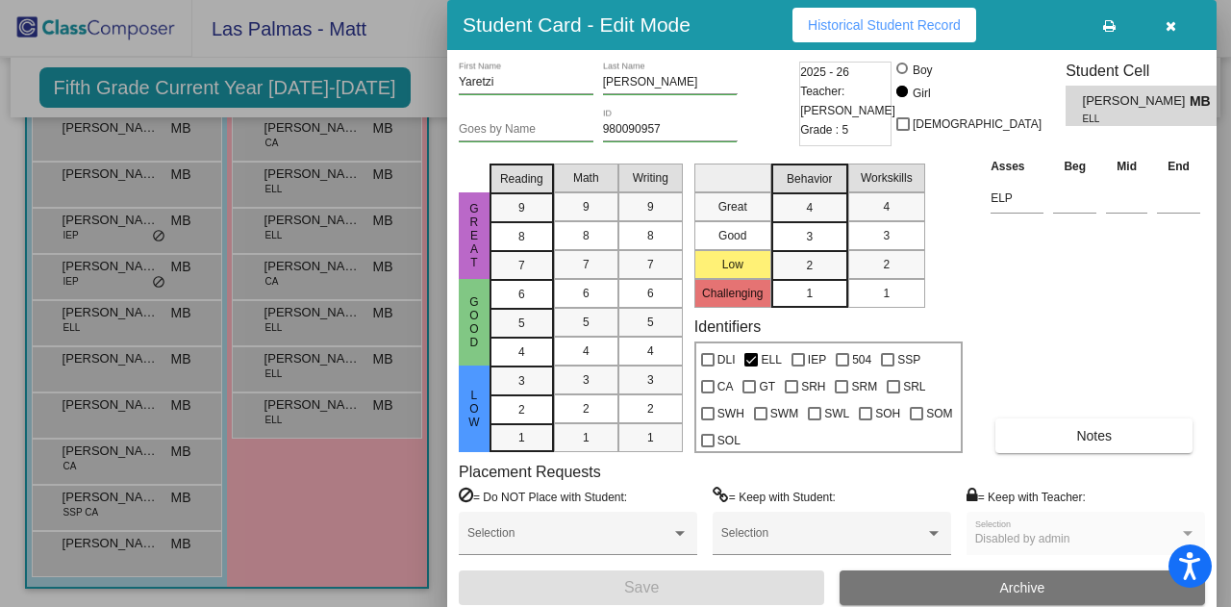
click at [833, 27] on span "Historical Student Record" at bounding box center [884, 24] width 153 height 15
click at [1166, 28] on icon "button" at bounding box center [1171, 25] width 11 height 13
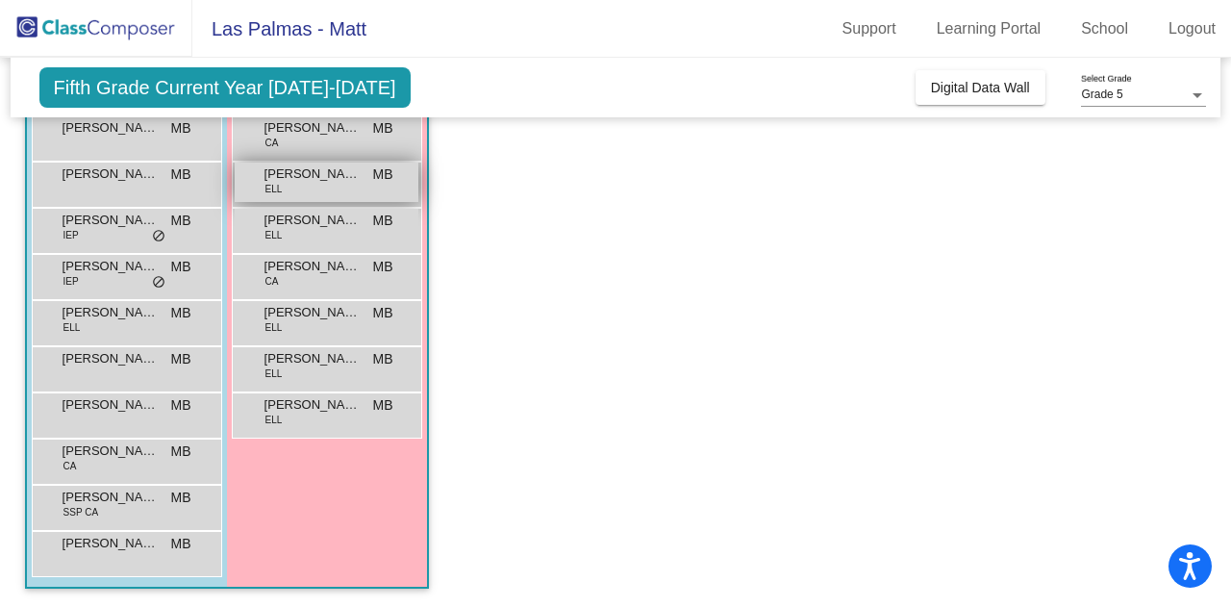
click at [302, 175] on span "[PERSON_NAME]" at bounding box center [313, 173] width 96 height 19
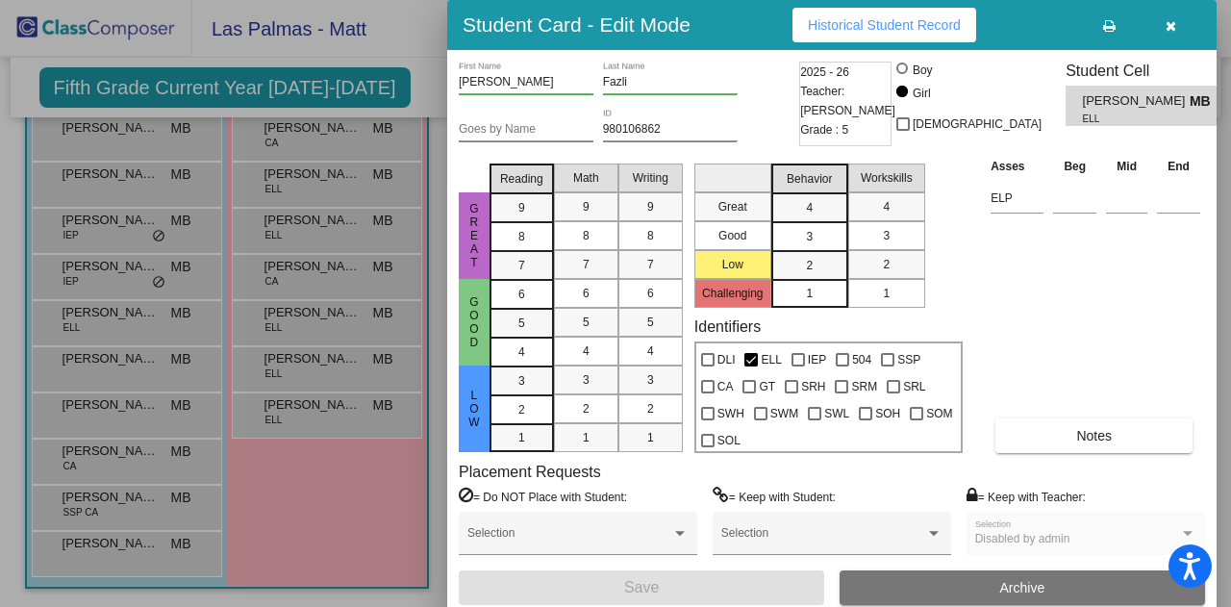
click at [857, 32] on button "Historical Student Record" at bounding box center [885, 25] width 184 height 35
click at [1168, 28] on icon "button" at bounding box center [1171, 25] width 11 height 13
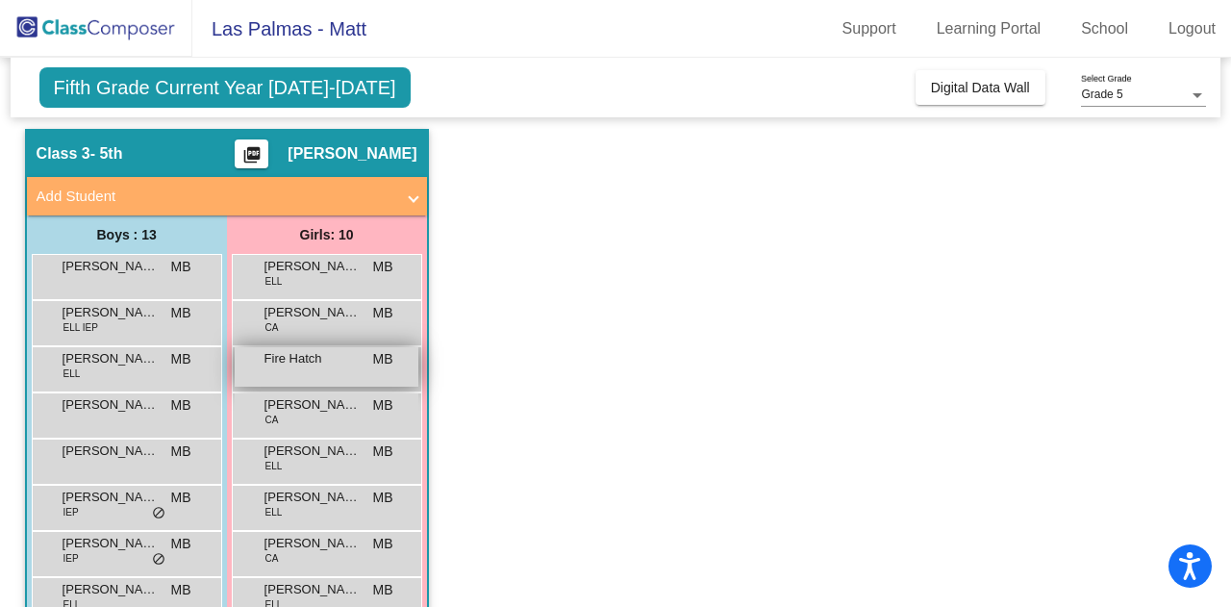
scroll to position [96, 0]
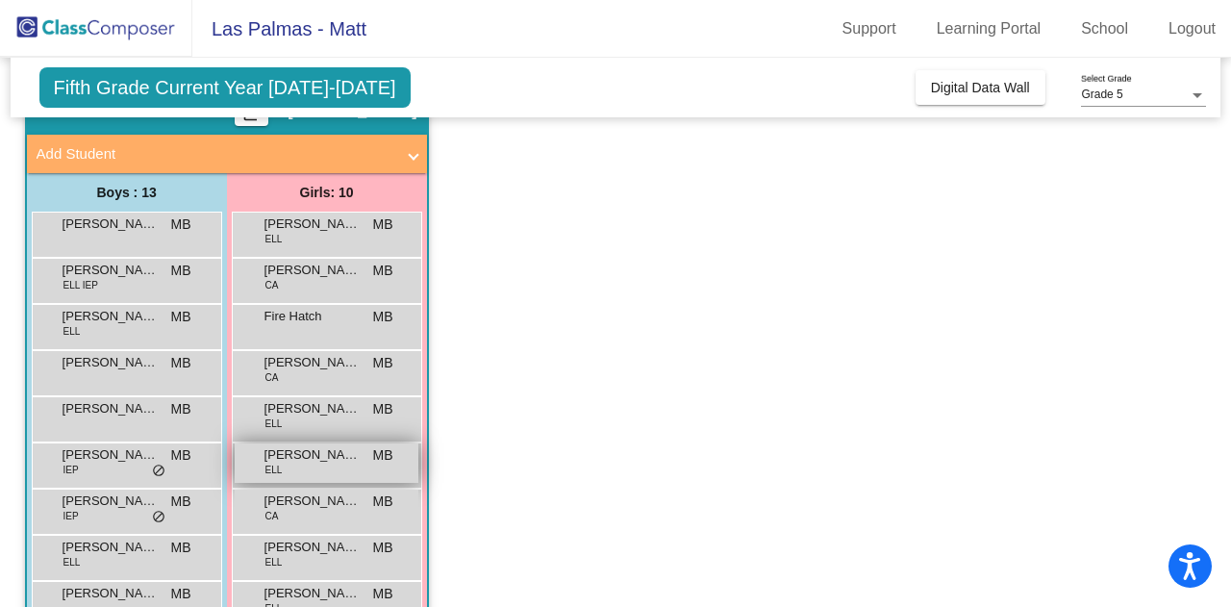
click at [285, 461] on span "[PERSON_NAME]" at bounding box center [313, 454] width 96 height 19
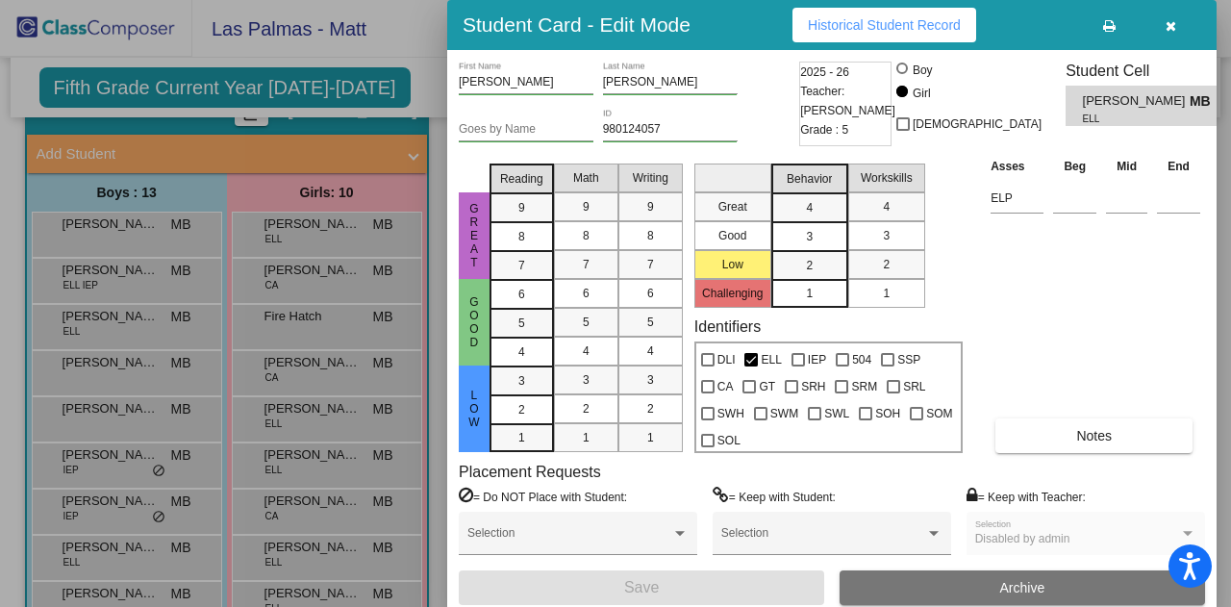
click at [845, 18] on span "Historical Student Record" at bounding box center [884, 24] width 153 height 15
click at [1175, 28] on icon "button" at bounding box center [1171, 25] width 11 height 13
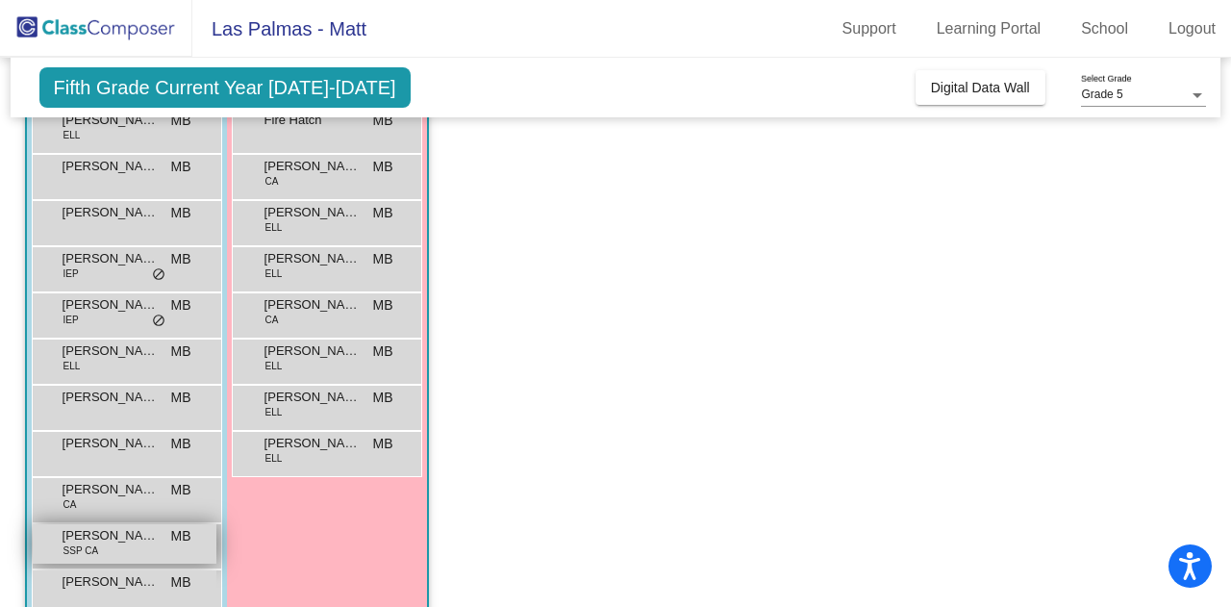
scroll to position [331, 0]
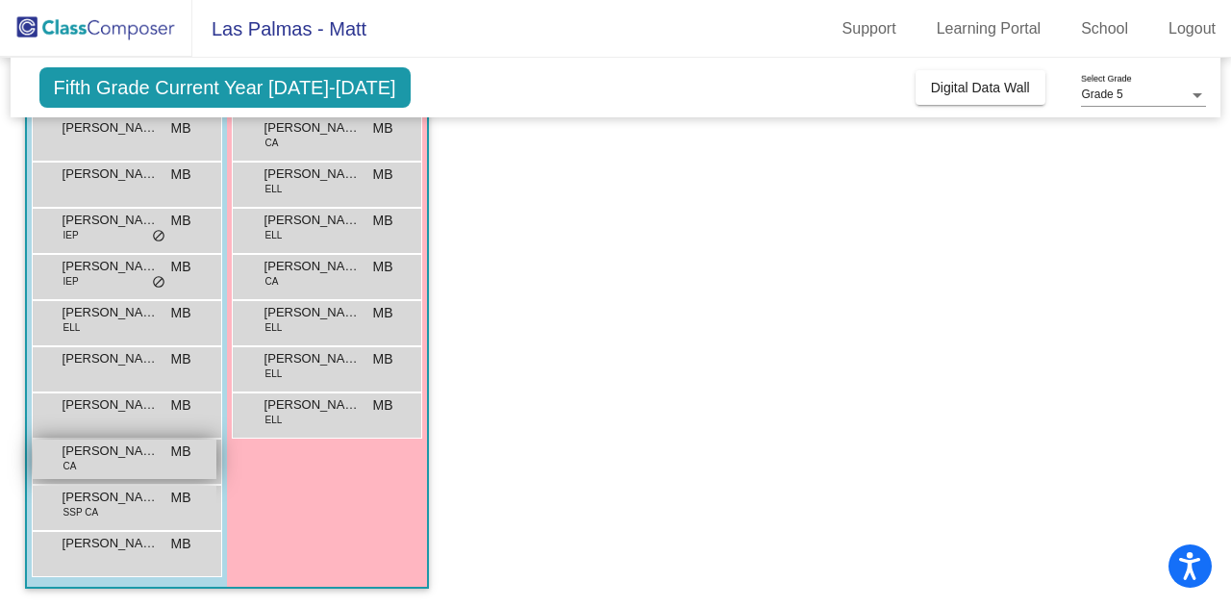
click at [110, 466] on div "[PERSON_NAME] CA MB lock do_not_disturb_alt" at bounding box center [125, 459] width 184 height 39
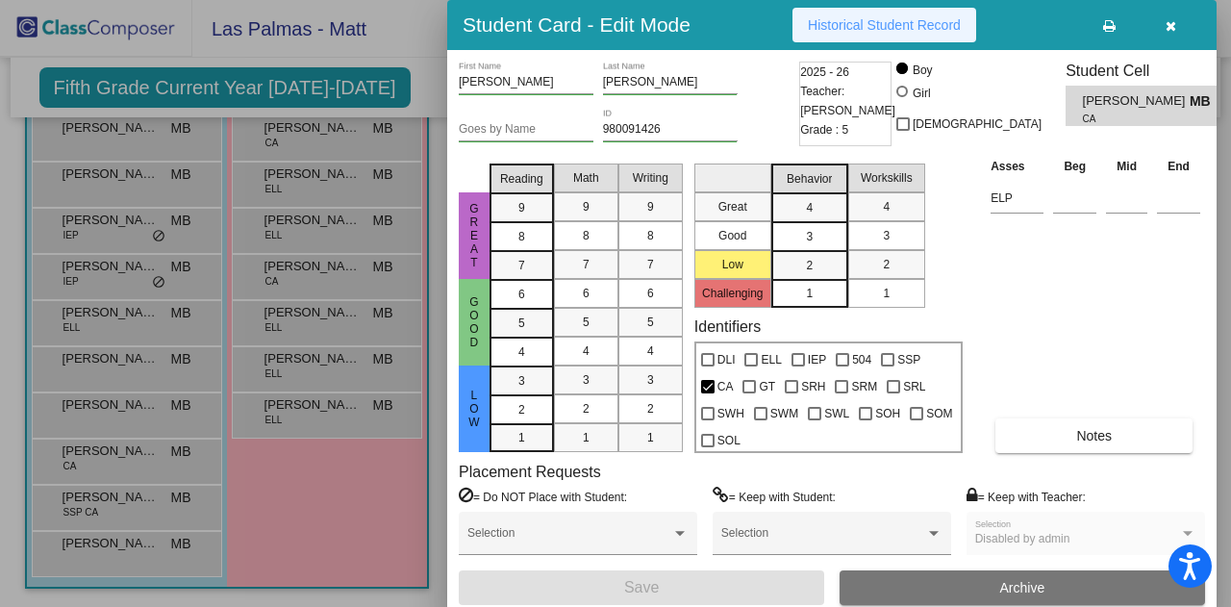
click at [883, 21] on span "Historical Student Record" at bounding box center [884, 24] width 153 height 15
click at [244, 253] on div at bounding box center [615, 303] width 1231 height 607
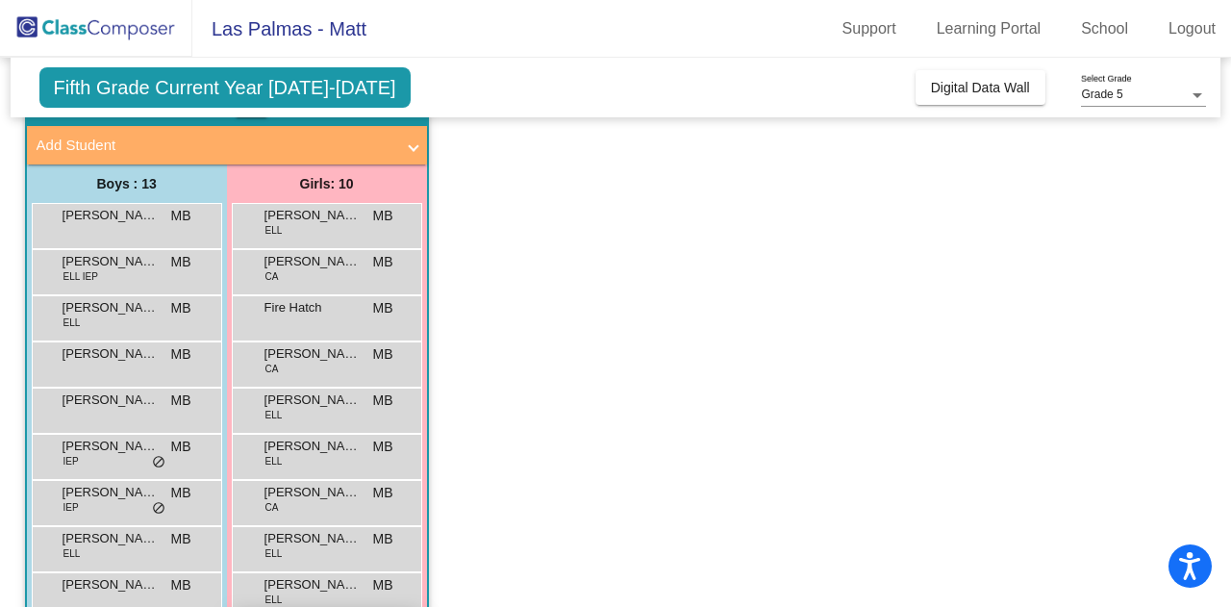
scroll to position [42, 0]
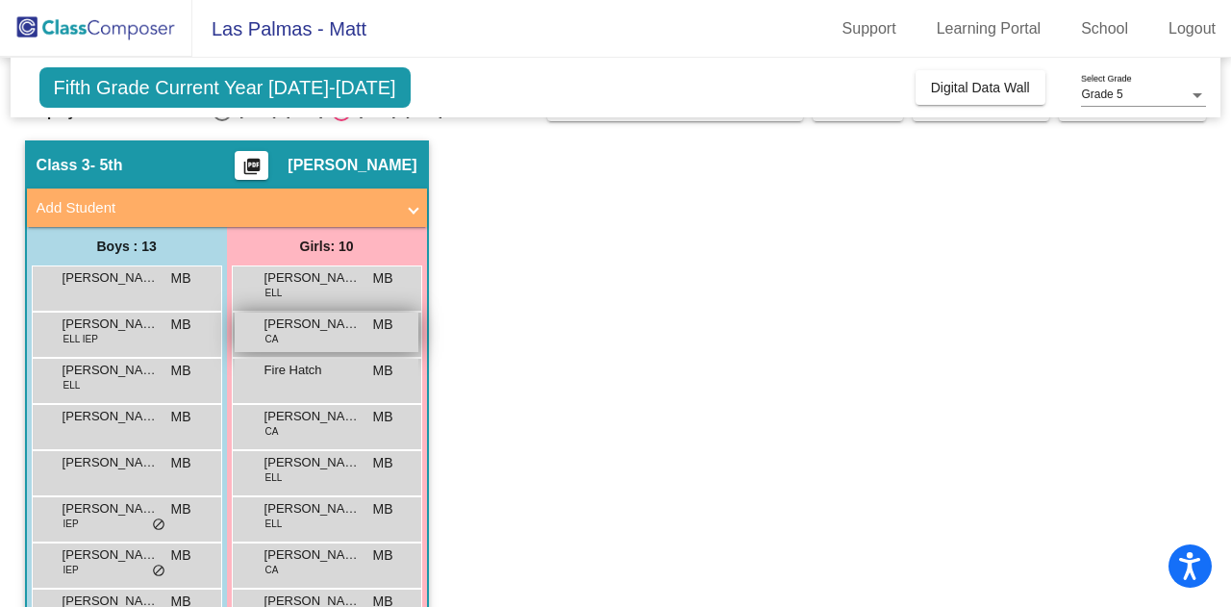
click at [338, 323] on span "[PERSON_NAME]" at bounding box center [313, 324] width 96 height 19
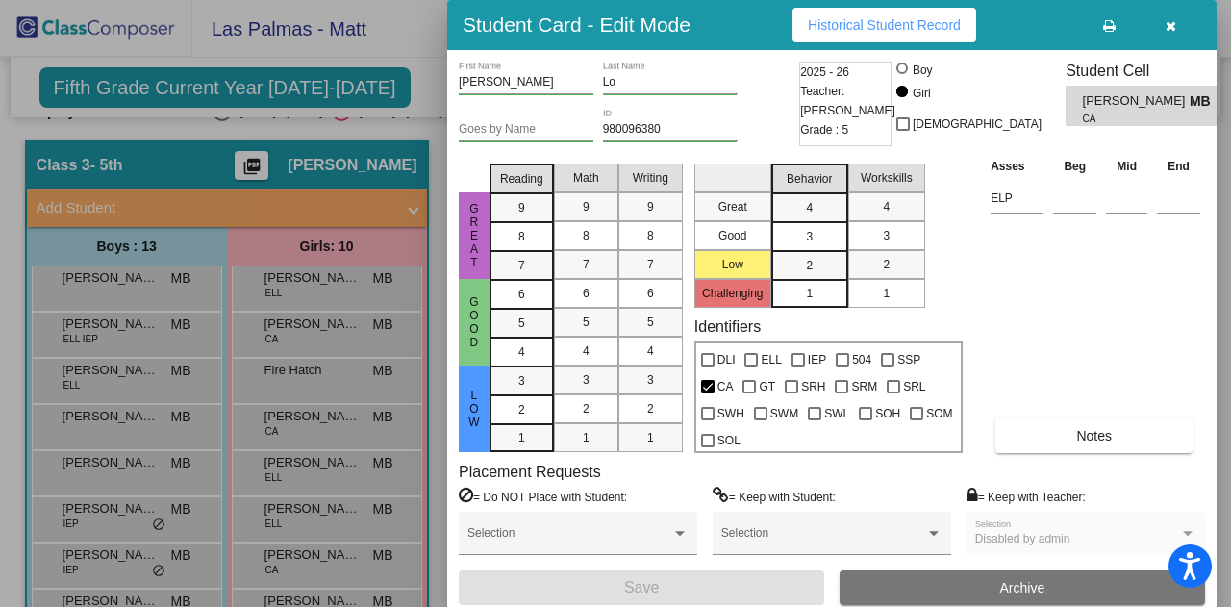
click at [895, 30] on span "Historical Student Record" at bounding box center [884, 24] width 153 height 15
click at [885, 28] on span "Historical Student Record" at bounding box center [884, 24] width 153 height 15
click at [1183, 28] on button "button" at bounding box center [1171, 25] width 62 height 35
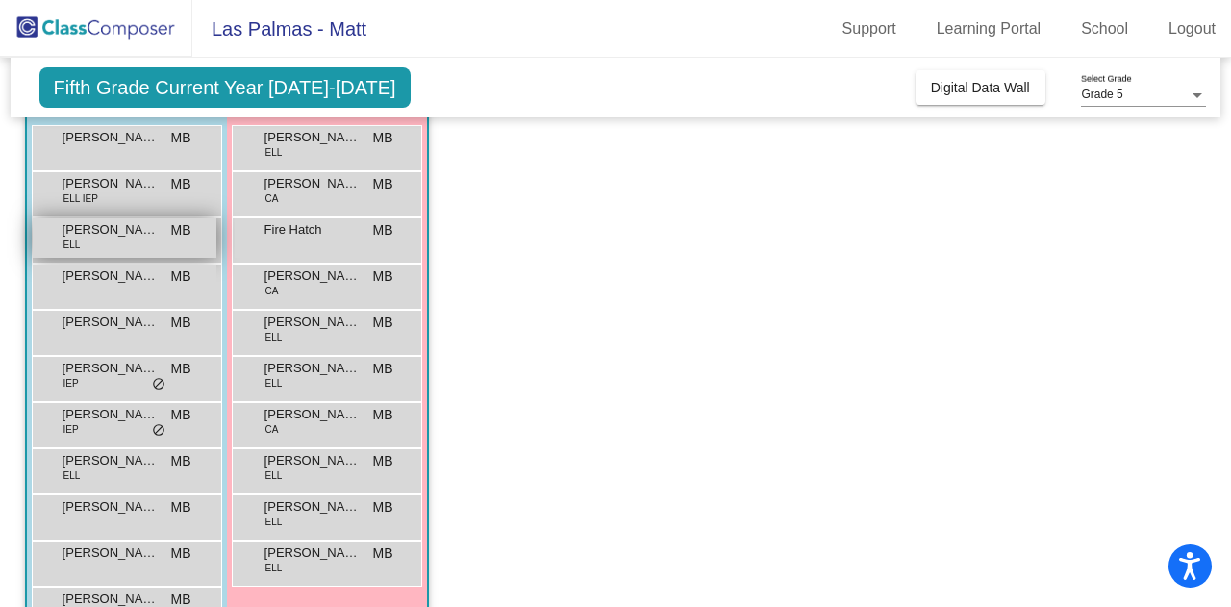
scroll to position [139, 0]
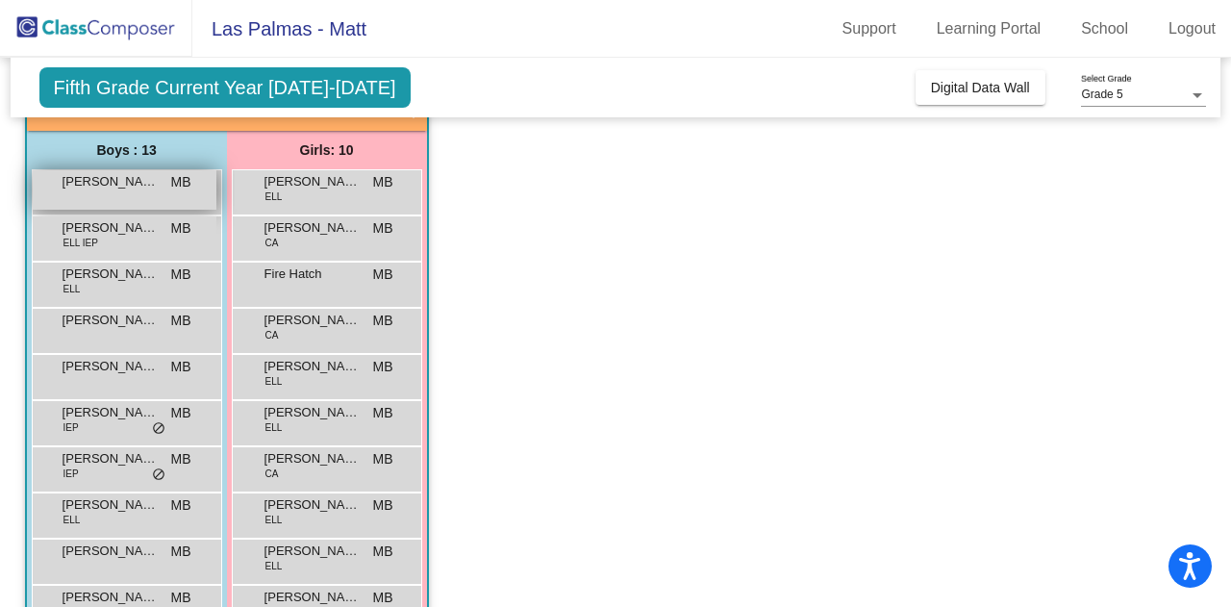
click at [104, 197] on div "[PERSON_NAME] MB lock do_not_disturb_alt" at bounding box center [125, 189] width 184 height 39
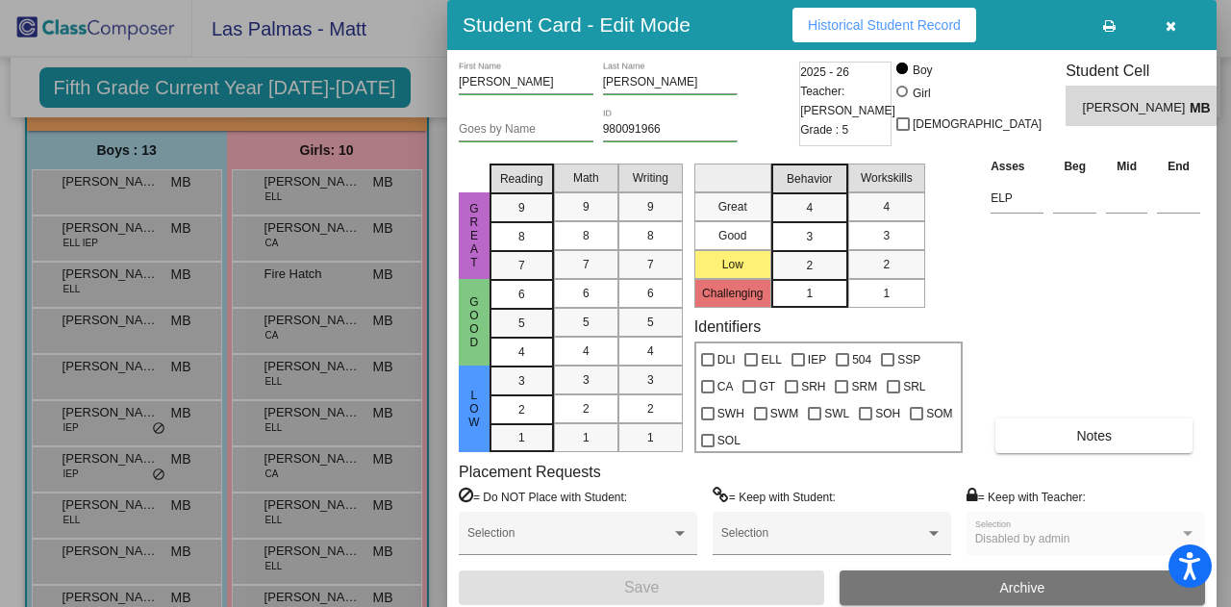
click at [845, 34] on button "Historical Student Record" at bounding box center [885, 25] width 184 height 35
click at [861, 34] on button "Historical Student Record" at bounding box center [885, 25] width 184 height 35
click at [1181, 24] on button "button" at bounding box center [1171, 25] width 62 height 35
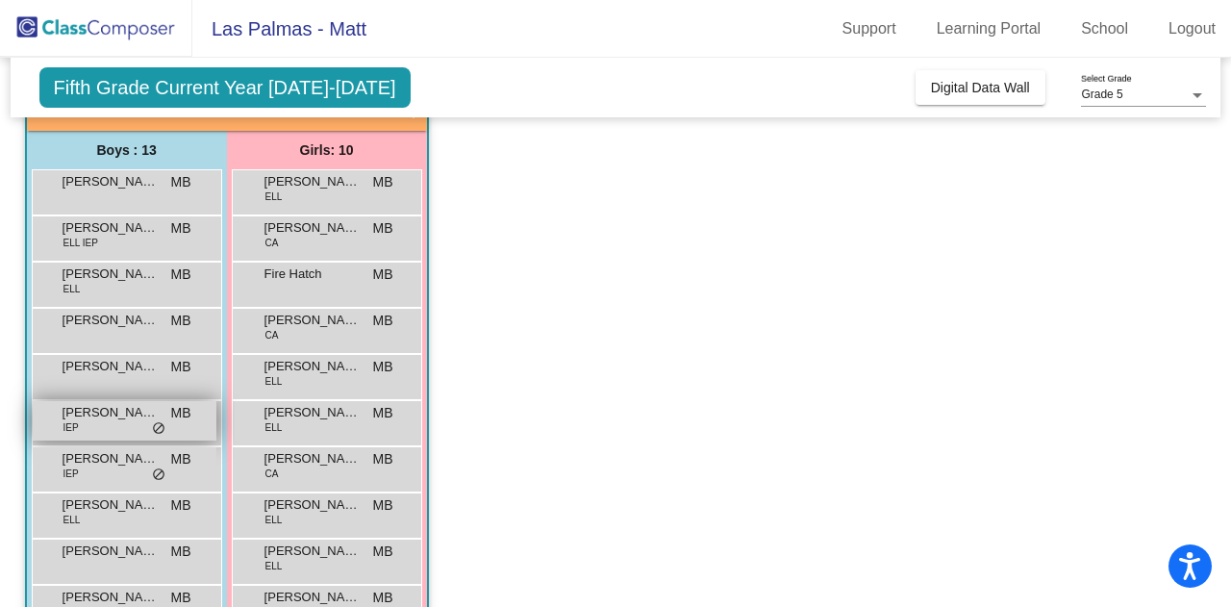
scroll to position [235, 0]
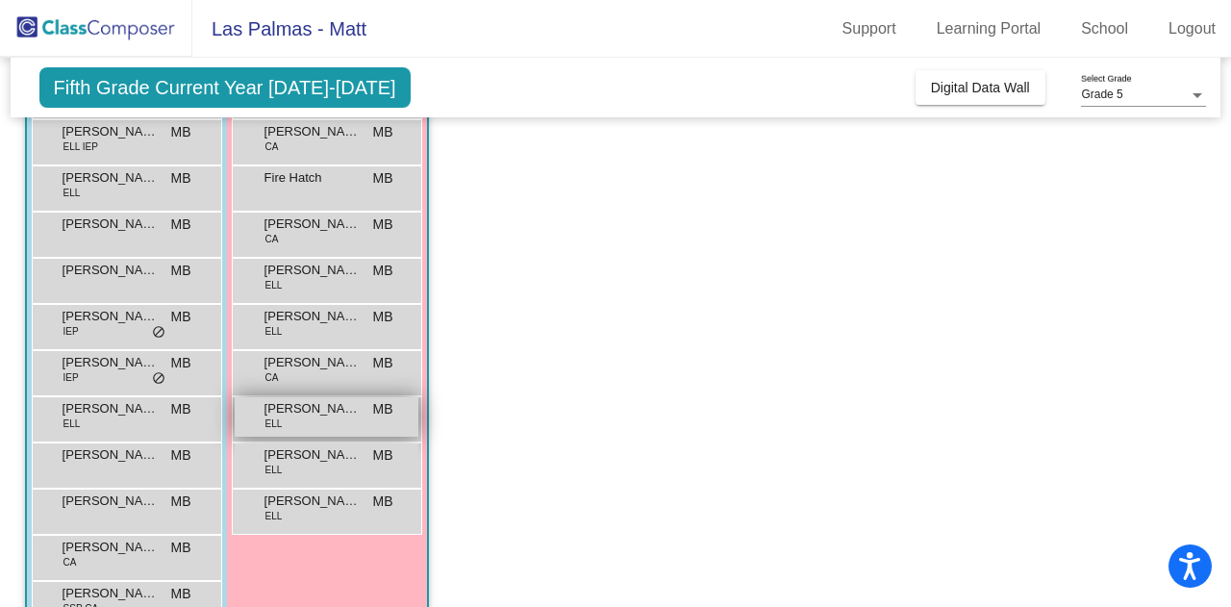
click at [337, 423] on div "[PERSON_NAME] ELL MB lock do_not_disturb_alt" at bounding box center [327, 416] width 184 height 39
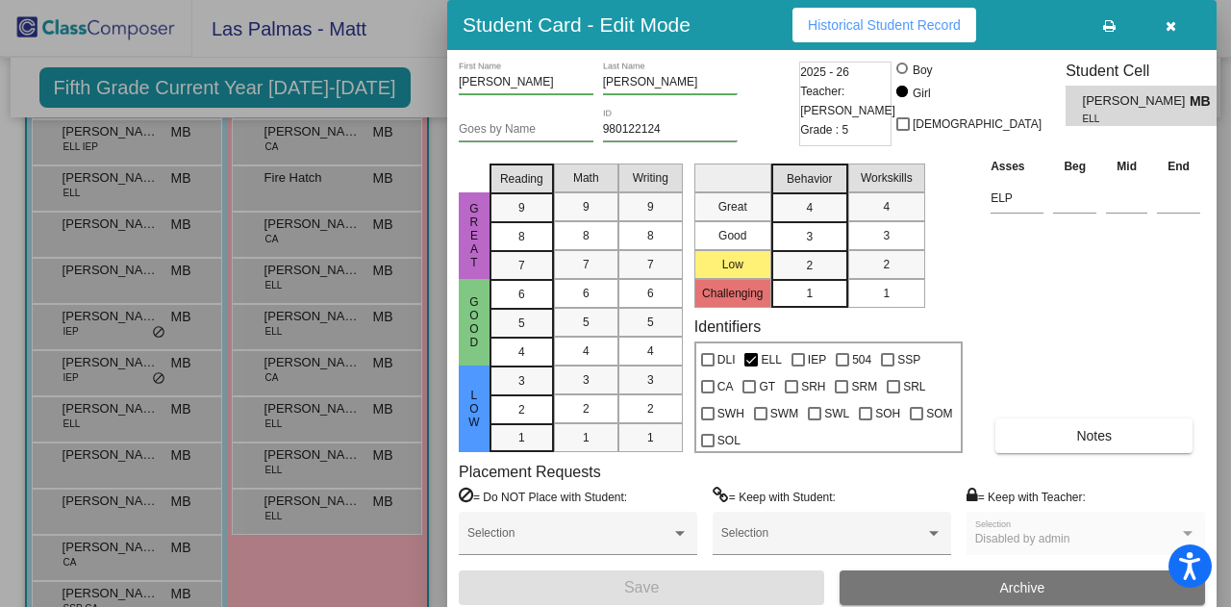
click at [817, 29] on span "Historical Student Record" at bounding box center [884, 24] width 153 height 15
click at [202, 331] on div at bounding box center [615, 303] width 1231 height 607
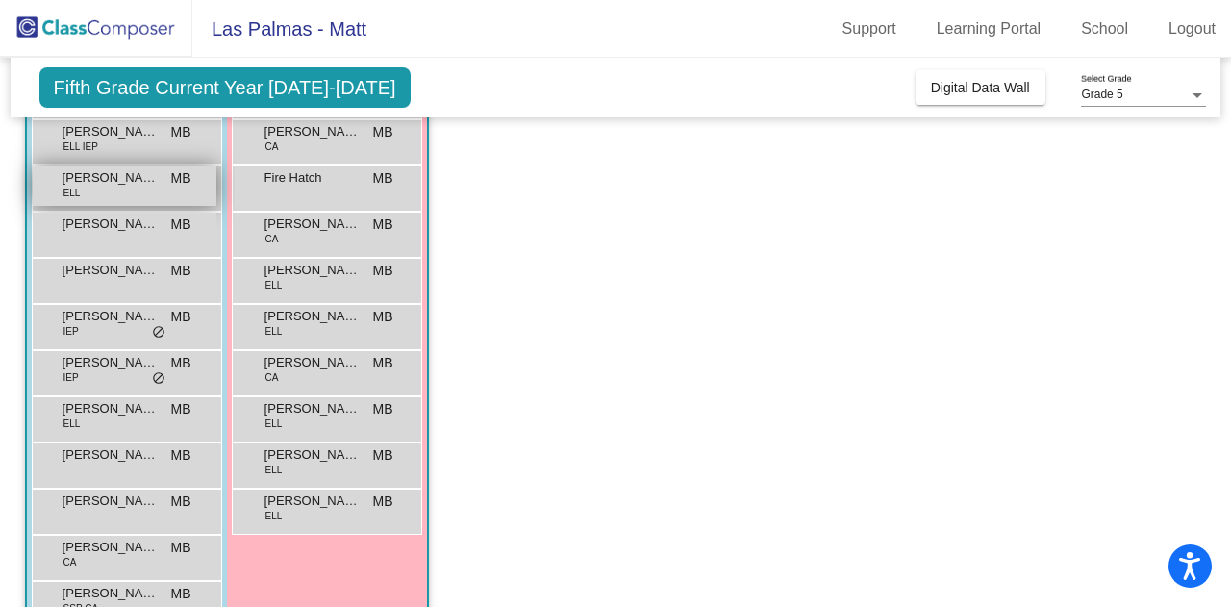
click at [104, 185] on span "[PERSON_NAME]" at bounding box center [111, 177] width 96 height 19
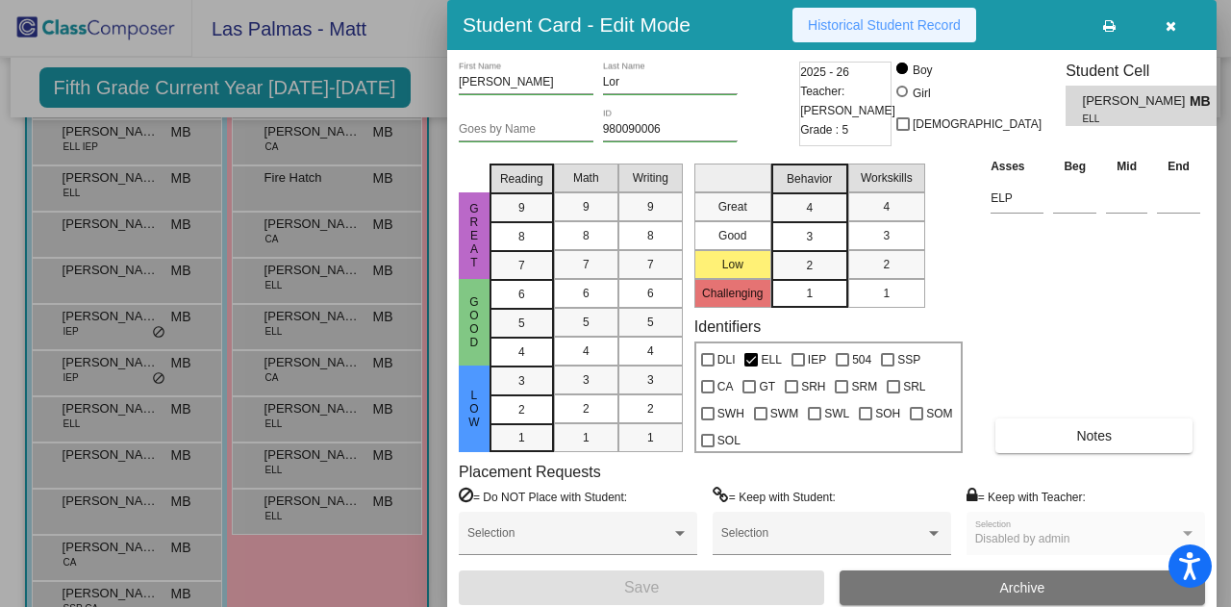
click at [846, 27] on span "Historical Student Record" at bounding box center [884, 24] width 153 height 15
click at [1172, 22] on icon "button" at bounding box center [1171, 25] width 11 height 13
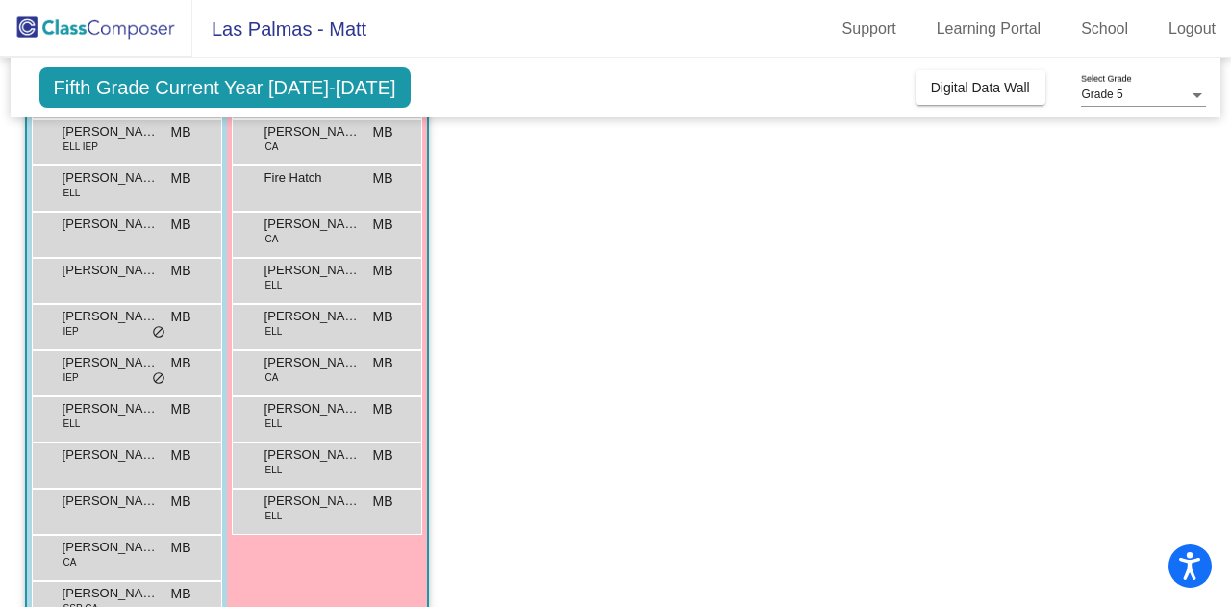
scroll to position [139, 0]
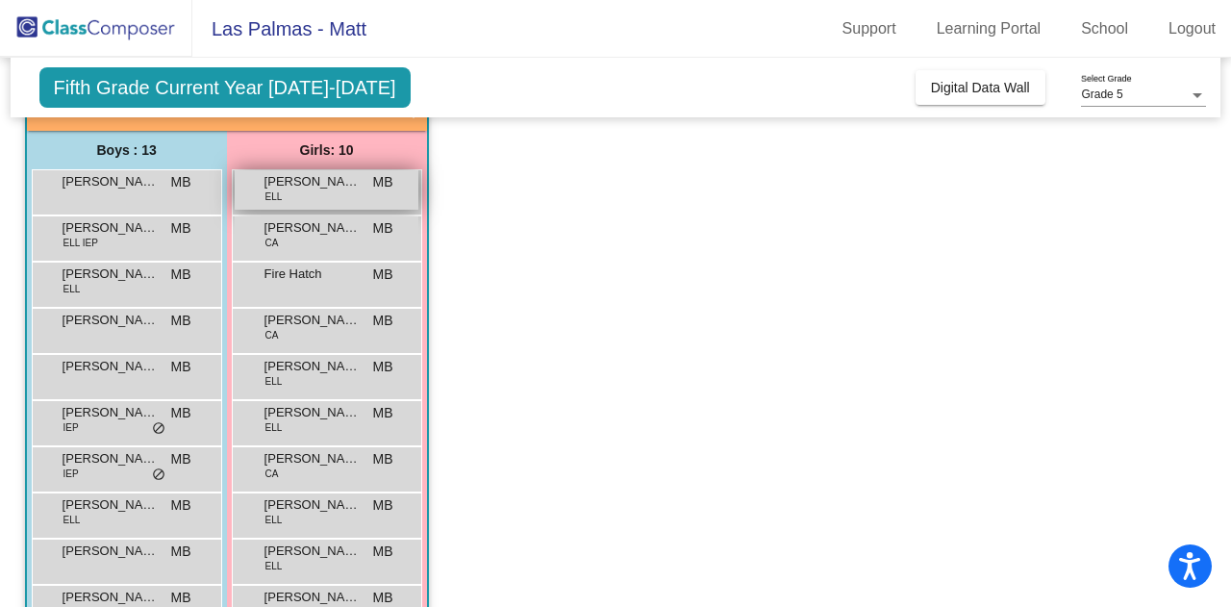
click at [295, 178] on span "[PERSON_NAME]" at bounding box center [313, 181] width 96 height 19
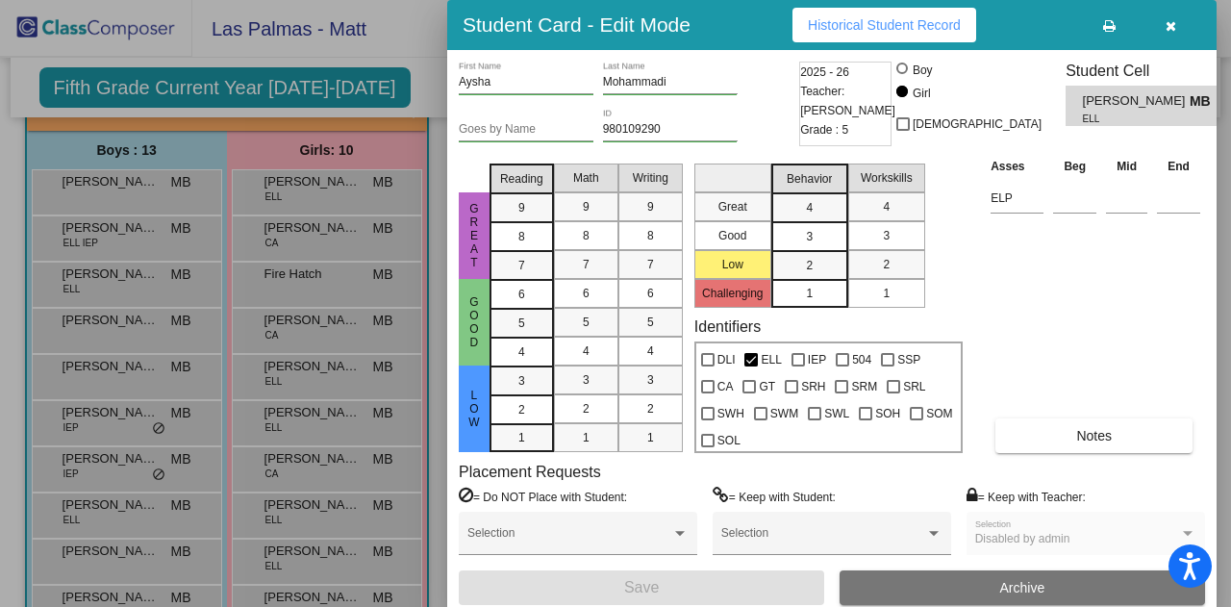
click at [848, 21] on span "Historical Student Record" at bounding box center [884, 24] width 153 height 15
click at [1185, 30] on button "button" at bounding box center [1171, 25] width 62 height 35
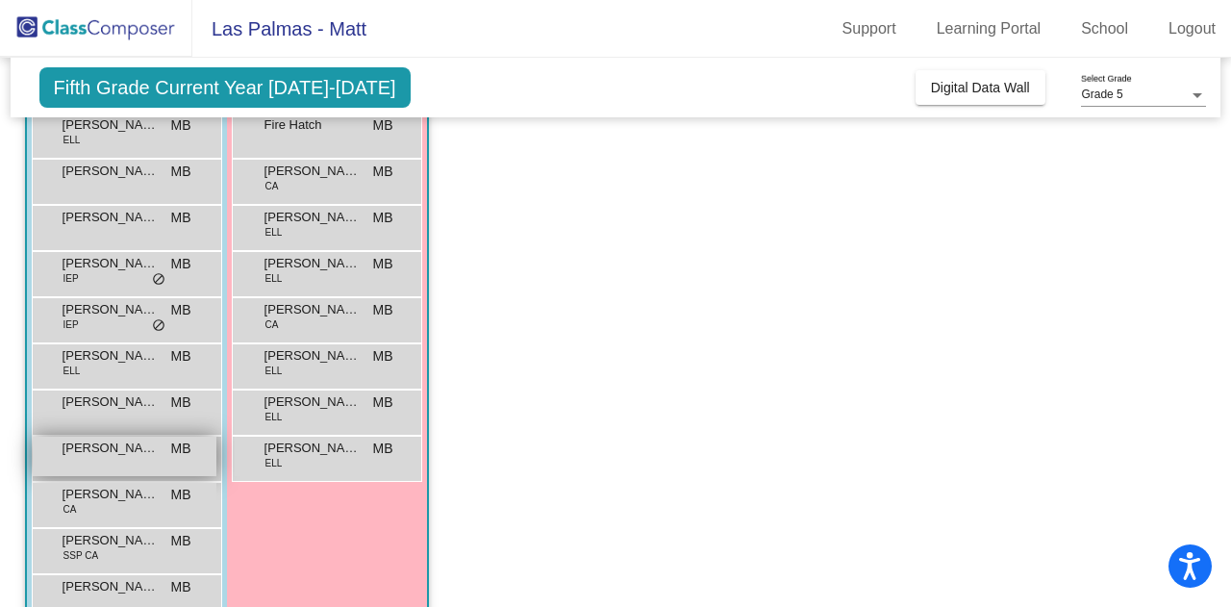
scroll to position [331, 0]
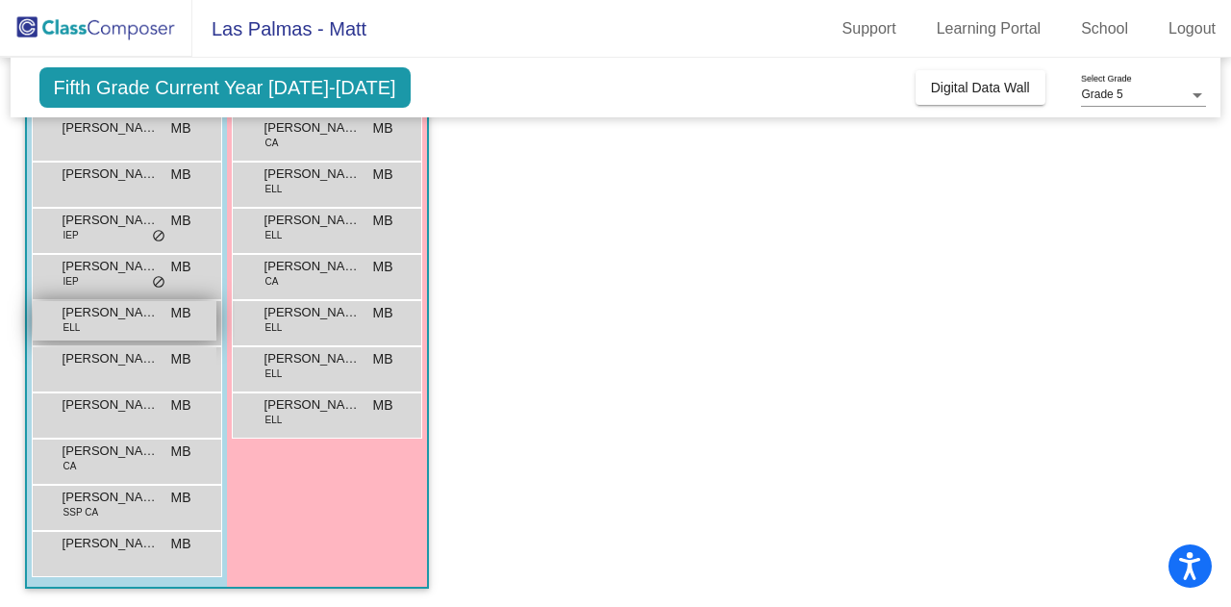
click at [113, 326] on div "[PERSON_NAME] ELL MB lock do_not_disturb_alt" at bounding box center [125, 320] width 184 height 39
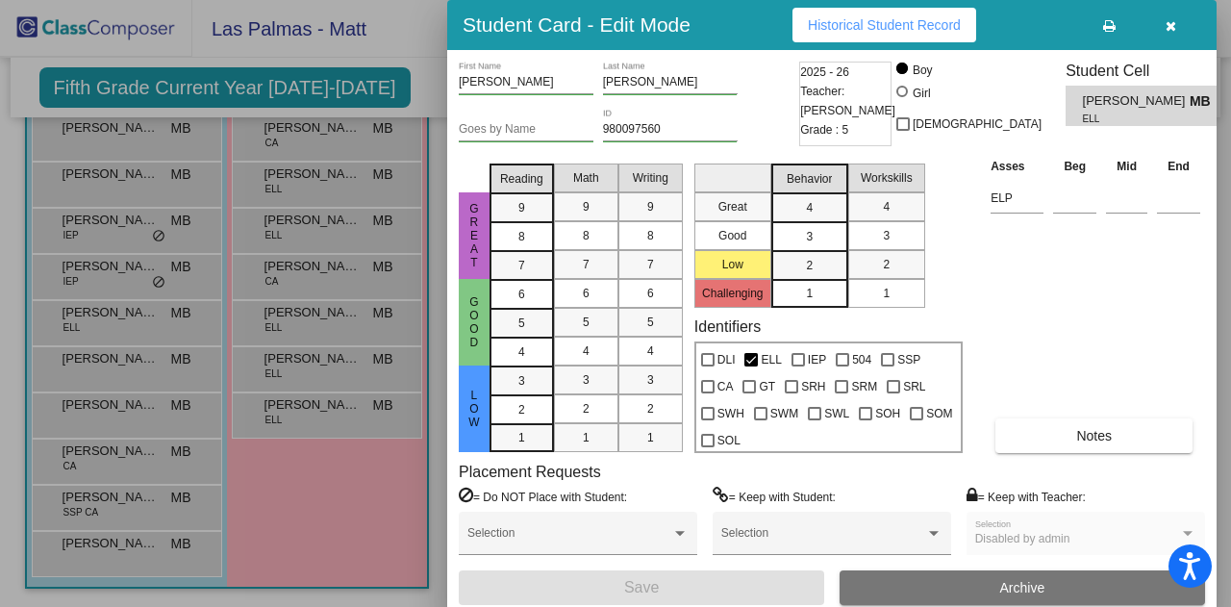
click at [929, 21] on span "Historical Student Record" at bounding box center [884, 24] width 153 height 15
click at [310, 232] on div at bounding box center [615, 303] width 1231 height 607
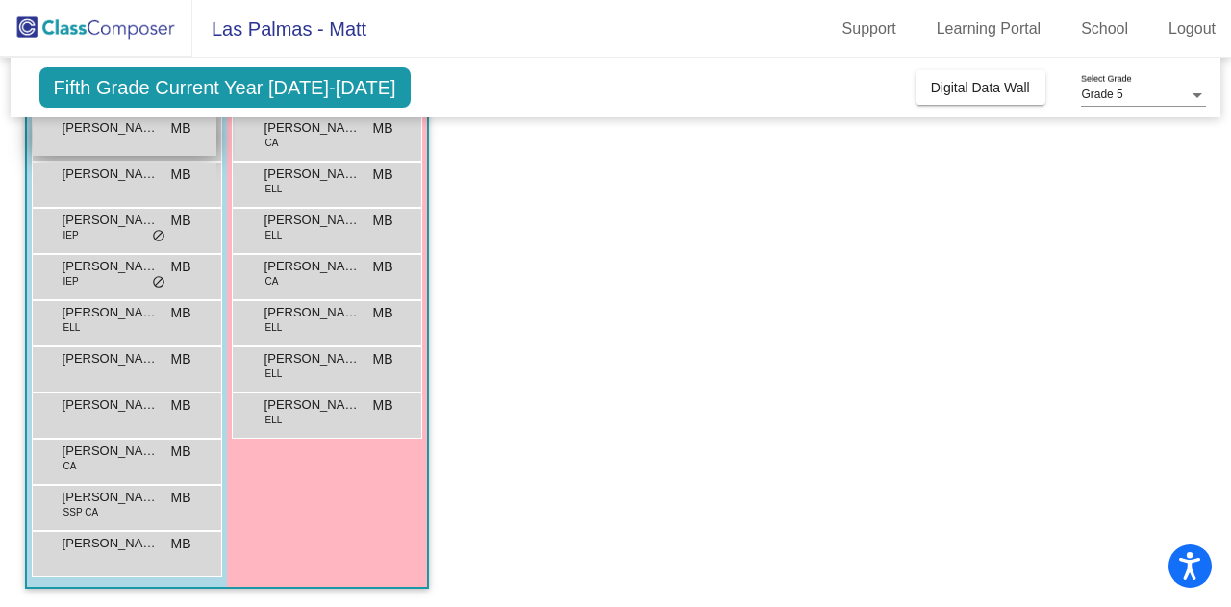
click at [104, 133] on span "[PERSON_NAME]" at bounding box center [111, 127] width 96 height 19
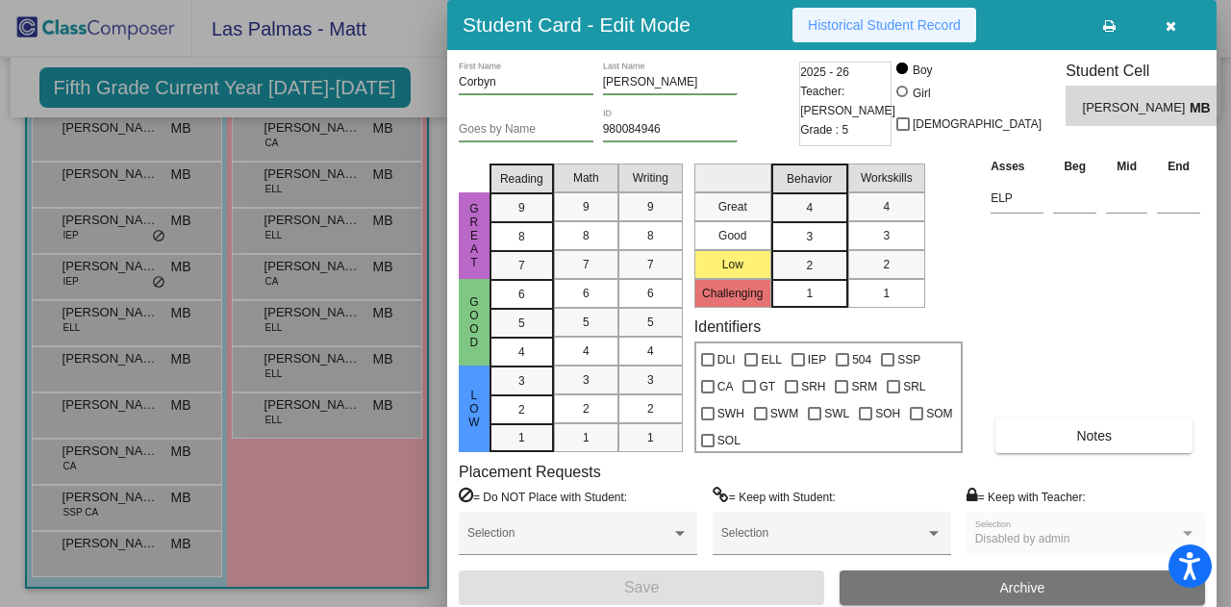
click at [899, 20] on span "Historical Student Record" at bounding box center [884, 24] width 153 height 15
click at [1172, 22] on icon "button" at bounding box center [1171, 25] width 11 height 13
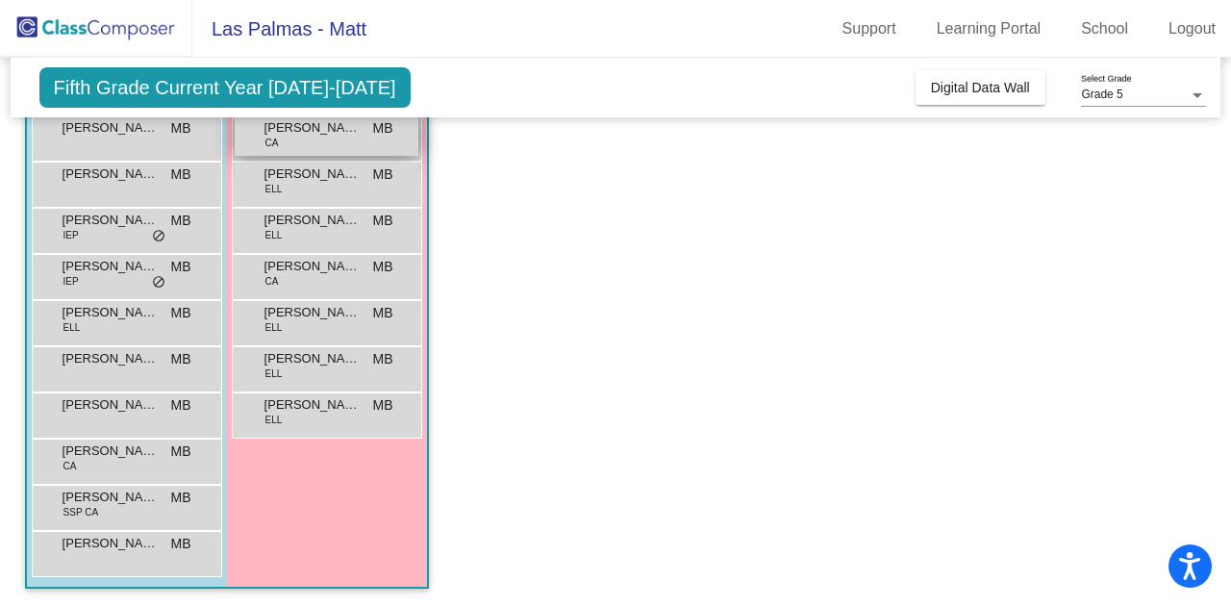
click at [304, 126] on span "[PERSON_NAME]" at bounding box center [313, 127] width 96 height 19
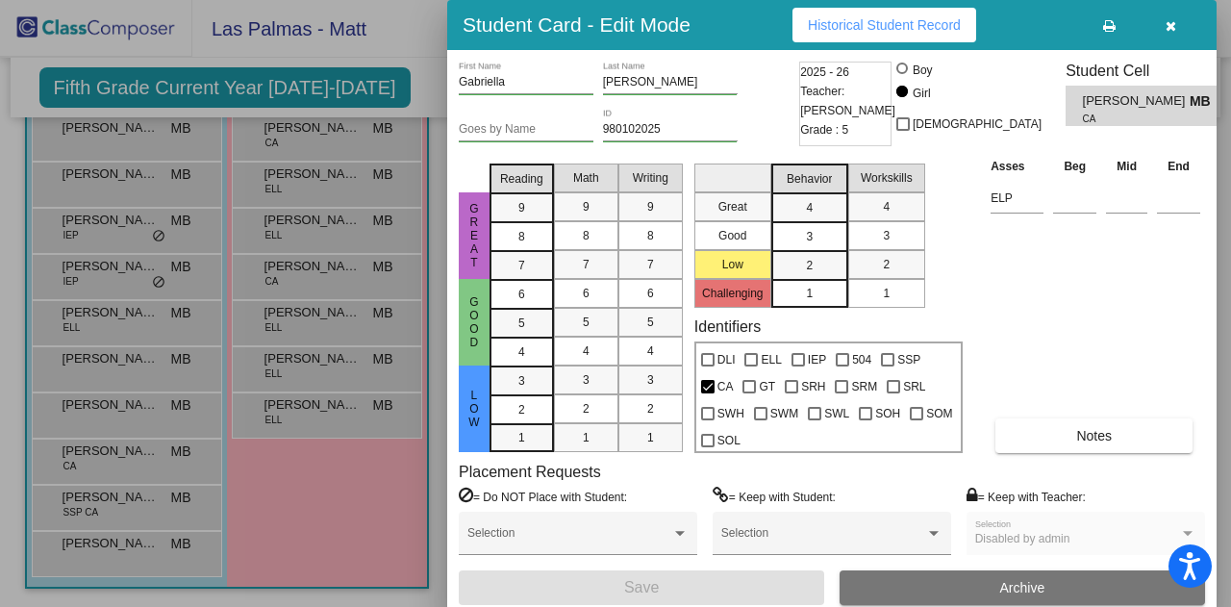
click at [889, 24] on span "Historical Student Record" at bounding box center [884, 24] width 153 height 15
click at [1185, 25] on button "button" at bounding box center [1171, 25] width 62 height 35
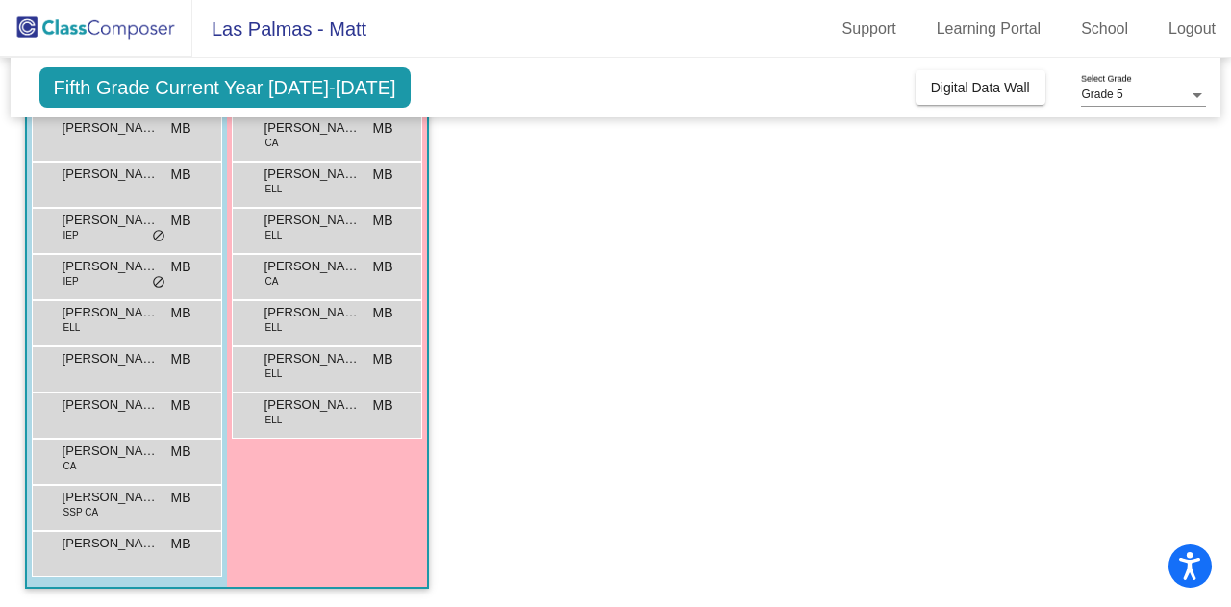
click at [96, 24] on img at bounding box center [96, 28] width 192 height 57
